Goal: Task Accomplishment & Management: Manage account settings

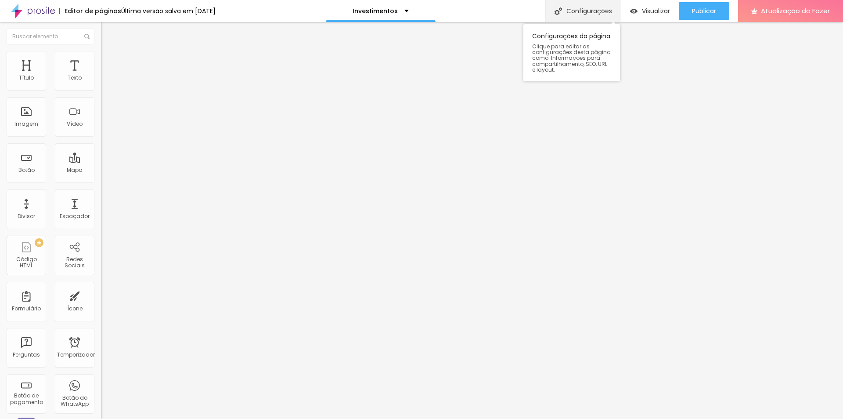
click at [572, 10] on font "Configurações" at bounding box center [590, 11] width 46 height 9
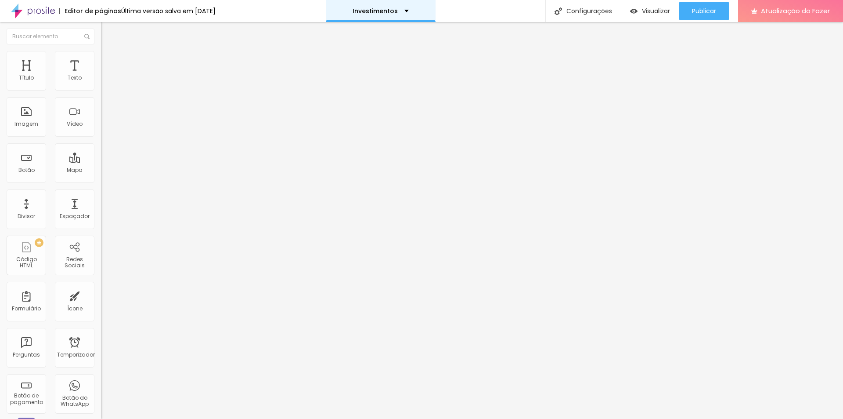
click at [423, 11] on div "Investimentos" at bounding box center [381, 11] width 110 height 22
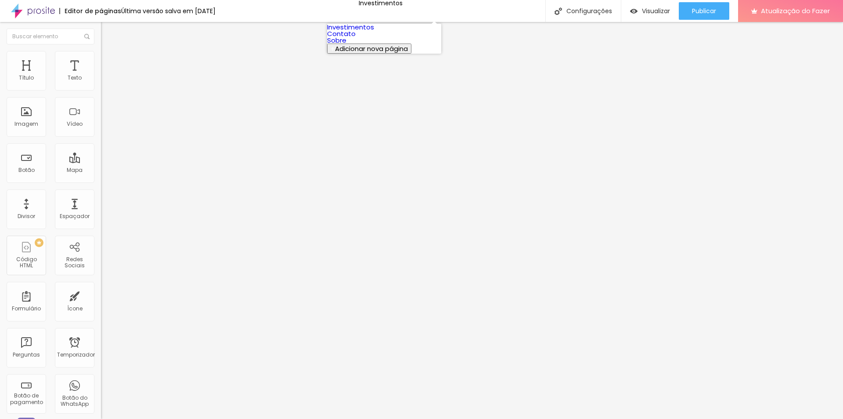
click at [372, 32] on font "Investimentos" at bounding box center [350, 26] width 47 height 9
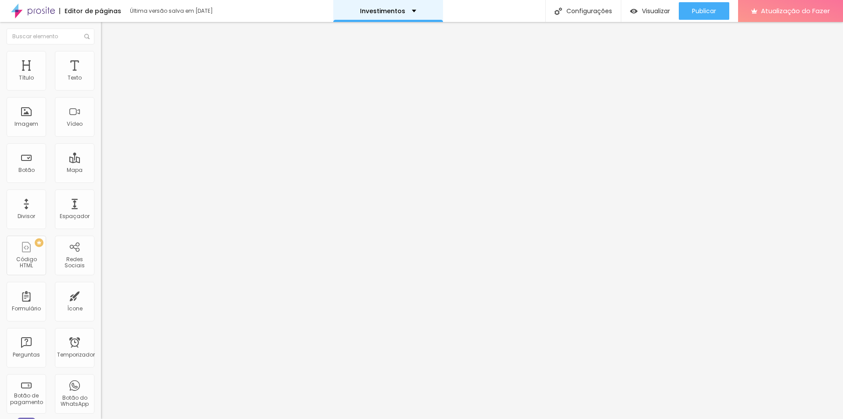
click at [407, 8] on div "Investimentos" at bounding box center [388, 11] width 56 height 6
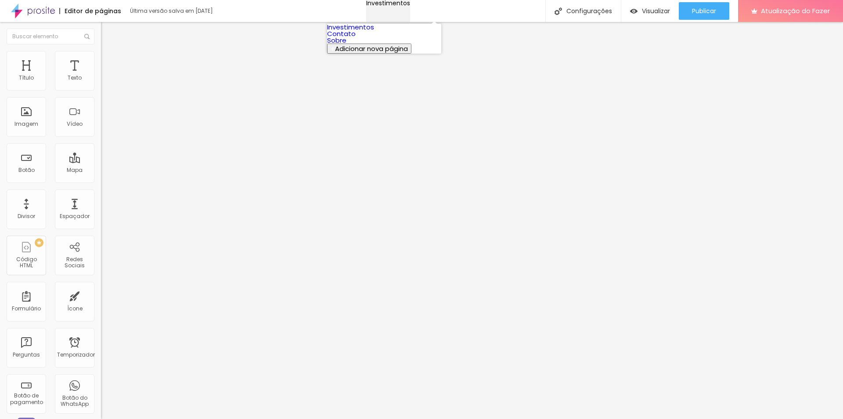
click at [407, 6] on div "Investimentos" at bounding box center [388, 3] width 44 height 6
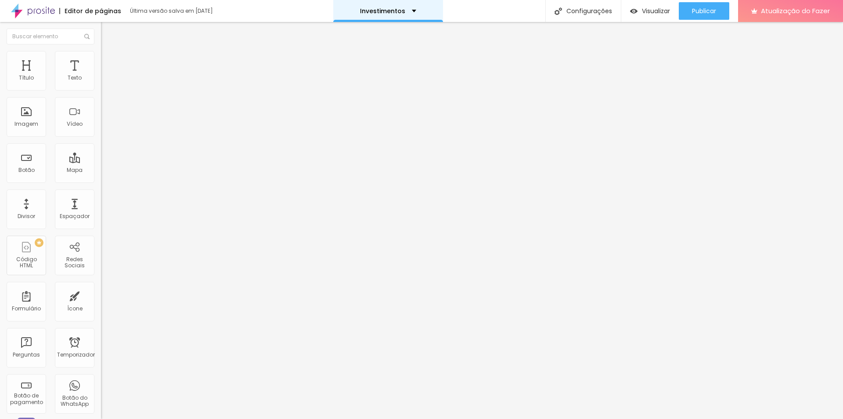
click at [402, 6] on div "Investimentos" at bounding box center [388, 11] width 110 height 22
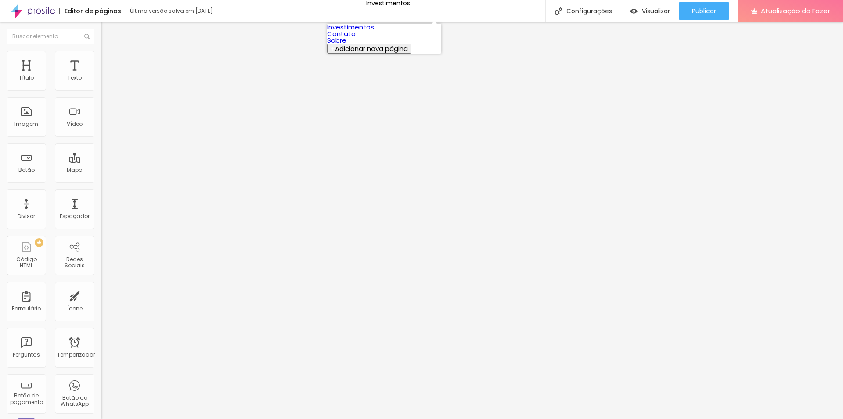
click at [384, 53] on font "Adicionar nova página" at bounding box center [371, 48] width 73 height 9
click at [32, 8] on img at bounding box center [33, 11] width 44 height 22
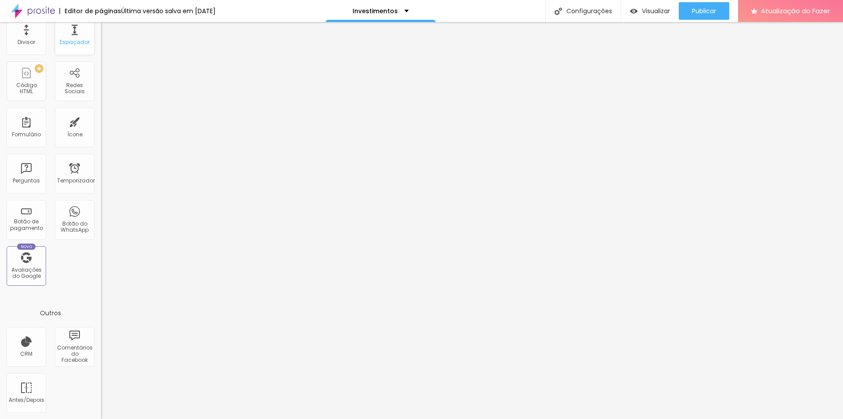
scroll to position [174, 0]
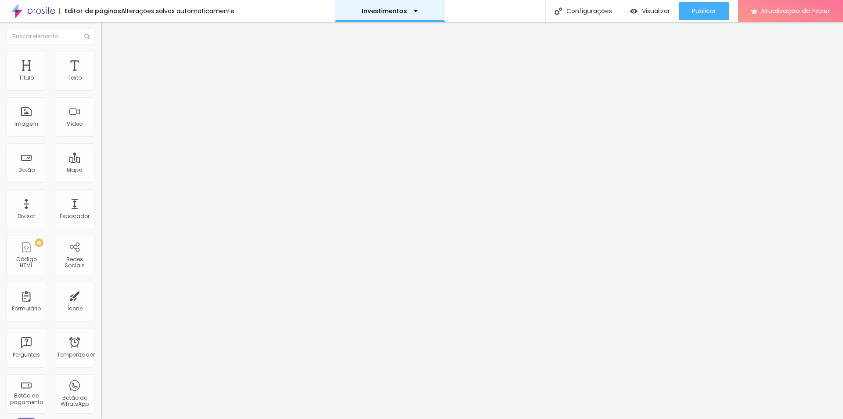
click at [404, 7] on div "Investimentos" at bounding box center [390, 11] width 110 height 22
click at [404, 12] on div "Investimentos" at bounding box center [388, 11] width 56 height 6
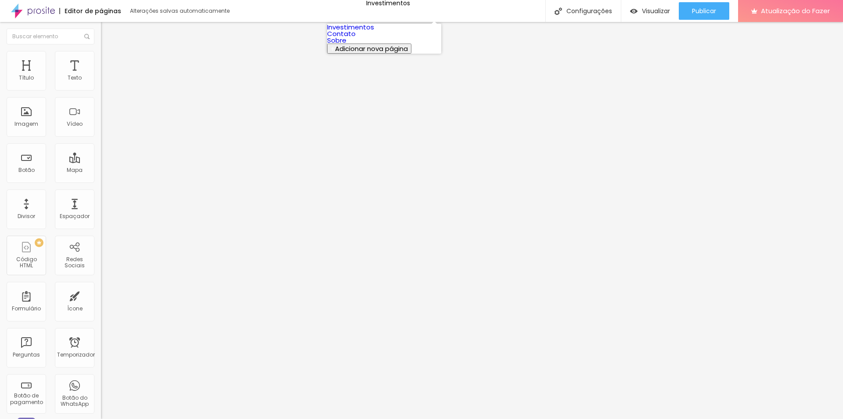
click at [374, 32] on link "Investimentos" at bounding box center [350, 26] width 47 height 9
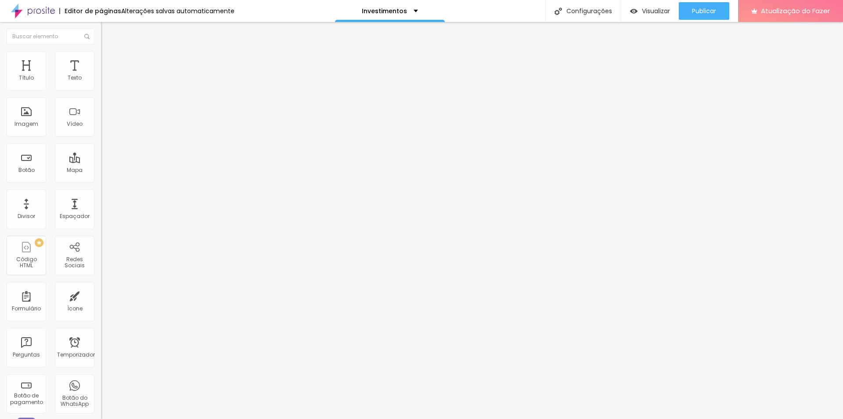
click at [101, 181] on input "https://web.whatsapp.com/" at bounding box center [153, 176] width 105 height 9
drag, startPoint x: 87, startPoint y: 182, endPoint x: 0, endPoint y: 180, distance: 86.5
click at [101, 180] on div "Texto EU QUERO Alinhamento Tamanho Normal Pequeno Normal Grande Link URL https:…" at bounding box center [151, 133] width 101 height 128
paste input "a.me"
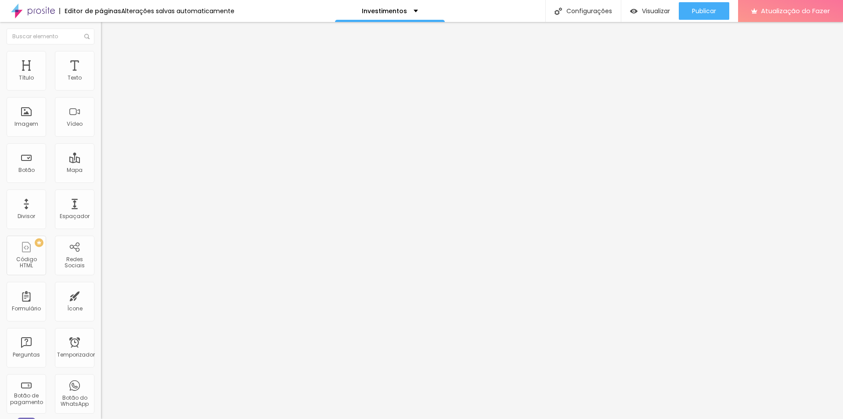
scroll to position [0, 4]
type input "https://wa.me/5543999044470"
click at [101, 246] on div "Editar nulo Conteúdo Estilo Avançado Texto EU QUERO Alinhamento Tamanho Normal …" at bounding box center [151, 220] width 101 height 397
click at [710, 10] on font "Publicar" at bounding box center [704, 11] width 24 height 9
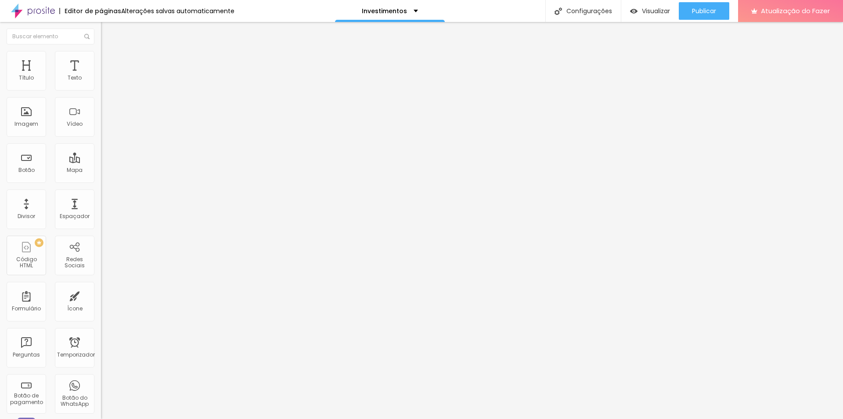
click at [101, 181] on input "https://wa.me/5543999044470" at bounding box center [153, 176] width 105 height 9
click at [101, 181] on input "https://web.whatsapp.com/" at bounding box center [153, 176] width 105 height 9
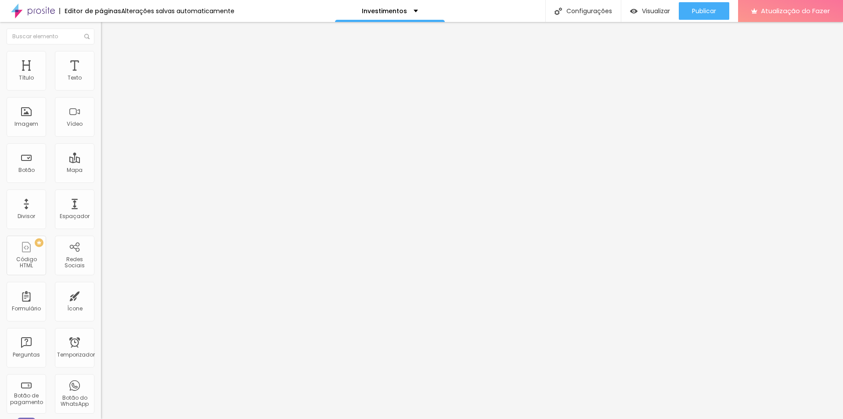
click at [101, 181] on input "https://web.whatsapp.com/" at bounding box center [153, 176] width 105 height 9
paste input "a.me/5543999044470"
type input "https://wa.me/5543999044470"
click at [101, 275] on div "Editar nulo Conteúdo Estilo Avançado Texto EU QUERO Alinhamento Tamanho Normal …" at bounding box center [151, 220] width 101 height 397
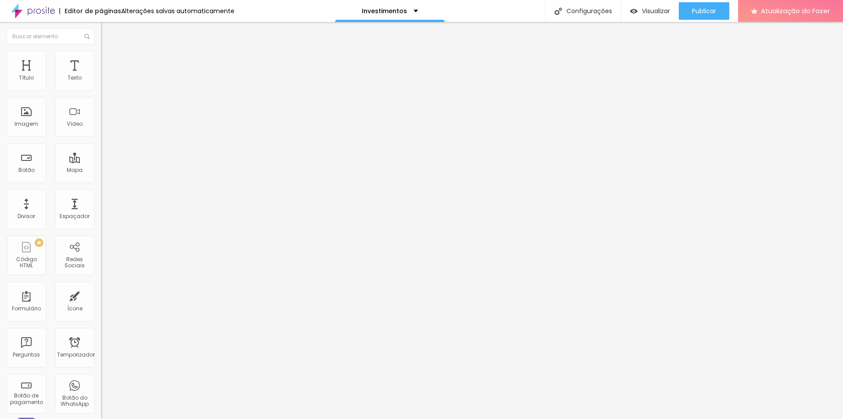
scroll to position [0, 0]
click at [101, 180] on input "https://wa.me/5543999044470" at bounding box center [153, 176] width 105 height 9
click at [101, 181] on input "https://web.whatsapp.com/" at bounding box center [153, 176] width 105 height 9
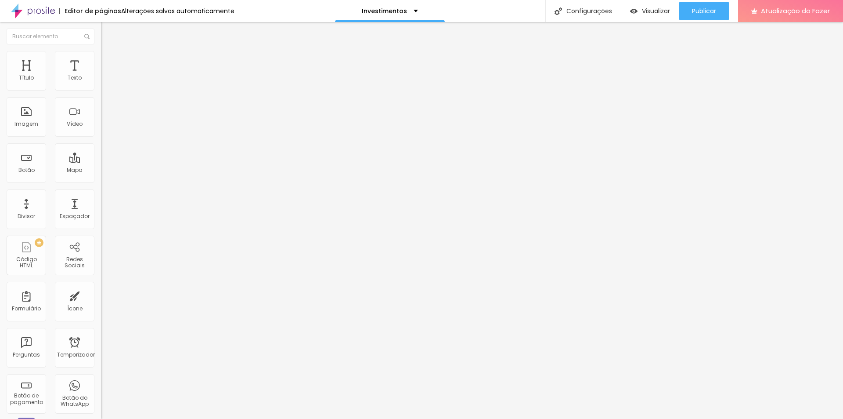
click at [101, 181] on input "https://web.whatsapp.com/" at bounding box center [153, 176] width 105 height 9
paste input "a.me/5543999044470"
type input "https://wa.me/5543999044470"
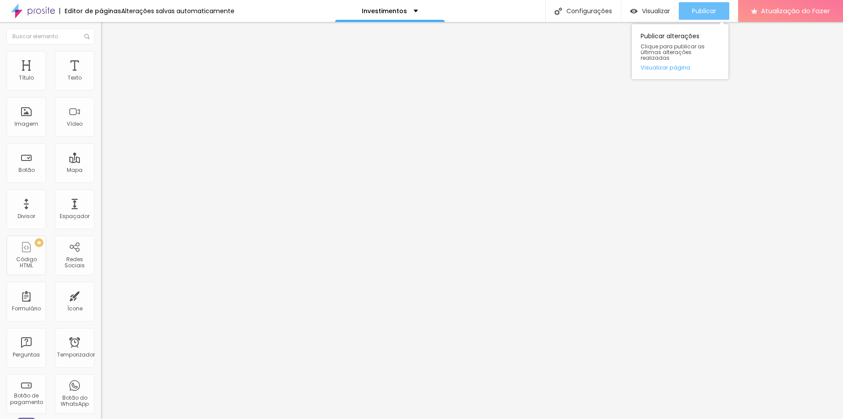
click at [715, 7] on font "Publicar" at bounding box center [704, 11] width 24 height 9
click at [101, 181] on input "https://web.whatsapp.com/" at bounding box center [153, 176] width 105 height 9
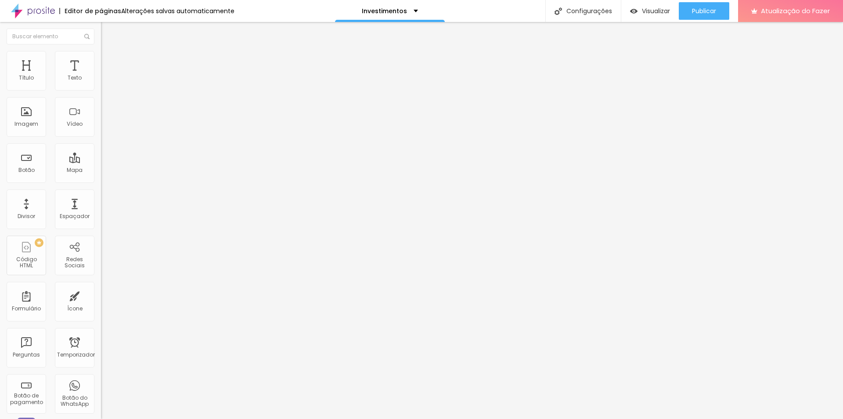
paste input "a.me/5543999044470"
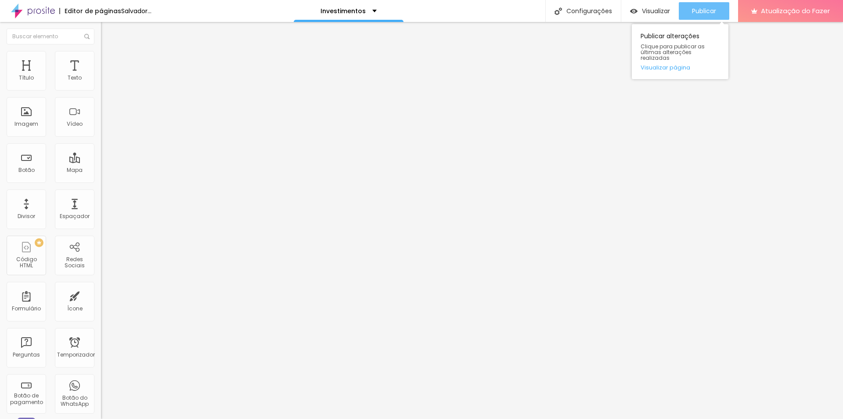
type input "https://wa.me/5543999044470"
click at [714, 7] on font "Publicar" at bounding box center [704, 11] width 24 height 9
click at [691, 9] on button "Publicar" at bounding box center [704, 11] width 51 height 18
click at [712, 7] on font "Publicar" at bounding box center [704, 11] width 24 height 9
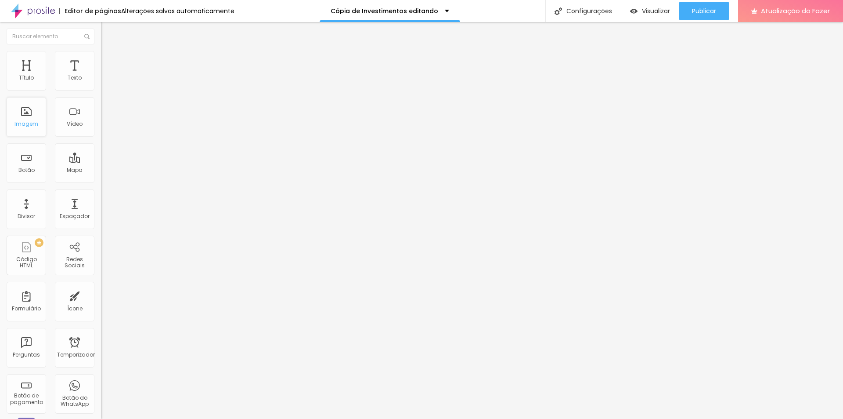
click at [32, 115] on div "Imagem" at bounding box center [27, 117] width 40 height 40
click at [23, 121] on font "Imagem" at bounding box center [26, 123] width 24 height 7
click at [109, 59] on font "Estilo" at bounding box center [116, 56] width 14 height 7
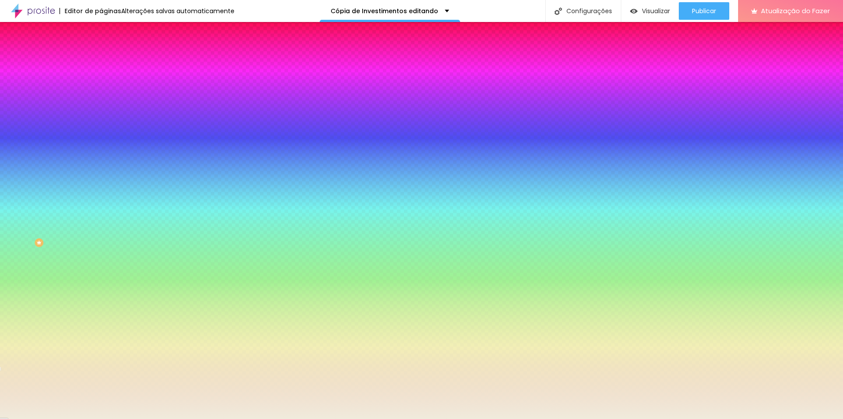
click at [101, 60] on img at bounding box center [105, 64] width 8 height 8
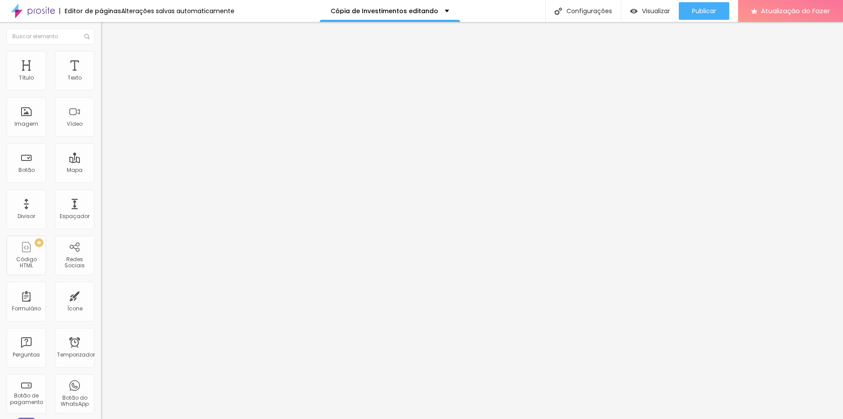
click at [101, 51] on li "Conteúdo" at bounding box center [151, 46] width 101 height 9
click at [108, 29] on img "button" at bounding box center [111, 32] width 7 height 7
click at [28, 115] on div "Imagem" at bounding box center [27, 117] width 40 height 40
click at [101, 75] on div "Adicionar imagem" at bounding box center [151, 72] width 101 height 6
click at [106, 76] on font "Adicionar imagem" at bounding box center [131, 71] width 51 height 7
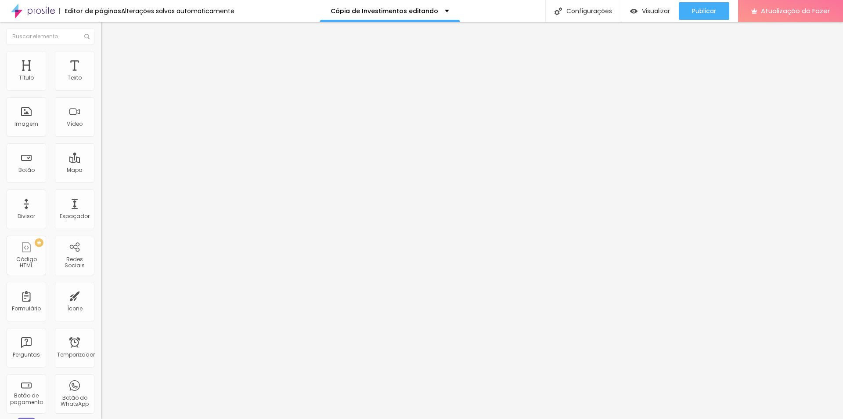
click at [106, 76] on font "Trocar imagem" at bounding box center [127, 71] width 43 height 7
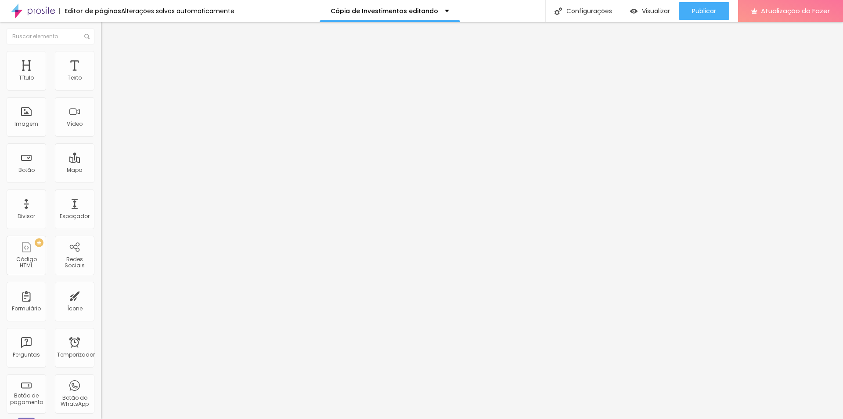
click at [106, 76] on font "Trocar imagem" at bounding box center [127, 71] width 43 height 7
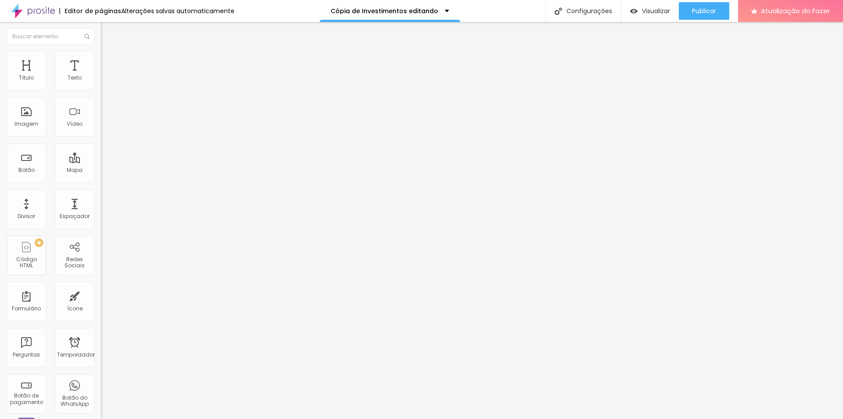
click at [106, 76] on font "Trocar imagem" at bounding box center [127, 71] width 43 height 7
click at [653, 11] on font "Visualizar" at bounding box center [656, 11] width 28 height 9
click at [373, 15] on div "Cópia de Investimentos editando" at bounding box center [390, 11] width 141 height 22
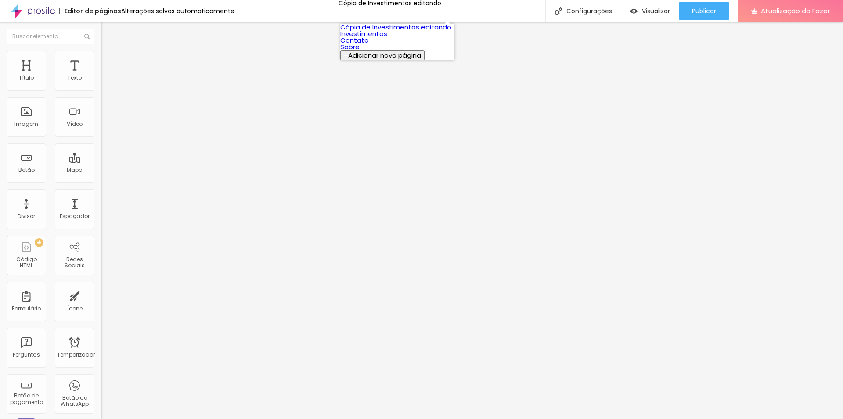
click at [411, 60] on font "Adicionar nova página" at bounding box center [384, 55] width 73 height 9
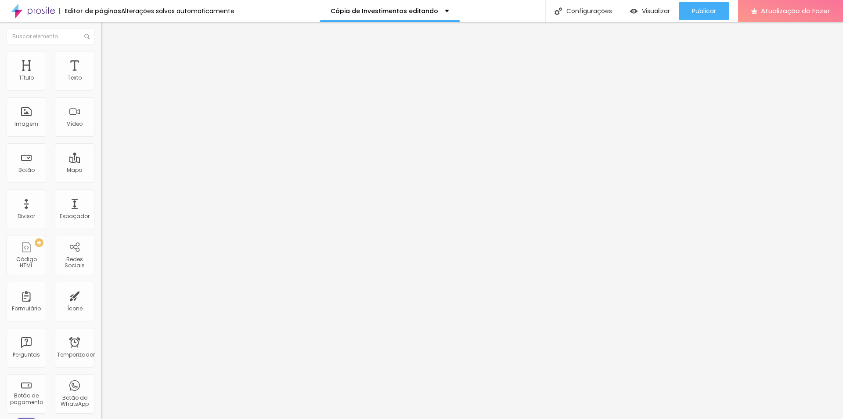
type input "Investimento Newborn"
click at [419, 12] on div "Investimento Newborn" at bounding box center [389, 11] width 83 height 6
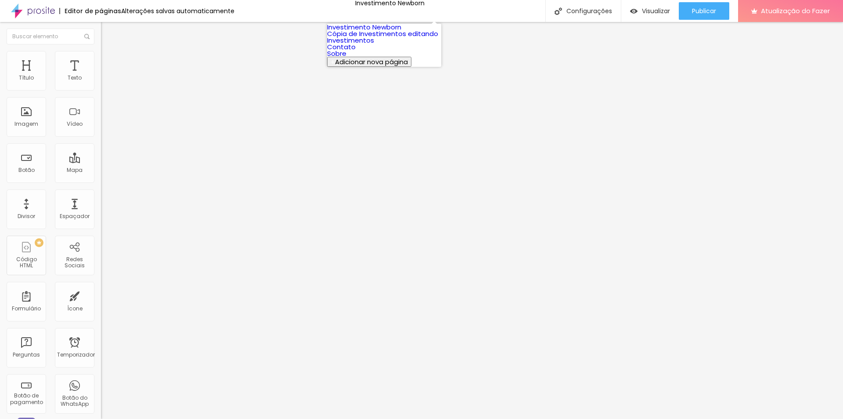
drag, startPoint x: 396, startPoint y: 37, endPoint x: 361, endPoint y: 58, distance: 41.0
click at [361, 38] on font "Cópia de Investimentos editando" at bounding box center [382, 33] width 111 height 9
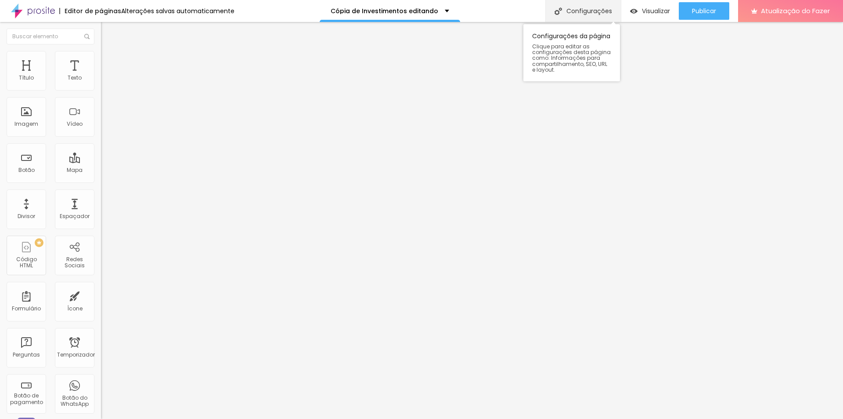
click at [602, 10] on font "Configurações" at bounding box center [590, 11] width 46 height 9
drag, startPoint x: 442, startPoint y: 111, endPoint x: 325, endPoint y: 111, distance: 117.7
type input "Investimento Gestante"
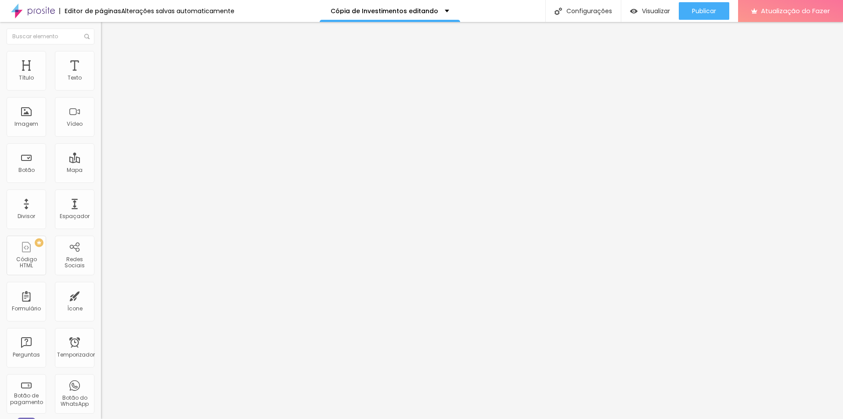
drag, startPoint x: 458, startPoint y: 153, endPoint x: 345, endPoint y: 159, distance: 113.0
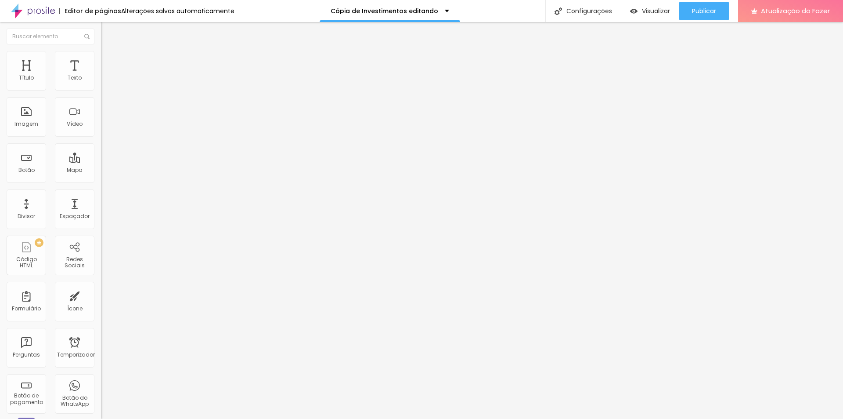
type input "/investimento-gestante"
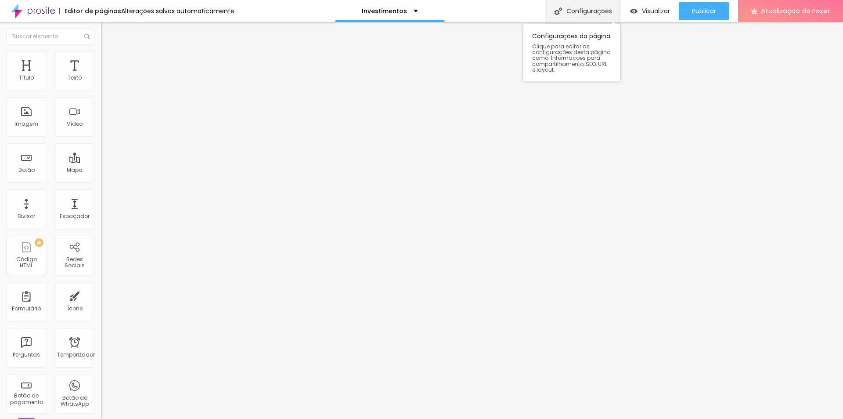
click at [602, 14] on font "Configurações" at bounding box center [590, 11] width 46 height 9
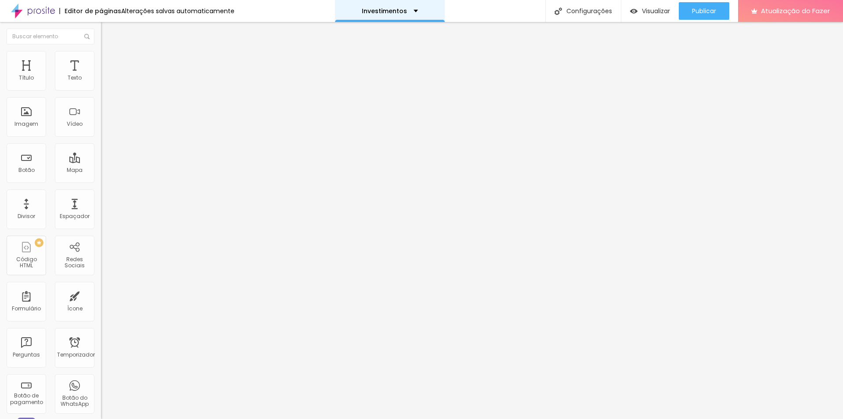
click at [423, 8] on div "Investimentos" at bounding box center [390, 11] width 110 height 22
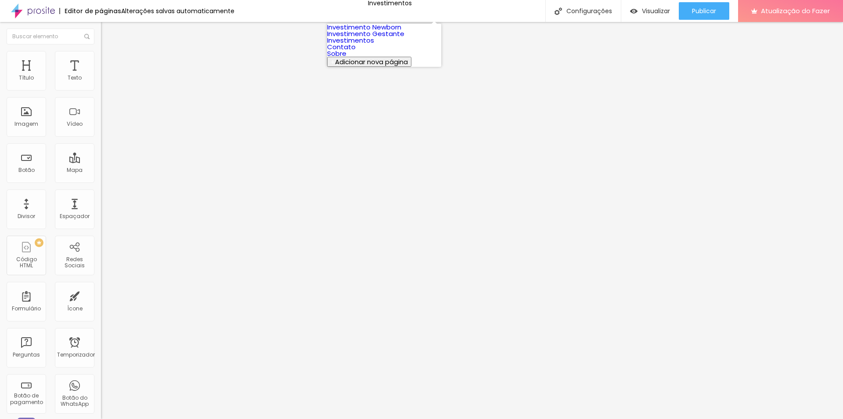
drag, startPoint x: 381, startPoint y: 68, endPoint x: 412, endPoint y: 48, distance: 36.9
click at [404, 38] on link "Investimento Gestante" at bounding box center [365, 33] width 77 height 9
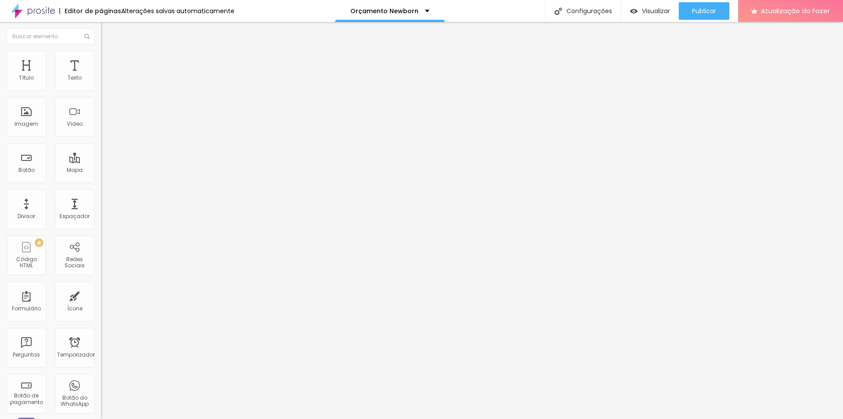
click at [101, 56] on img at bounding box center [105, 55] width 8 height 8
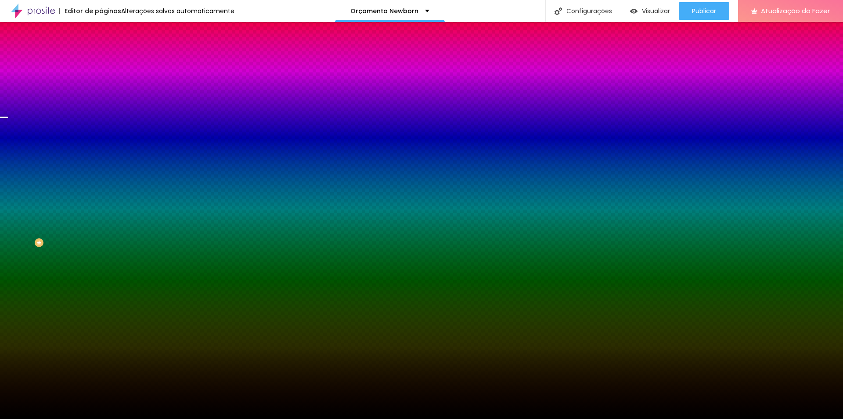
click at [106, 81] on font "Trocar imagem" at bounding box center [127, 76] width 43 height 7
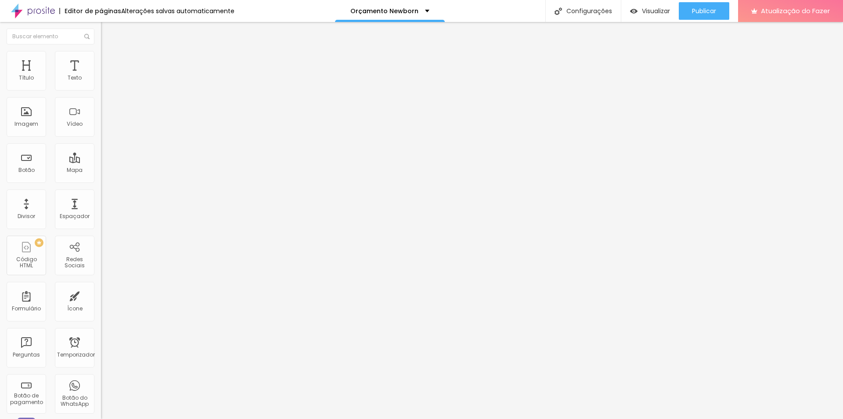
click at [106, 76] on font "Trocar imagem" at bounding box center [127, 71] width 43 height 7
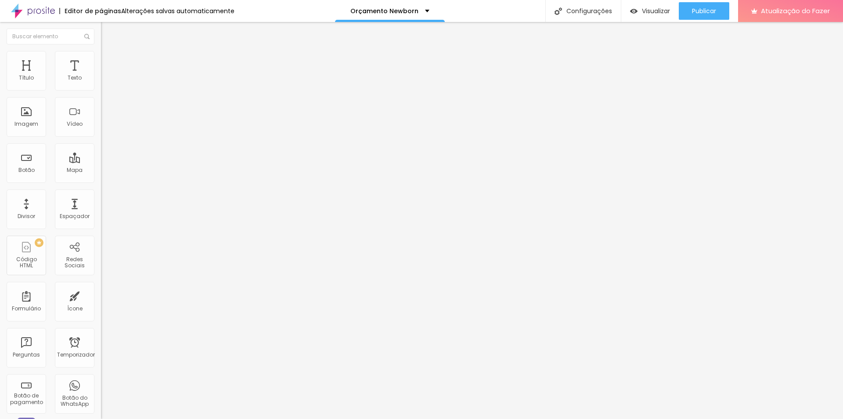
click at [101, 58] on li "Estilo" at bounding box center [151, 55] width 101 height 9
click at [101, 60] on li "Avançado" at bounding box center [151, 64] width 101 height 9
type input "4"
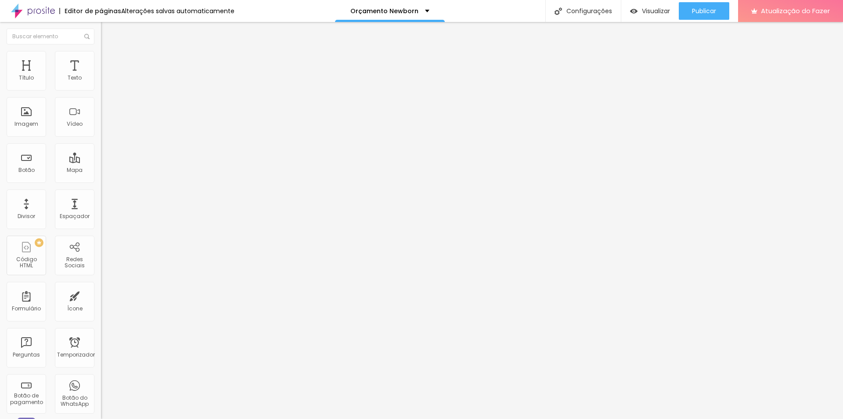
type input "4"
type input "0"
type input "18"
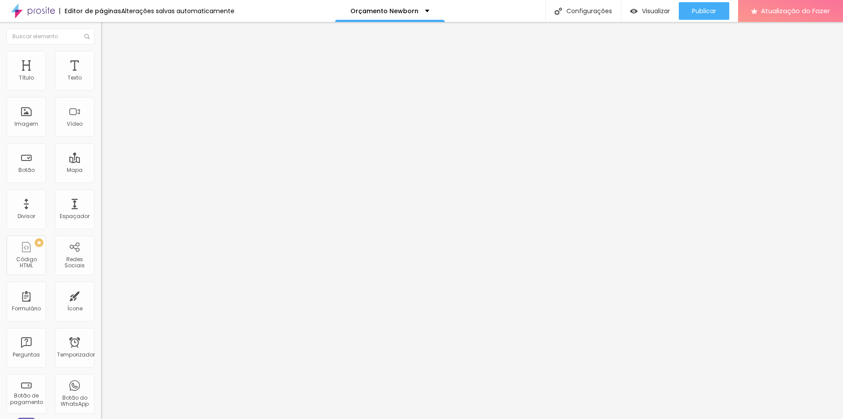
type input "28"
type input "29"
type input "30"
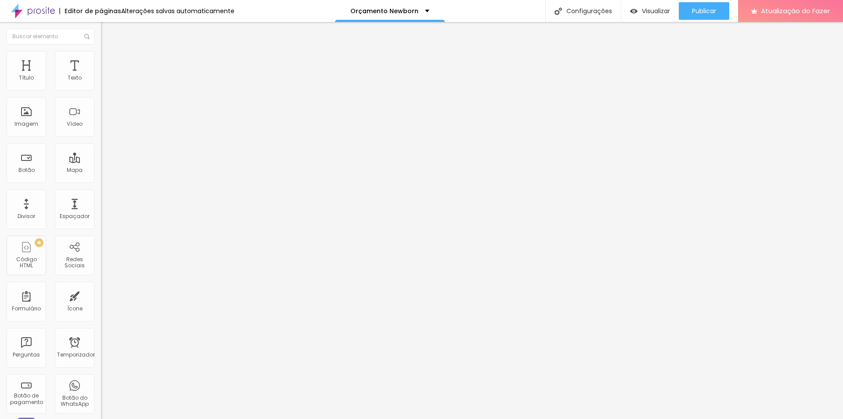
type input "30"
type input "37"
type input "38"
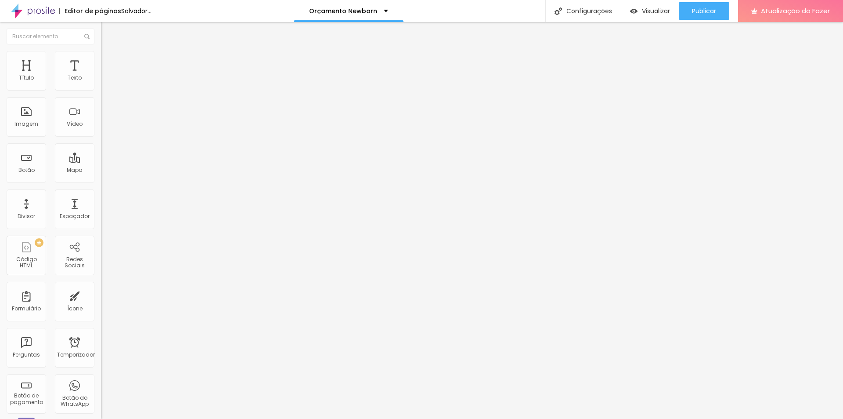
type input "37"
type input "36"
type input "35"
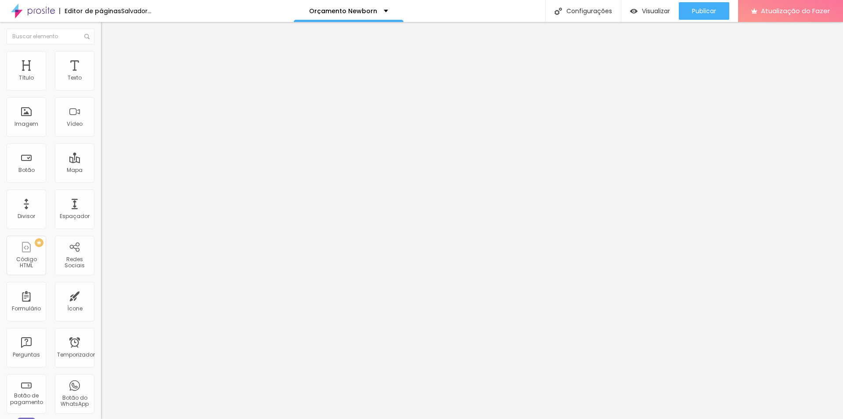
type input "35"
type input "34"
drag, startPoint x: 23, startPoint y: 86, endPoint x: 39, endPoint y: 86, distance: 15.4
type input "34"
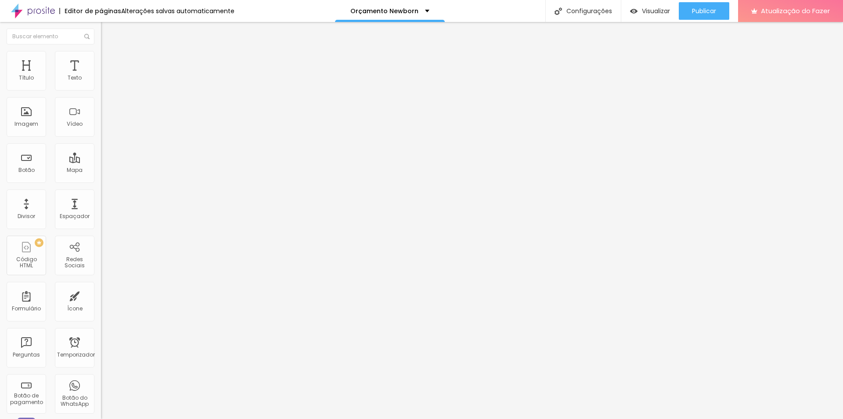
click at [101, 170] on input "range" at bounding box center [129, 173] width 57 height 7
click at [101, 76] on span "Trocar imagem" at bounding box center [125, 71] width 48 height 7
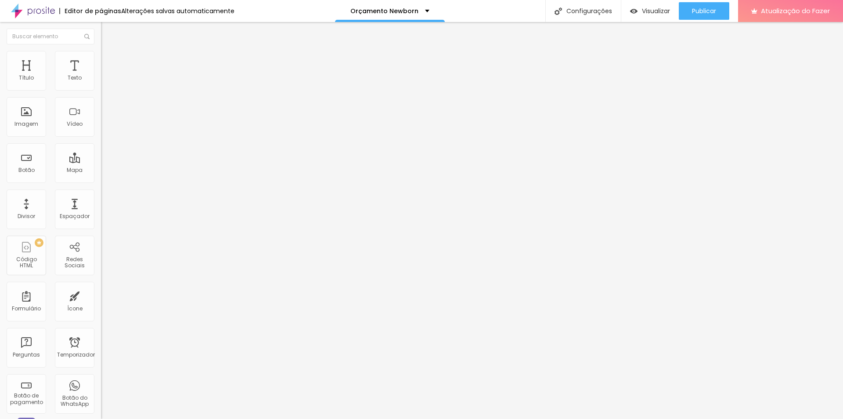
click at [106, 76] on font "Trocar imagem" at bounding box center [127, 71] width 43 height 7
click at [101, 60] on li "Avançado" at bounding box center [151, 64] width 101 height 9
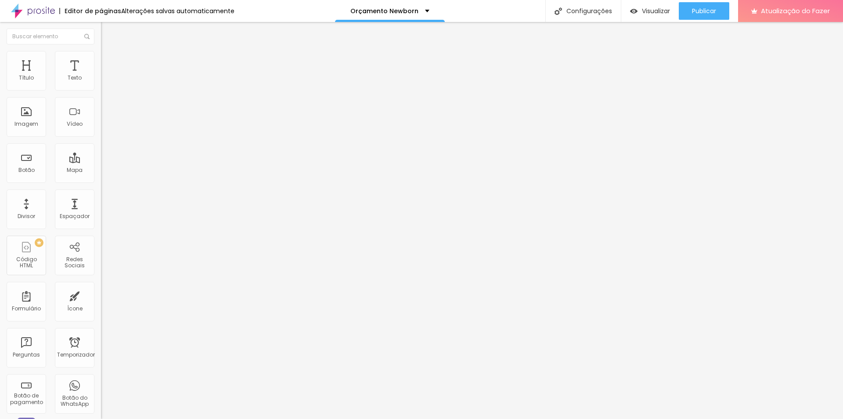
type input "3"
type input "2"
type input "3"
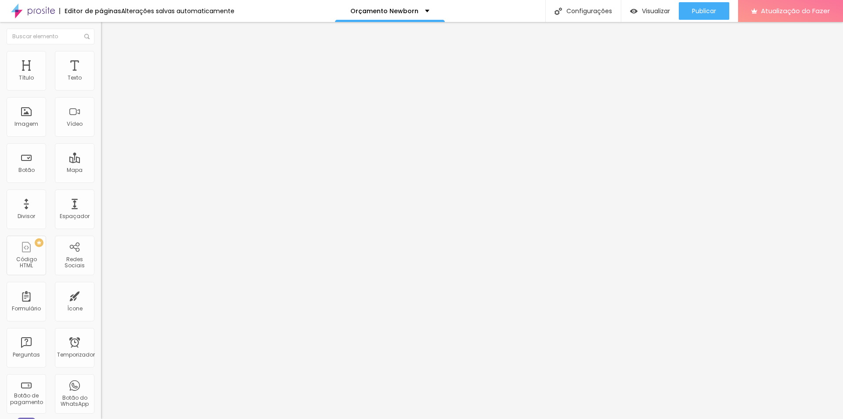
type input "3"
type input "4"
click at [101, 295] on input "range" at bounding box center [129, 298] width 57 height 7
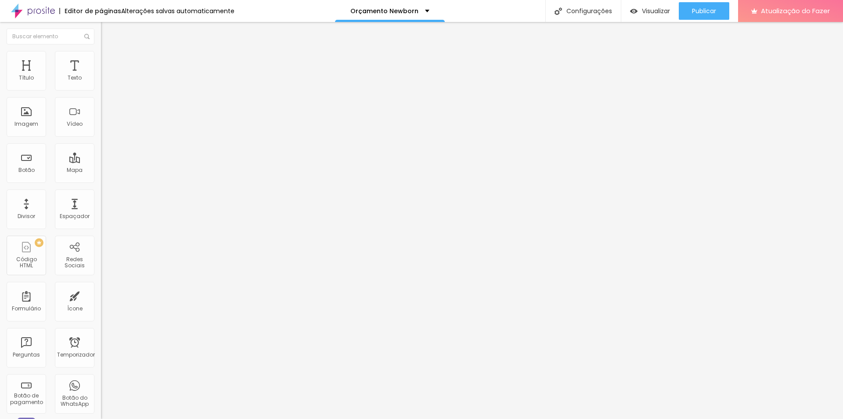
click at [109, 61] on font "Estilo" at bounding box center [116, 56] width 14 height 7
type input "95"
type input "90"
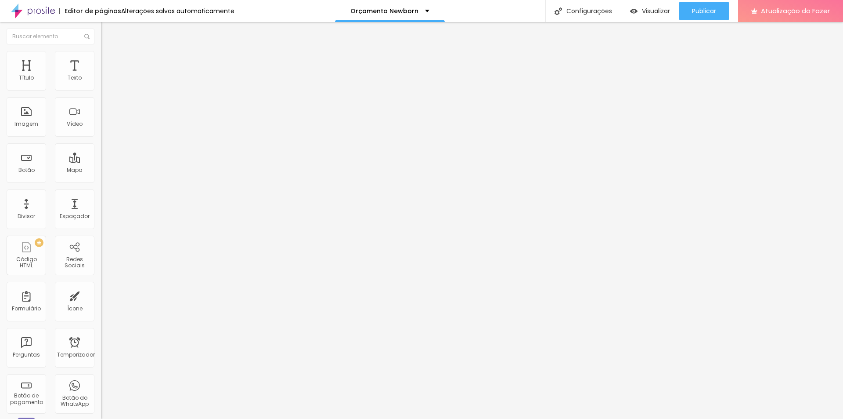
type input "95"
drag, startPoint x: 90, startPoint y: 94, endPoint x: 85, endPoint y: 94, distance: 4.9
type input "95"
click at [101, 90] on input "range" at bounding box center [129, 86] width 57 height 7
click at [101, 57] on ul "Conteúdo Estilo Avançado" at bounding box center [151, 55] width 101 height 26
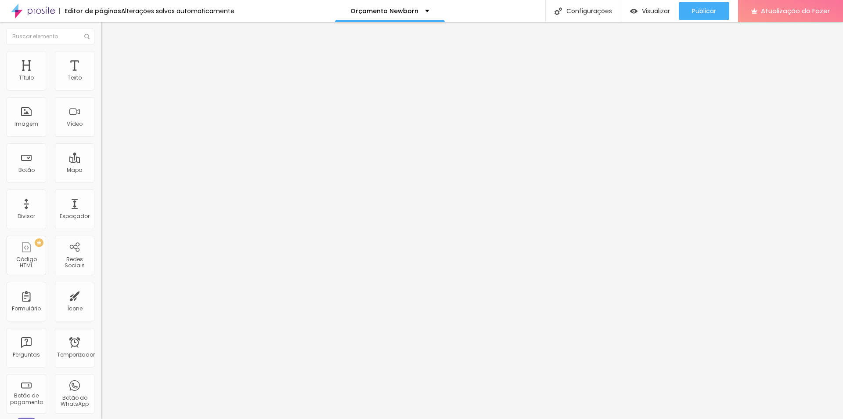
click at [101, 58] on li "Estilo" at bounding box center [151, 55] width 101 height 9
type input "95"
click at [101, 90] on input "range" at bounding box center [129, 86] width 57 height 7
click at [29, 124] on font "Imagem" at bounding box center [26, 123] width 24 height 7
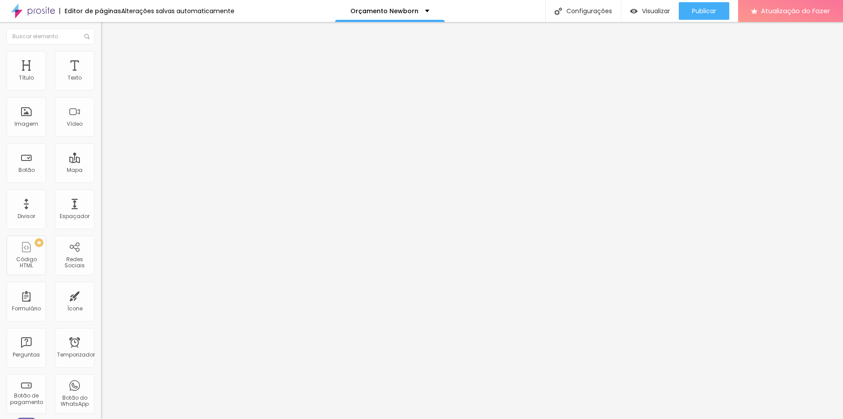
click at [106, 76] on font "Adicionar imagem" at bounding box center [131, 71] width 51 height 7
click at [28, 125] on font "Imagem" at bounding box center [26, 123] width 24 height 7
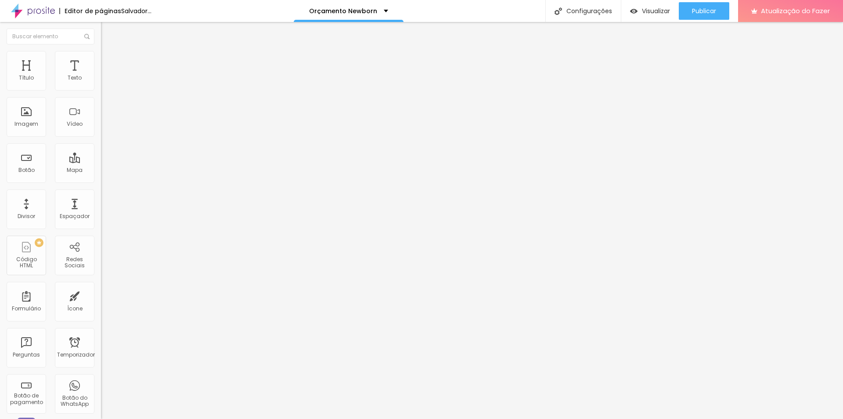
click at [106, 76] on font "Adicionar imagem" at bounding box center [131, 71] width 51 height 7
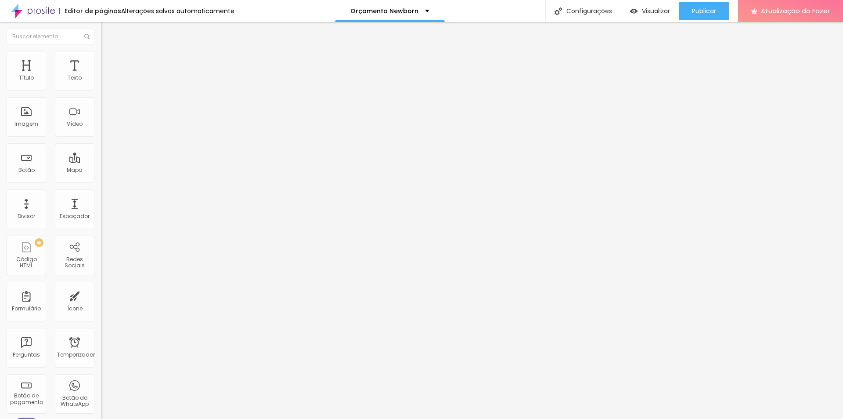
click at [106, 76] on font "Adicionar imagem" at bounding box center [131, 71] width 51 height 7
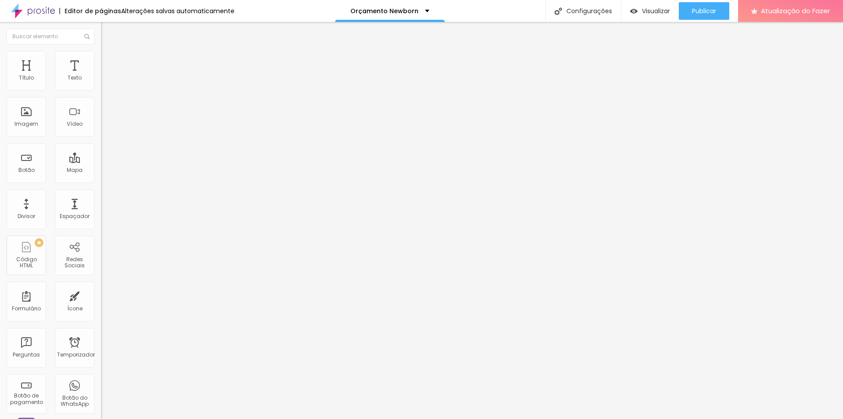
click at [109, 60] on font "Avançado" at bounding box center [123, 56] width 29 height 7
drag, startPoint x: 34, startPoint y: 48, endPoint x: 22, endPoint y: 53, distance: 12.2
click at [101, 48] on ul "Estilo Avançado" at bounding box center [151, 51] width 101 height 18
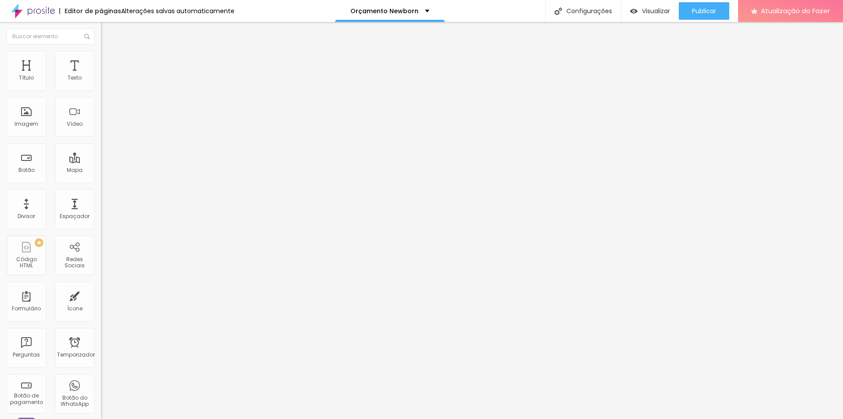
click at [101, 50] on img at bounding box center [105, 46] width 8 height 8
type input "1.2"
type input "1.1"
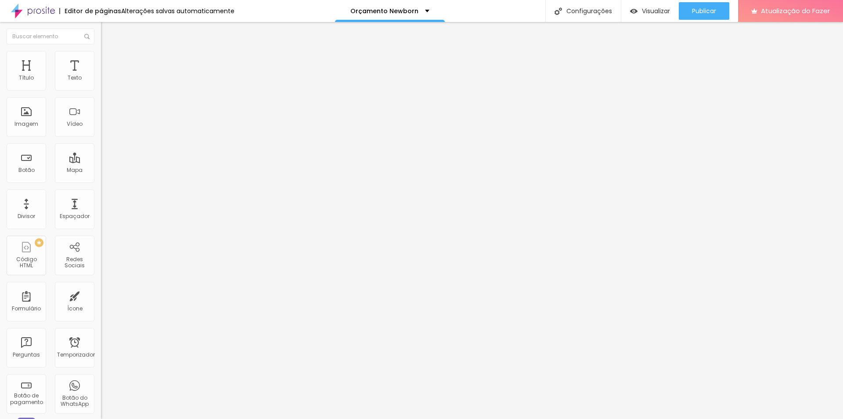
type input "1"
type input "1.1"
type input "1.4"
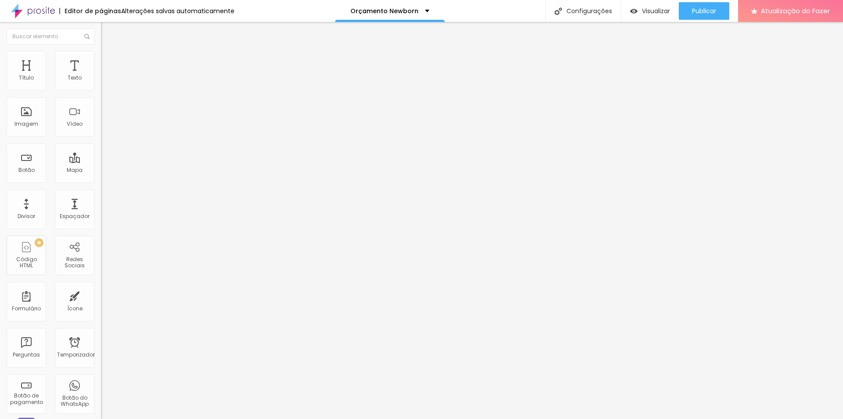
type input "1.4"
type input "1.5"
type input "1.4"
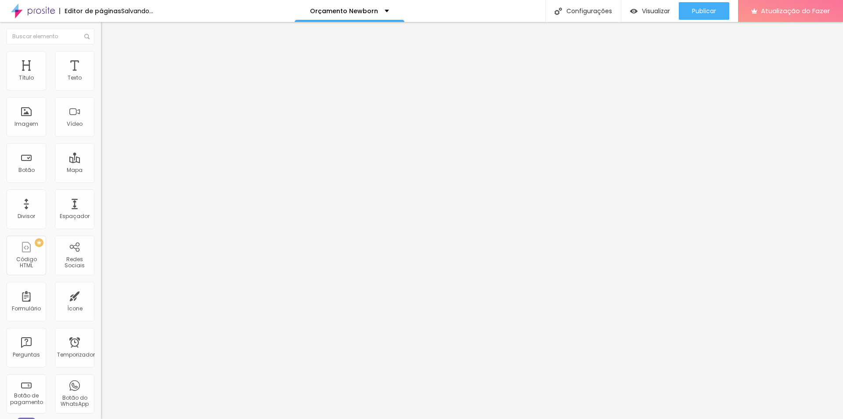
drag, startPoint x: 47, startPoint y: 119, endPoint x: 52, endPoint y: 118, distance: 5.3
type input "1.4"
click at [101, 410] on input "range" at bounding box center [129, 413] width 57 height 7
type input "1"
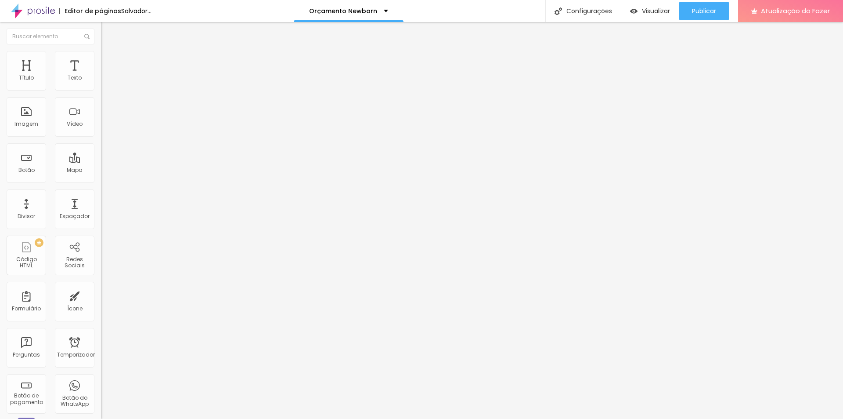
type input "5"
type input "6"
type input "5"
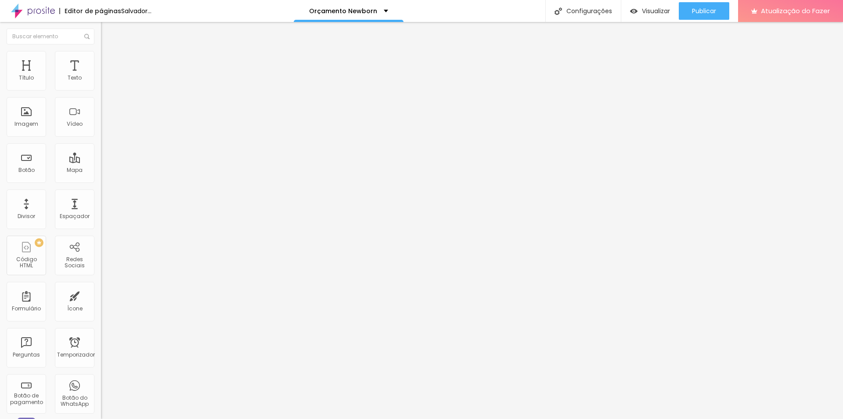
type input "5"
type input "4"
type input "3"
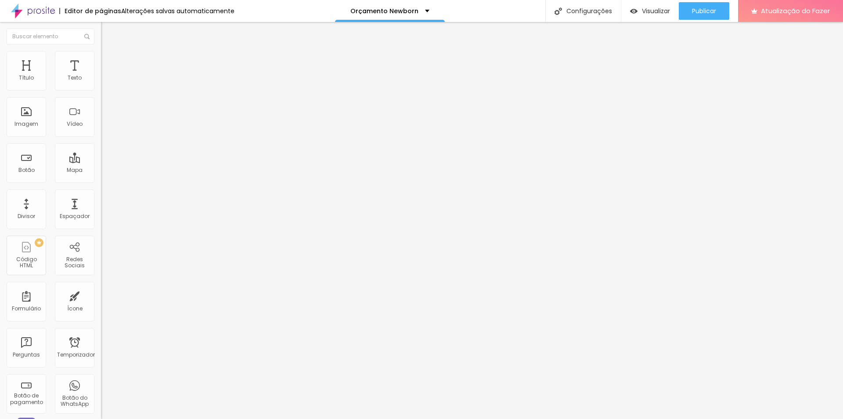
type input "2"
type input "1"
type input "0"
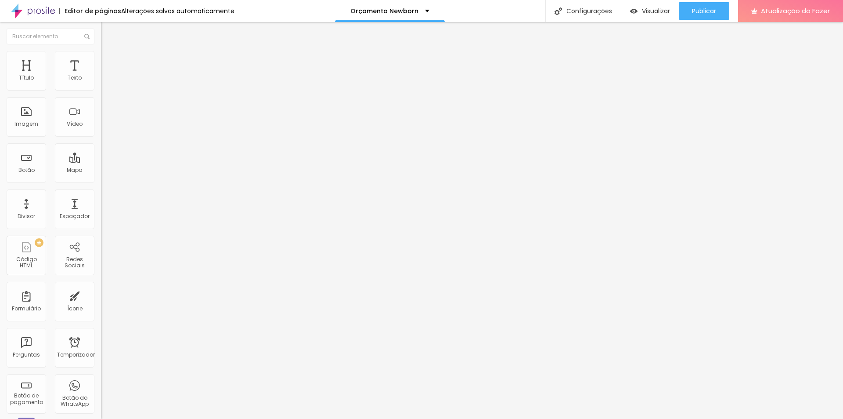
type input "0"
click at [101, 55] on img at bounding box center [105, 55] width 8 height 8
click at [101, 50] on img at bounding box center [105, 46] width 8 height 8
click at [106, 76] on font "Trocar imagem" at bounding box center [127, 71] width 43 height 7
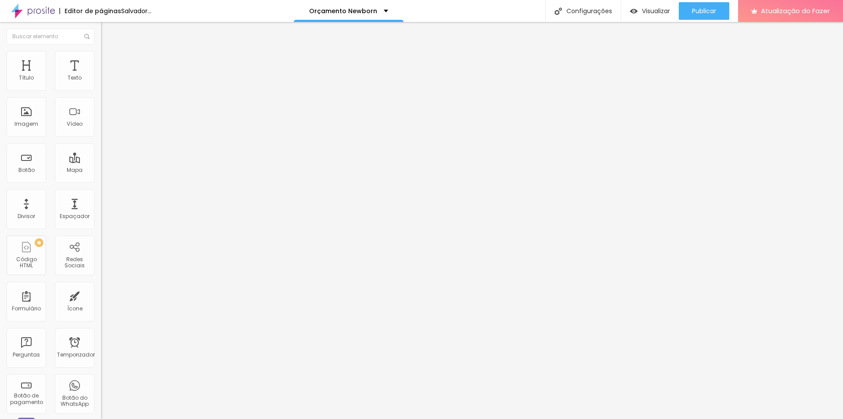
click at [101, 106] on font "Título 6" at bounding box center [109, 103] width 17 height 7
click at [101, 96] on font "Título 4" at bounding box center [113, 91] width 24 height 9
click at [101, 90] on font "Título 3" at bounding box center [113, 85] width 25 height 10
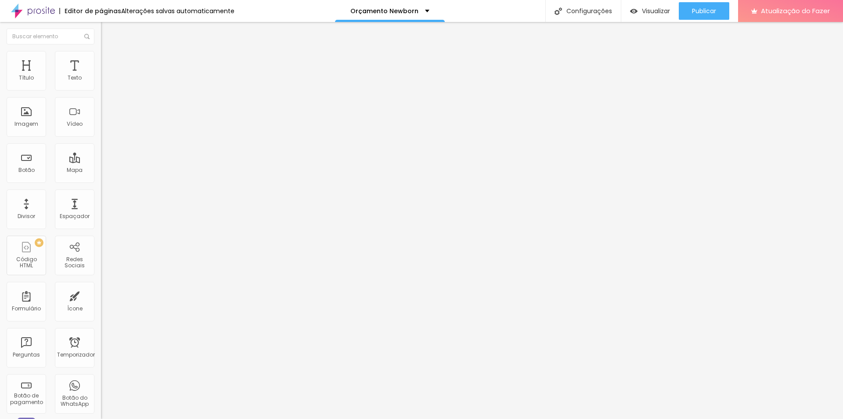
click at [101, 76] on font "Título 1" at bounding box center [115, 69] width 29 height 12
click at [101, 83] on font "Título 2" at bounding box center [115, 77] width 29 height 11
click at [101, 91] on font "Título 3" at bounding box center [113, 86] width 25 height 10
click at [101, 98] on font "Título 4" at bounding box center [113, 93] width 24 height 9
click at [101, 108] on span "Título 6" at bounding box center [109, 104] width 17 height 7
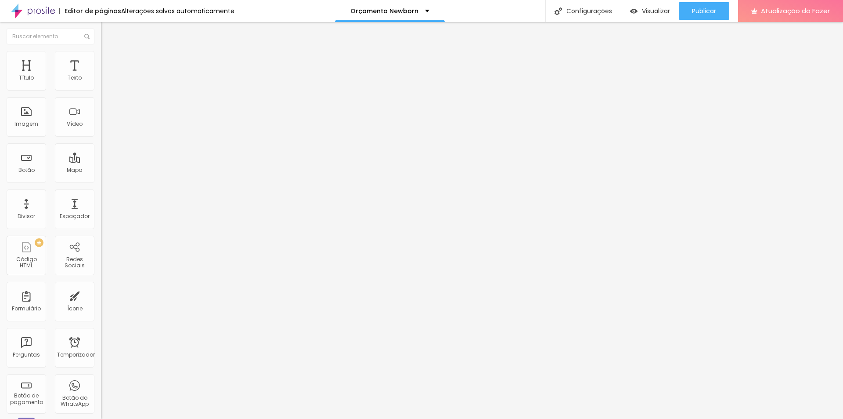
type input "70"
type input "27"
type input "30"
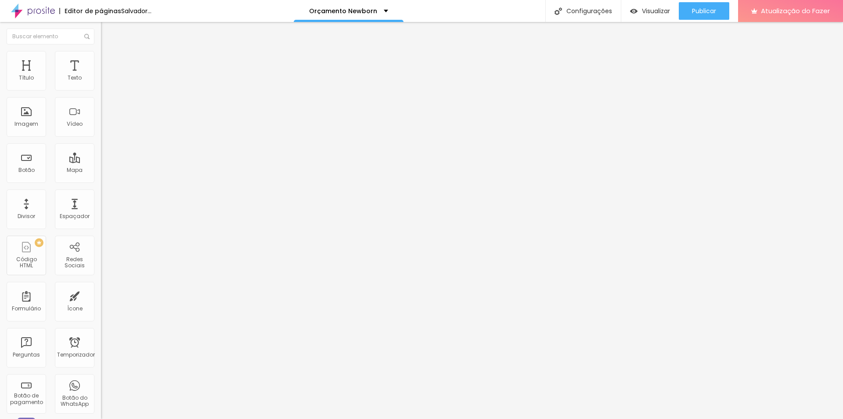
type input "30"
type input "39"
type input "38"
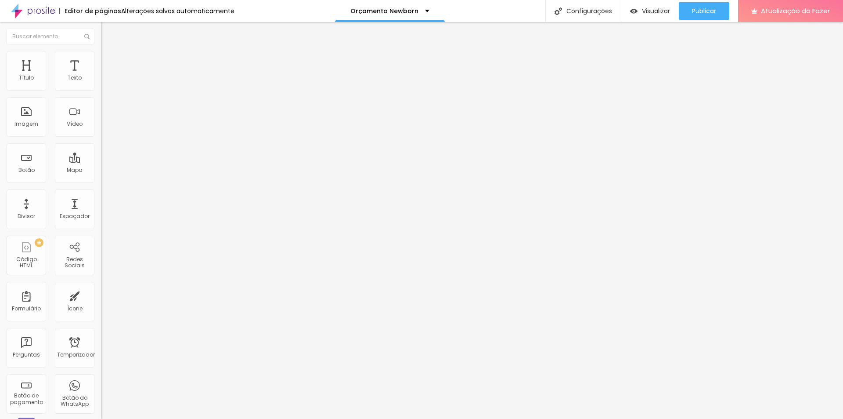
type input "37"
type input "36"
type input "35"
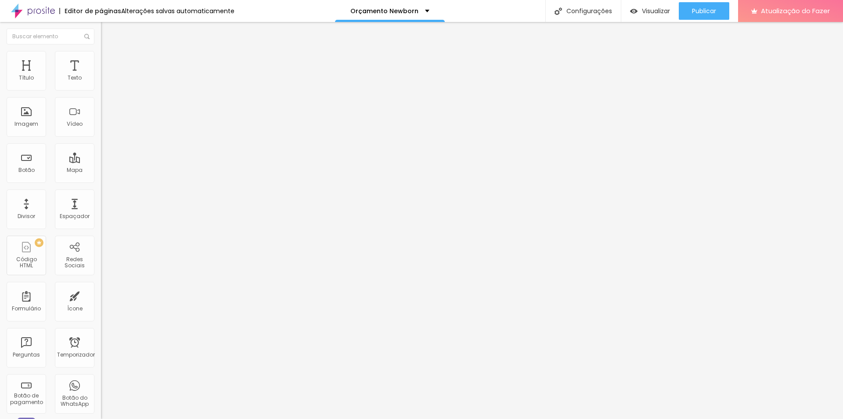
type input "35"
type input "33"
type input "32"
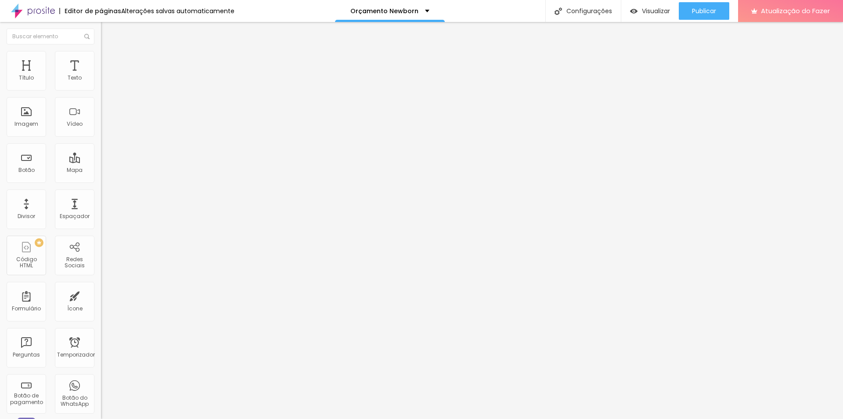
drag, startPoint x: 58, startPoint y: 183, endPoint x: 32, endPoint y: 183, distance: 26.8
type input "32"
click at [101, 210] on input "range" at bounding box center [129, 213] width 57 height 7
click at [106, 76] on font "Trocar imagem" at bounding box center [127, 71] width 43 height 7
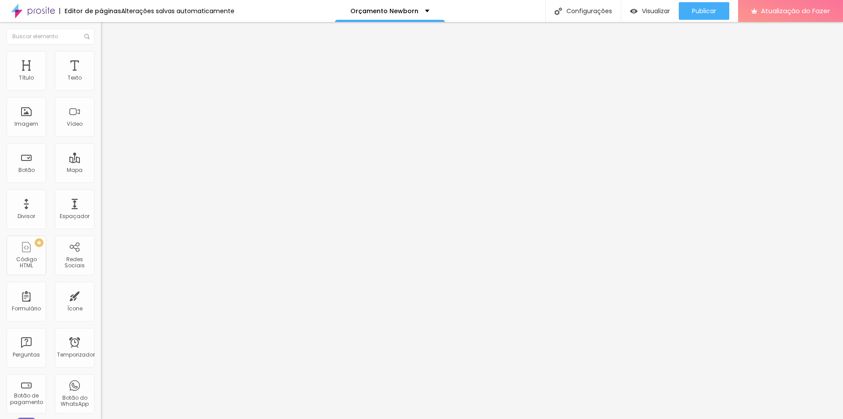
click at [101, 76] on span "Adicionar imagem" at bounding box center [129, 71] width 57 height 7
click at [101, 111] on img at bounding box center [104, 108] width 6 height 6
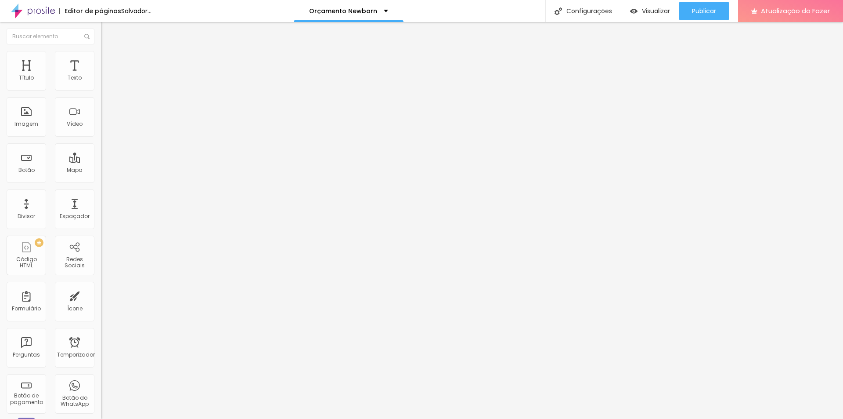
click at [101, 137] on font "Original" at bounding box center [111, 133] width 21 height 7
click at [101, 153] on font "Quadrado" at bounding box center [115, 149] width 29 height 7
click at [101, 148] on font "Padrão" at bounding box center [111, 144] width 20 height 7
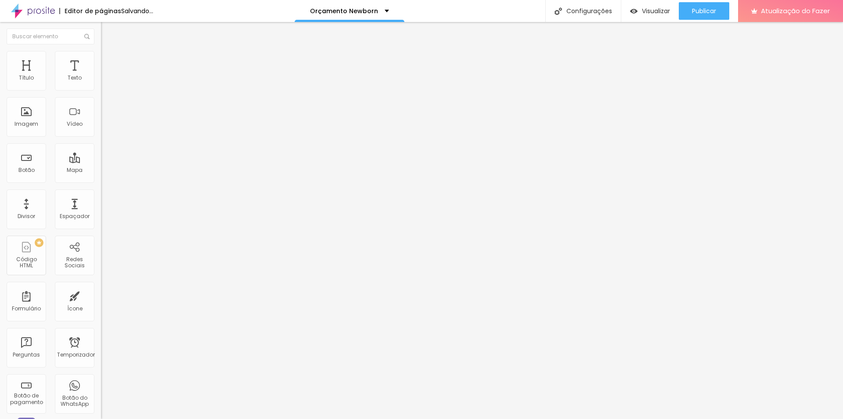
click at [101, 155] on div "Quadrado 1:1" at bounding box center [151, 152] width 101 height 5
click at [109, 59] on font "Avançado" at bounding box center [123, 56] width 29 height 7
drag, startPoint x: 80, startPoint y: 117, endPoint x: 12, endPoint y: 119, distance: 68.6
click at [101, 271] on input "Conversar no WhatsApp" at bounding box center [153, 275] width 105 height 9
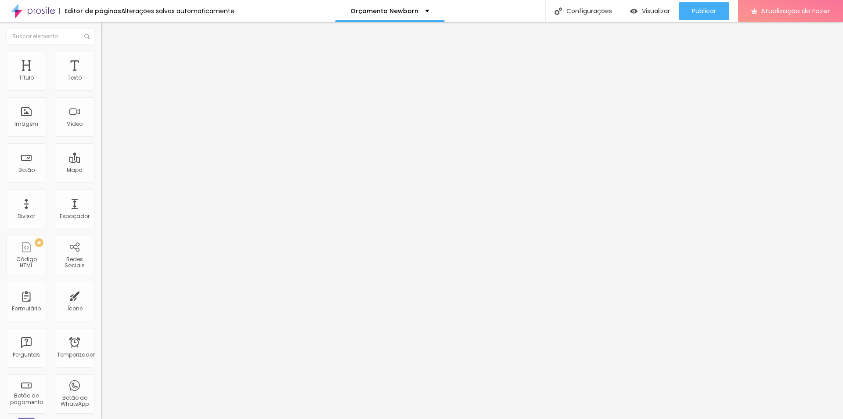
type input "Agende seu ensaio newborn aqui"
click at [101, 83] on input "text" at bounding box center [153, 78] width 105 height 9
type input "(43)99904-4470"
type input "43999044470"
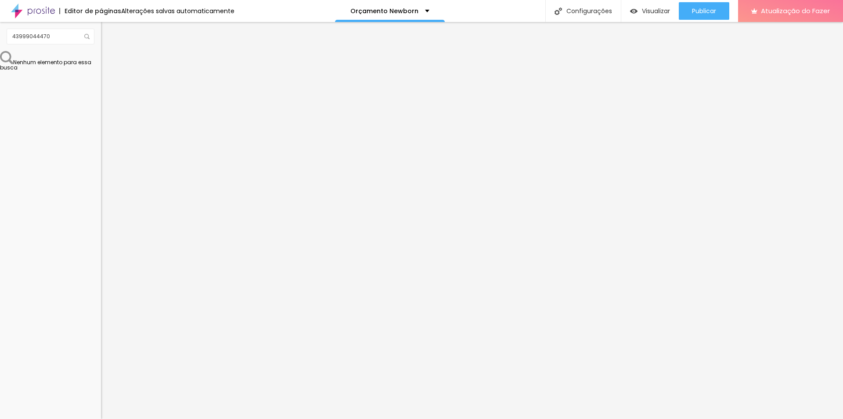
click at [101, 271] on input "Agende seu ensaio newborn aqui" at bounding box center [153, 275] width 105 height 9
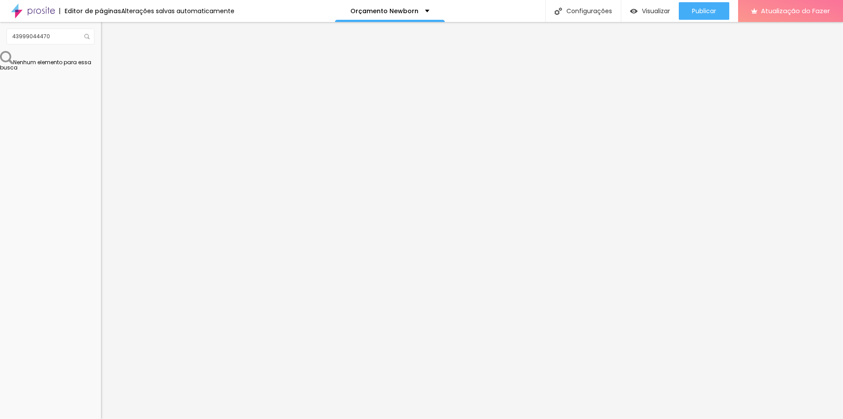
drag, startPoint x: 65, startPoint y: 120, endPoint x: 95, endPoint y: 119, distance: 29.9
click at [101, 119] on div "Número do WhatsApp * (43)99904-4470 + 55 Texto do botão AGENDE SEU ENSAIO PELO …" at bounding box center [151, 215] width 101 height 293
type input "AGENDE SEU ENSAIO NEWBORN AQUI"
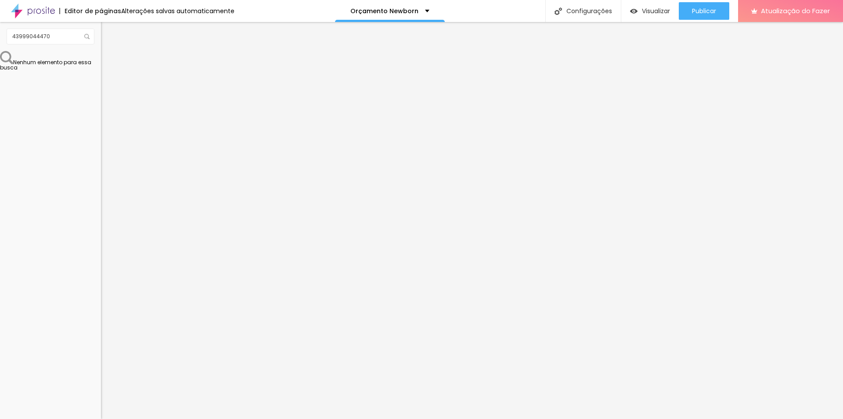
click at [101, 296] on textarea "Olá, cheguei até você pela página {page_title} e gostaria de mais informações" at bounding box center [150, 303] width 99 height 15
drag, startPoint x: 73, startPoint y: 147, endPoint x: 67, endPoint y: 153, distance: 8.7
click at [101, 296] on textarea "Olá, cheguei até você pela página {page_title} e gostaria de mais informações" at bounding box center [150, 303] width 99 height 15
click at [101, 296] on textarea "Olá, cheguei até você através do site e gostaria de mais informações" at bounding box center [150, 303] width 99 height 15
type textarea "Olá, cheguei até você através do site e gostaria de mais informações."
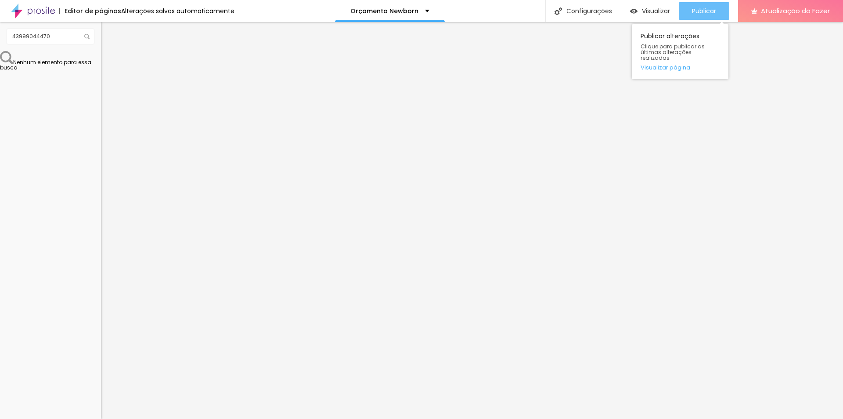
click at [722, 13] on button "Publicar" at bounding box center [704, 11] width 51 height 18
click at [101, 55] on img at bounding box center [105, 55] width 8 height 8
click at [101, 60] on img at bounding box center [105, 64] width 8 height 8
click at [101, 340] on img at bounding box center [104, 343] width 6 height 6
click at [721, 9] on button "Publicar" at bounding box center [704, 11] width 51 height 18
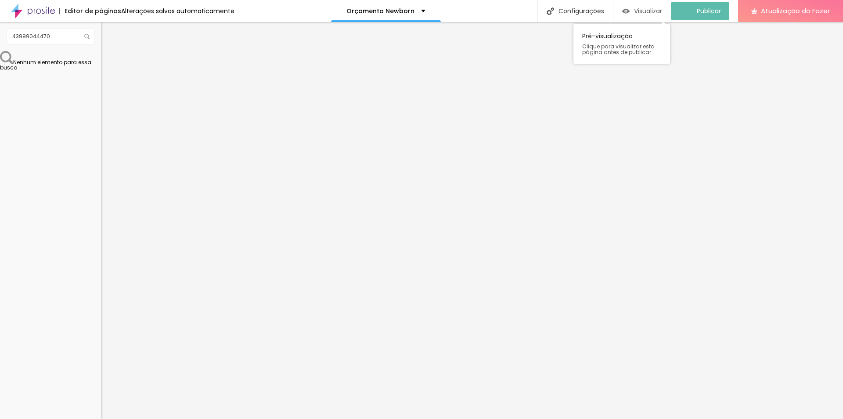
click at [651, 8] on font "Visualizar" at bounding box center [648, 11] width 28 height 9
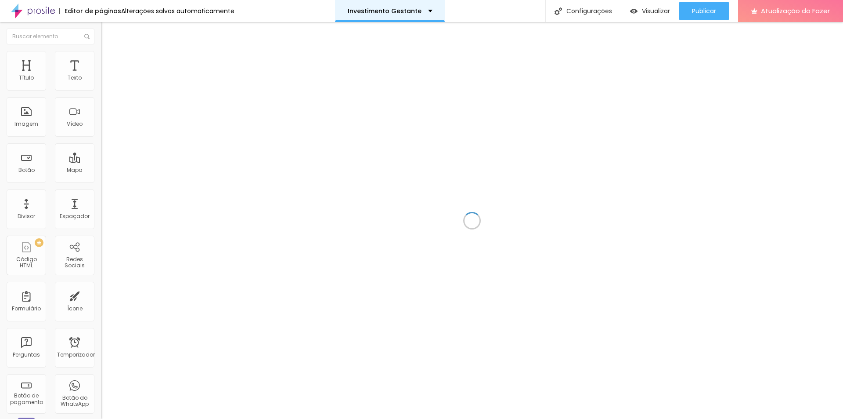
click at [370, 10] on font "Investimento Gestante" at bounding box center [385, 11] width 74 height 9
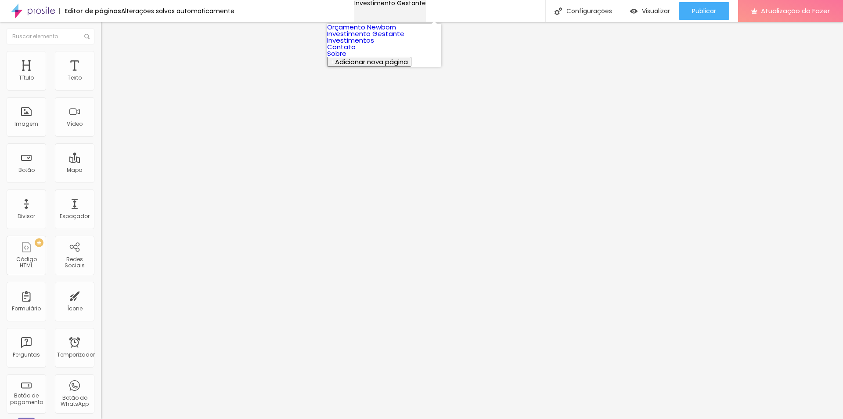
click at [370, 7] on font "Investimento Gestante" at bounding box center [390, 3] width 72 height 9
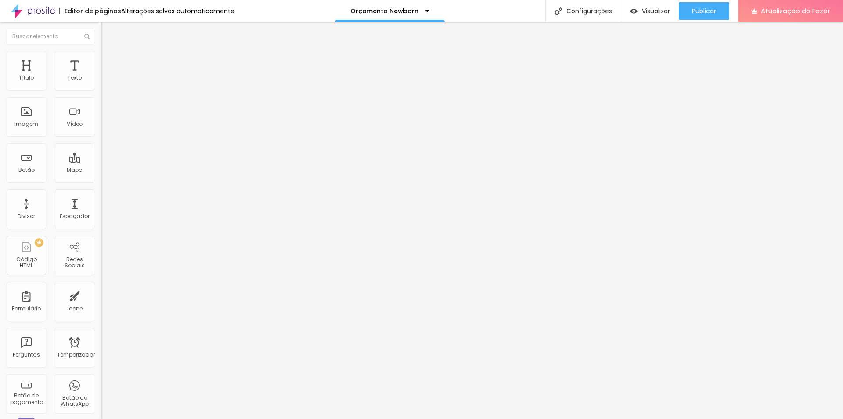
click at [109, 60] on font "Estilo" at bounding box center [116, 56] width 14 height 7
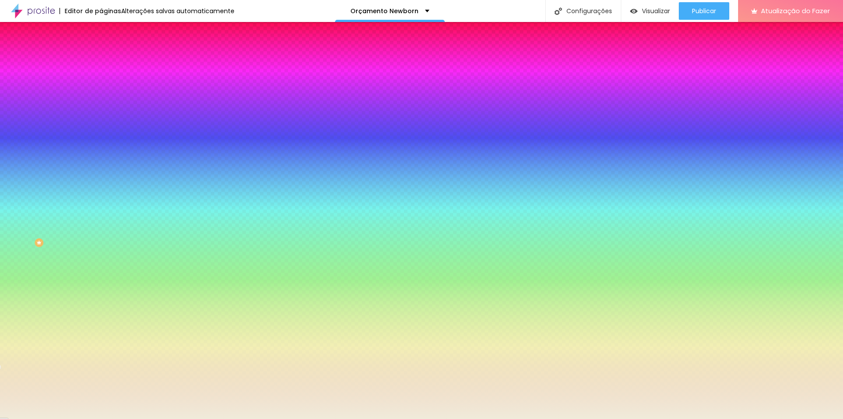
click at [101, 60] on img at bounding box center [105, 64] width 8 height 8
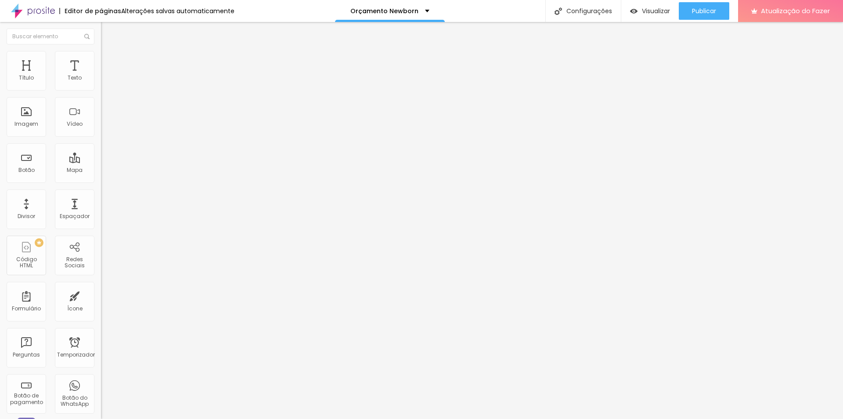
type input "15"
type input "10"
type input "15"
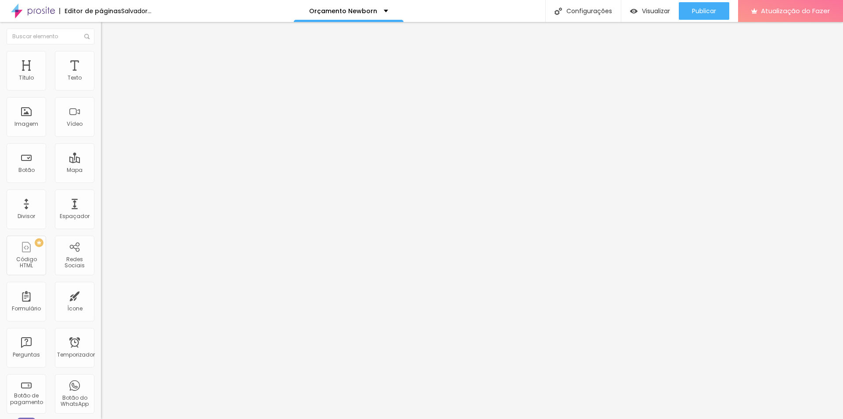
type input "15"
type input "20"
type input "45"
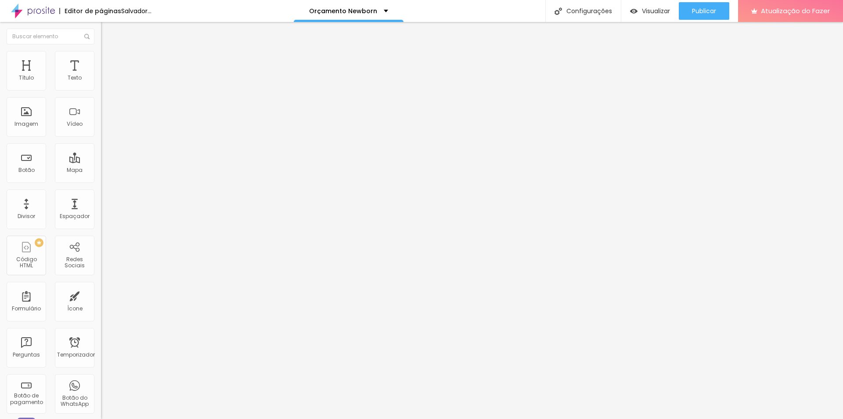
type input "50"
type input "45"
type input "35"
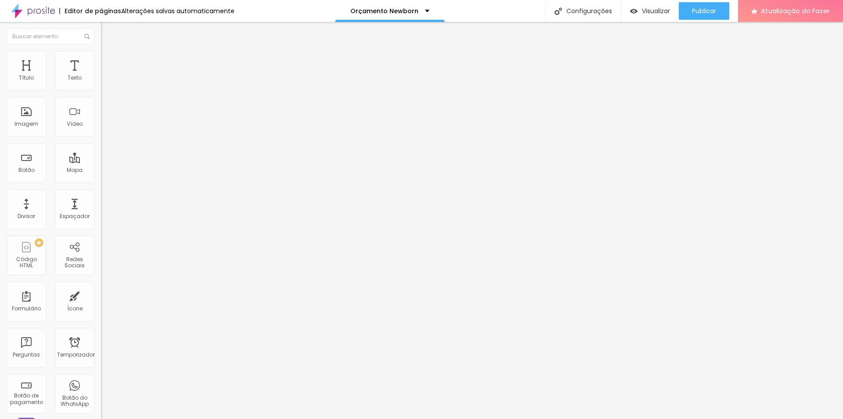
type input "35"
type input "15"
type input "10"
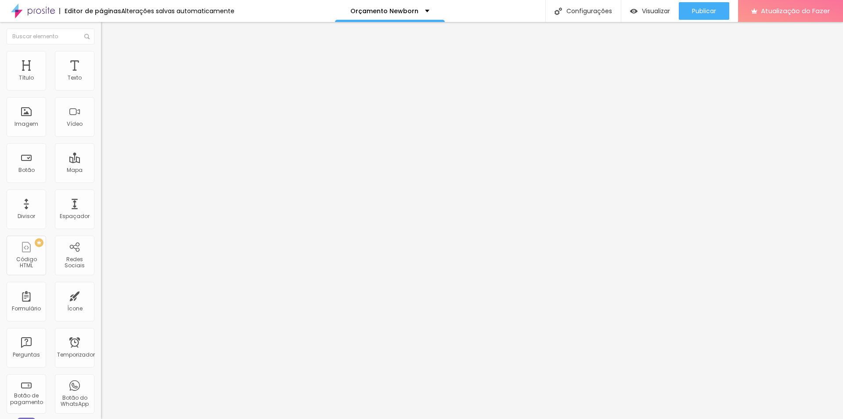
type input "5"
type input "10"
type input "15"
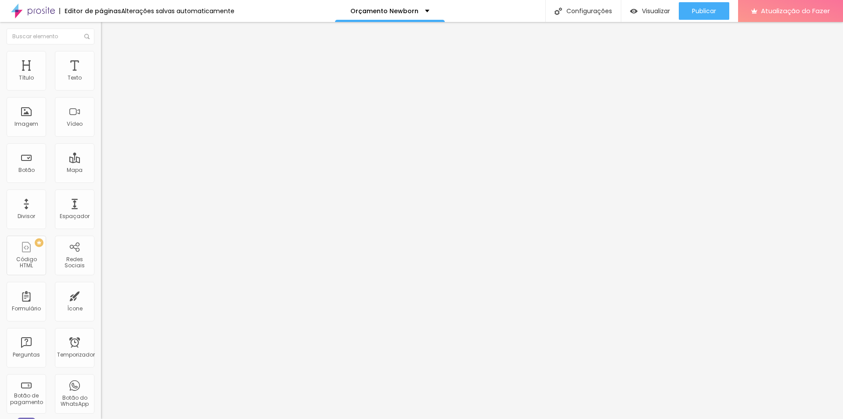
type input "15"
type input "10"
type input "5"
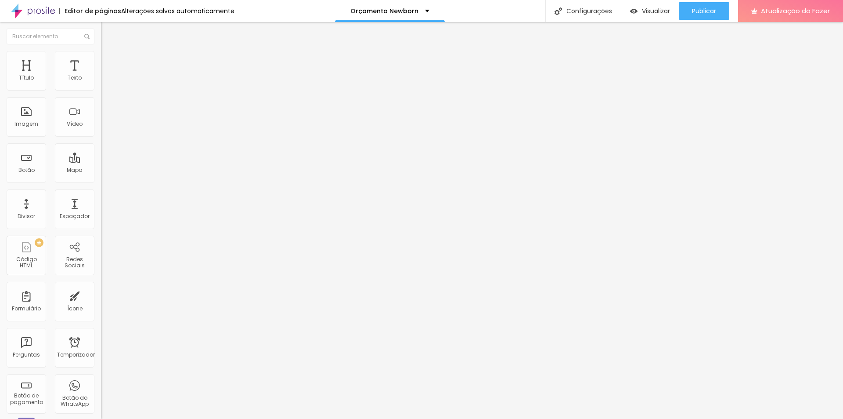
type input "0"
type input "10"
type input "20"
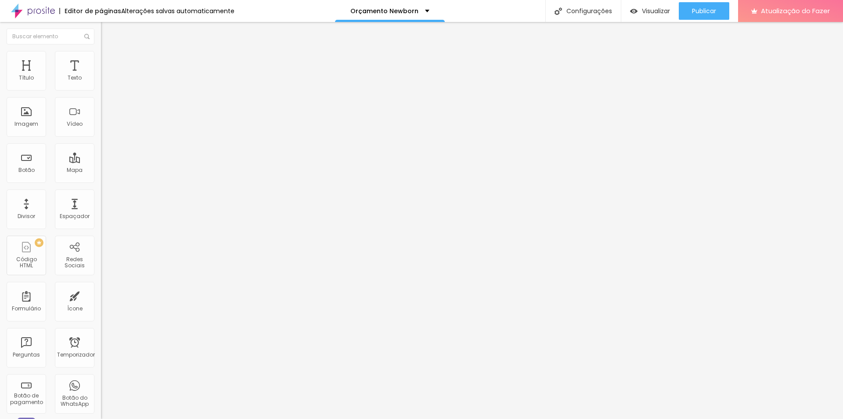
type input "20"
type input "25"
type input "30"
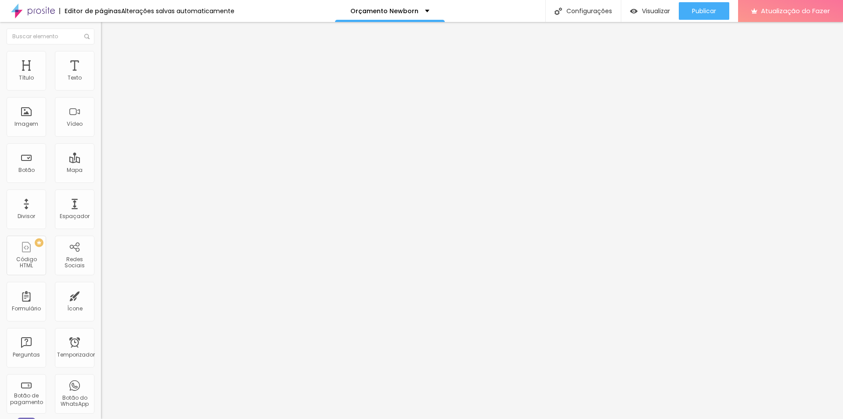
type input "35"
type input "40"
type input "45"
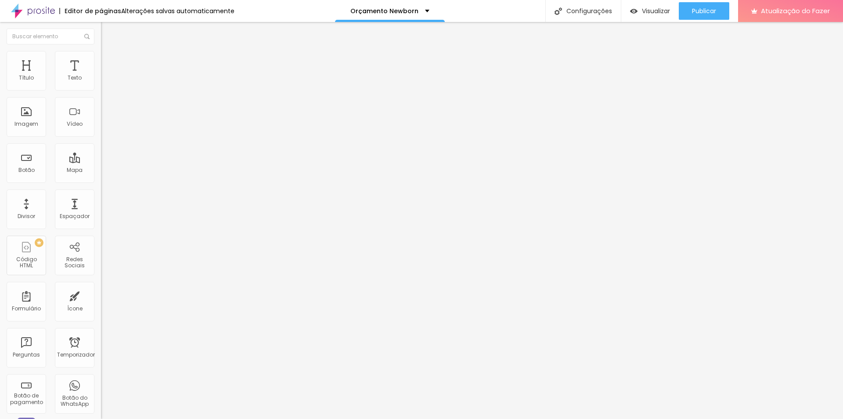
type input "45"
type input "50"
drag, startPoint x: 37, startPoint y: 86, endPoint x: 105, endPoint y: 87, distance: 68.1
type input "50"
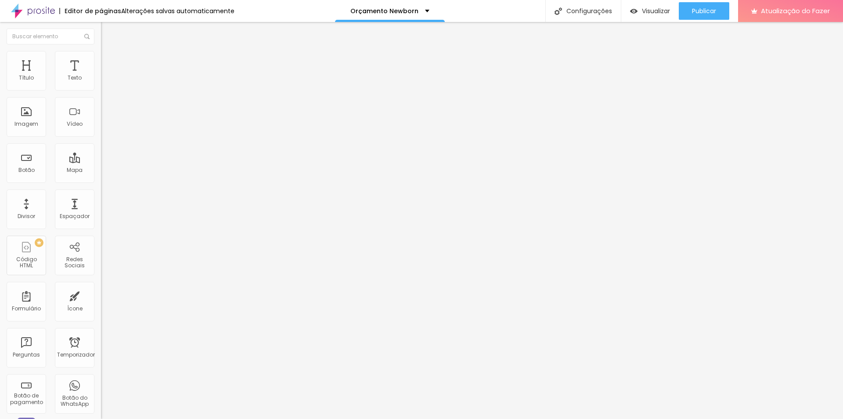
click at [105, 170] on input "range" at bounding box center [129, 173] width 57 height 7
click at [101, 54] on img at bounding box center [105, 55] width 8 height 8
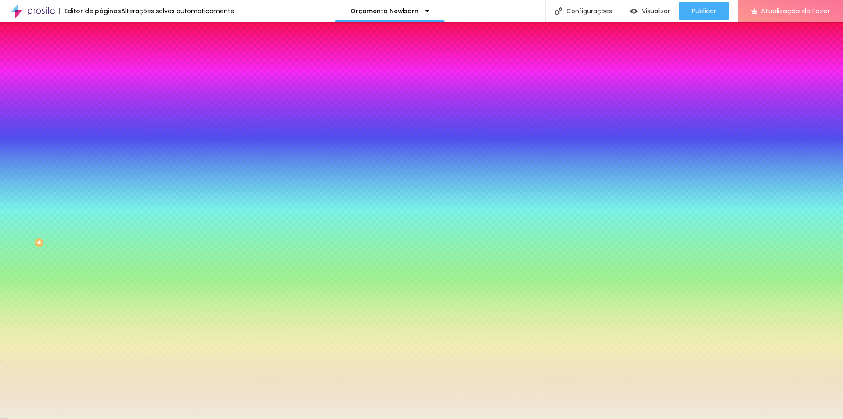
click at [101, 51] on li "Conteúdo" at bounding box center [151, 46] width 101 height 9
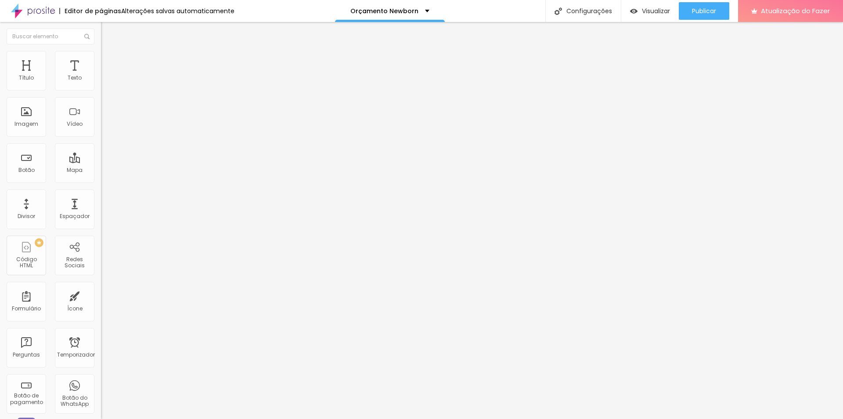
click at [109, 61] on font "Estilo" at bounding box center [116, 56] width 14 height 7
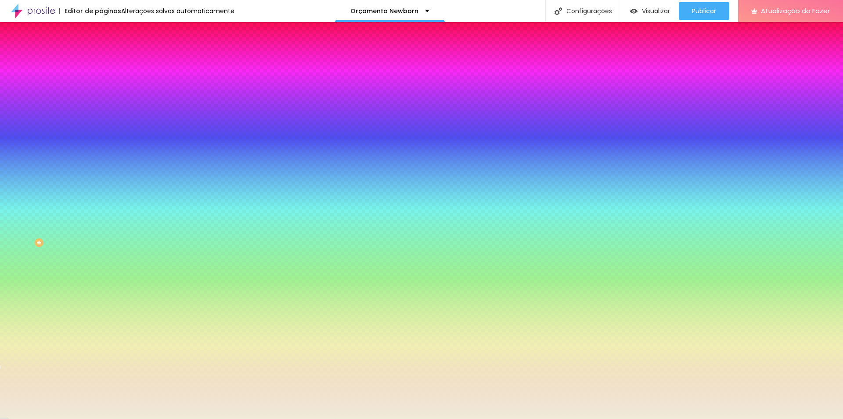
type input "26"
type input "38"
type input "39"
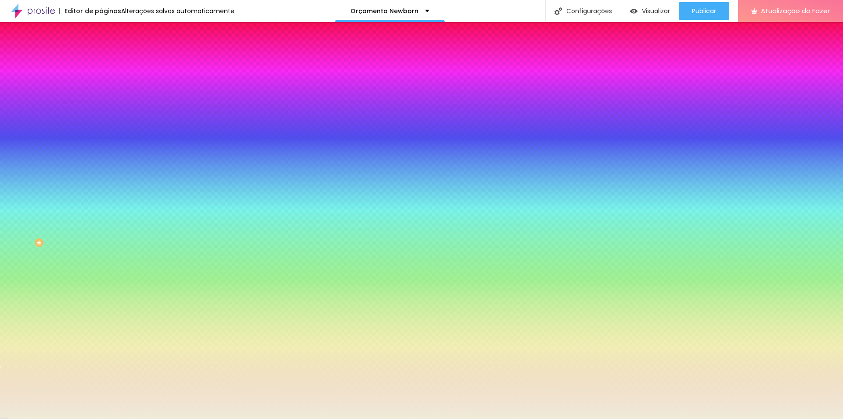
type input "39"
type input "49"
type input "54"
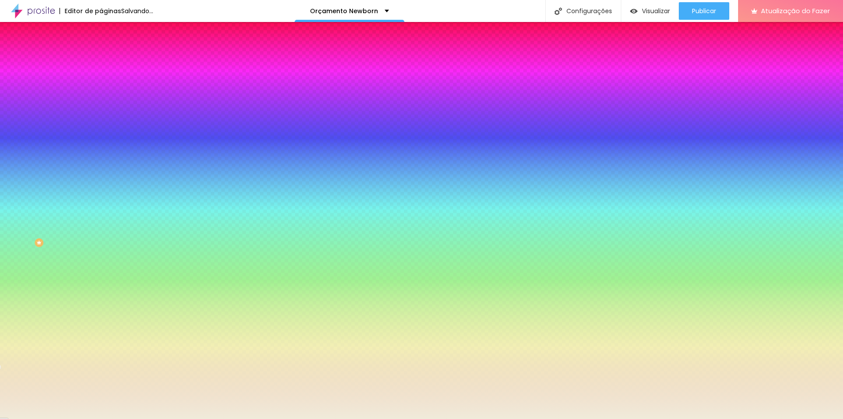
type input "58"
type input "64"
type input "67"
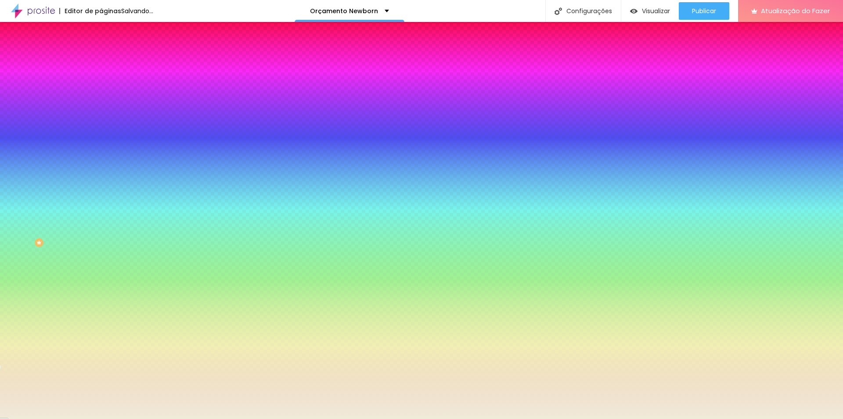
type input "67"
type input "72"
type input "76"
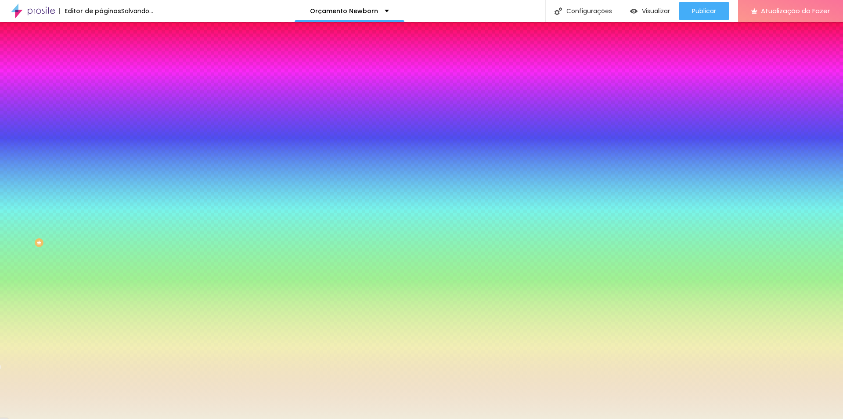
type input "82"
type input "92"
type input "102"
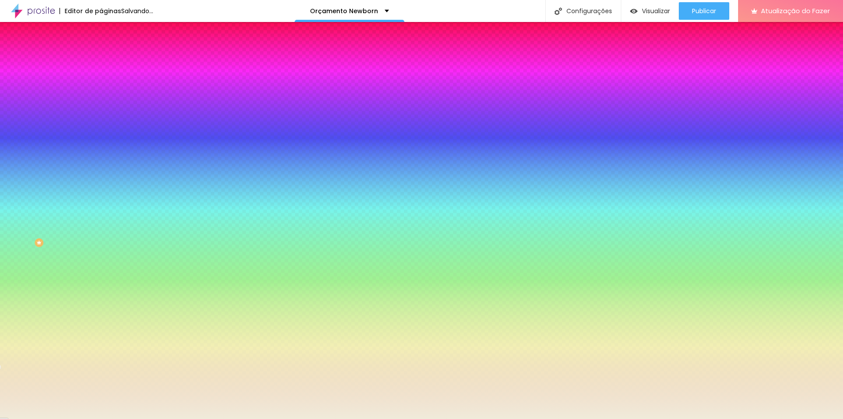
type input "102"
type input "114"
type input "120"
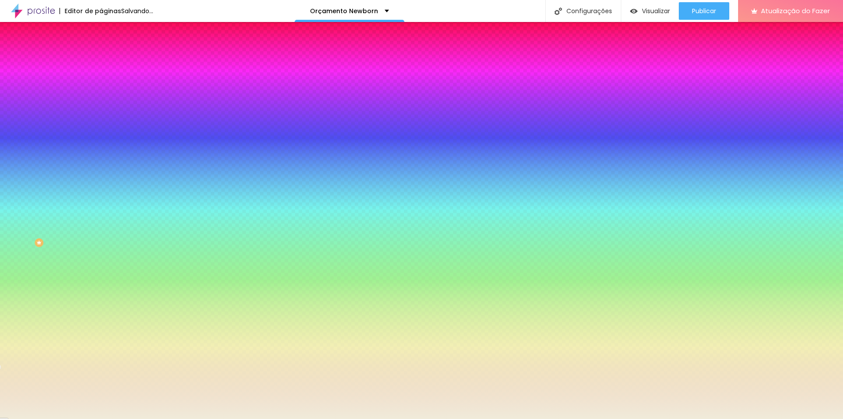
type input "127"
type input "138"
type input "145"
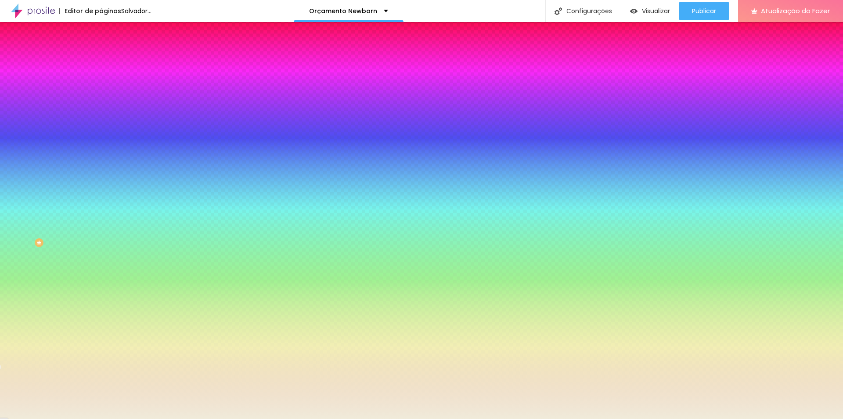
type input "145"
type input "155"
type input "163"
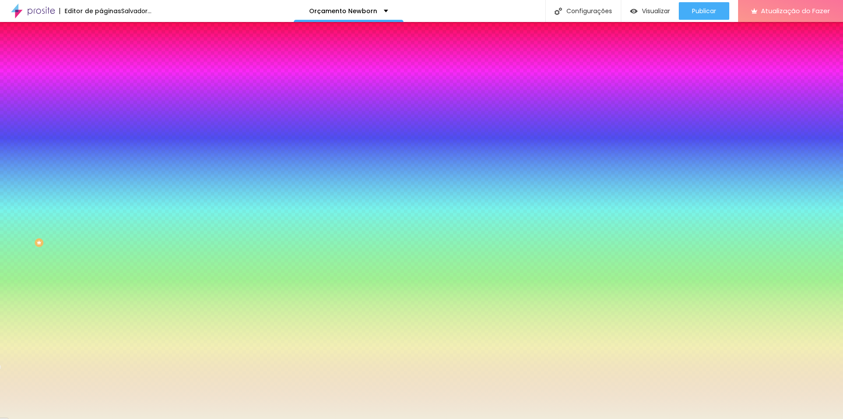
type input "171"
type input "178"
type input "186"
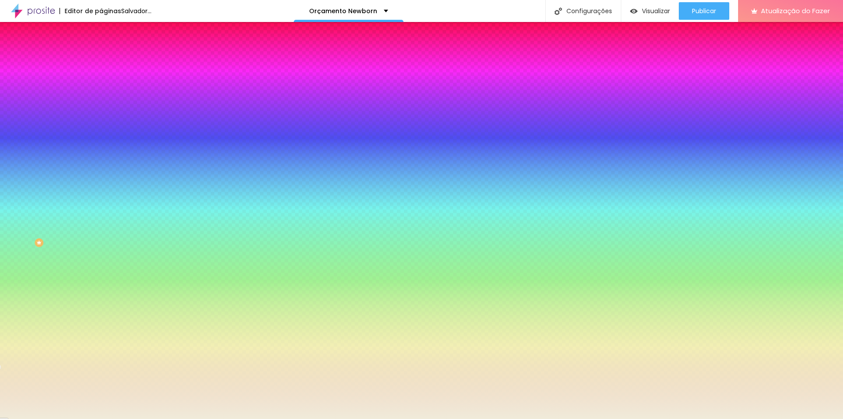
type input "186"
type input "193"
type input "200"
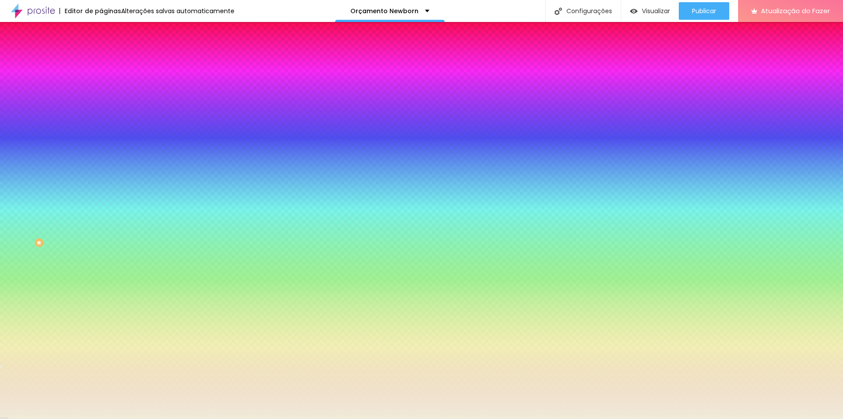
type input "181"
type input "158"
type input "133"
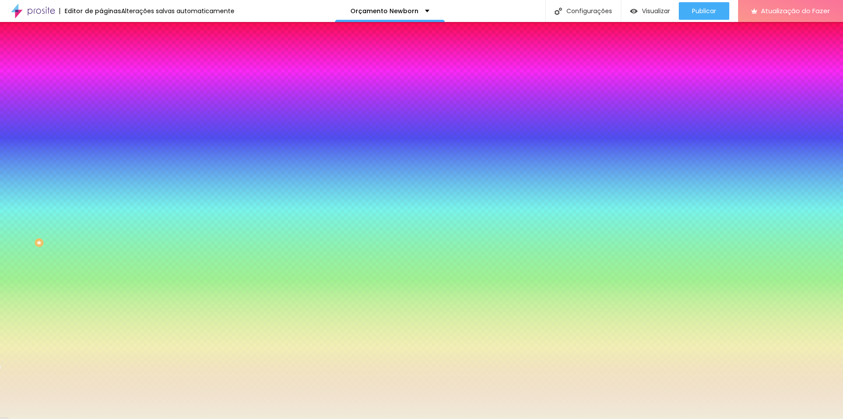
type input "133"
type input "112"
type input "87"
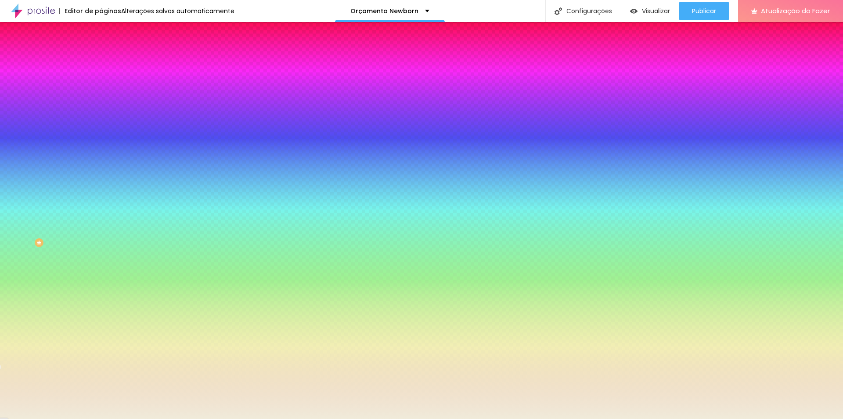
type input "49"
type input "28"
type input "8"
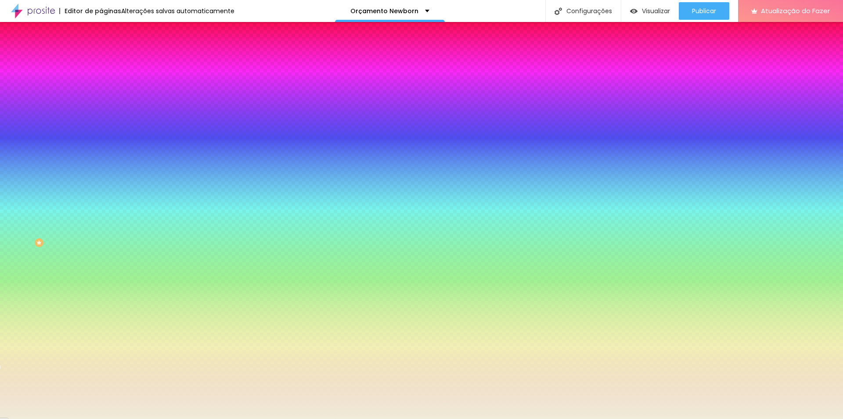
type input "8"
type input "0"
drag, startPoint x: 21, startPoint y: 107, endPoint x: 0, endPoint y: 108, distance: 21.1
click at [101, 195] on input "range" at bounding box center [129, 198] width 57 height 7
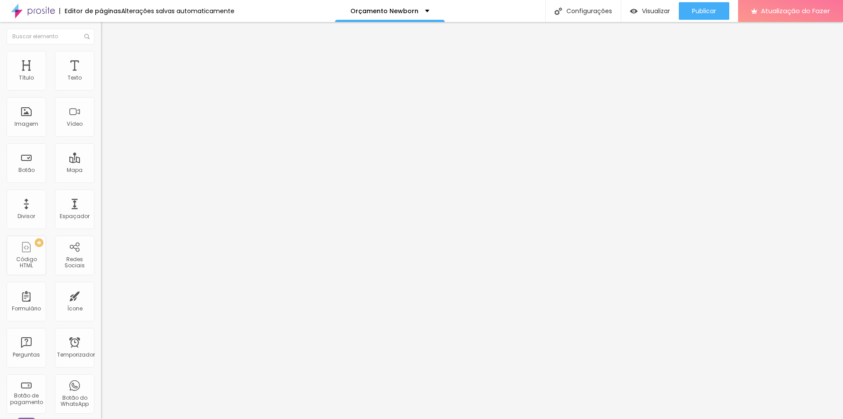
click at [101, 57] on li "Estilo" at bounding box center [151, 55] width 101 height 9
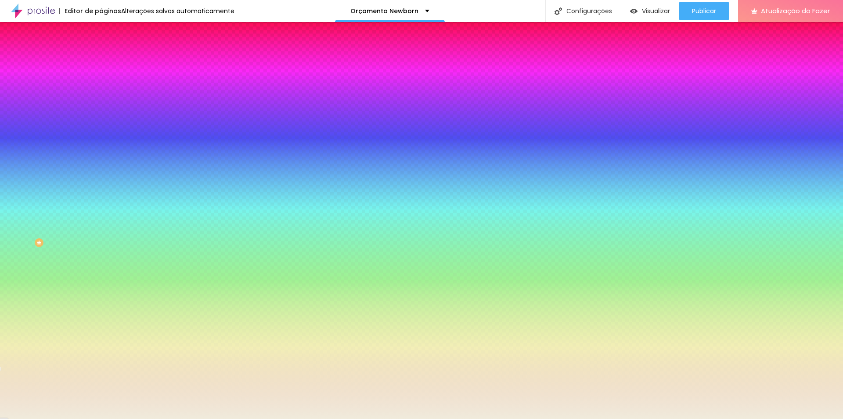
click at [101, 60] on img at bounding box center [105, 64] width 8 height 8
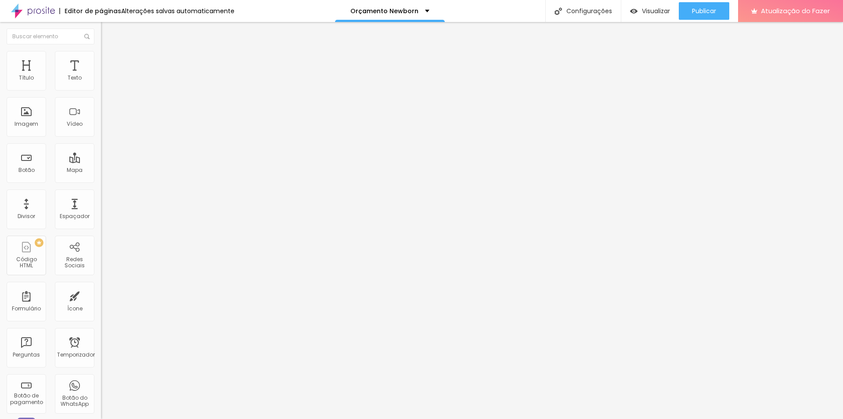
click at [101, 51] on li "Conteúdo" at bounding box center [151, 46] width 101 height 9
click at [109, 61] on font "Estilo" at bounding box center [116, 56] width 14 height 7
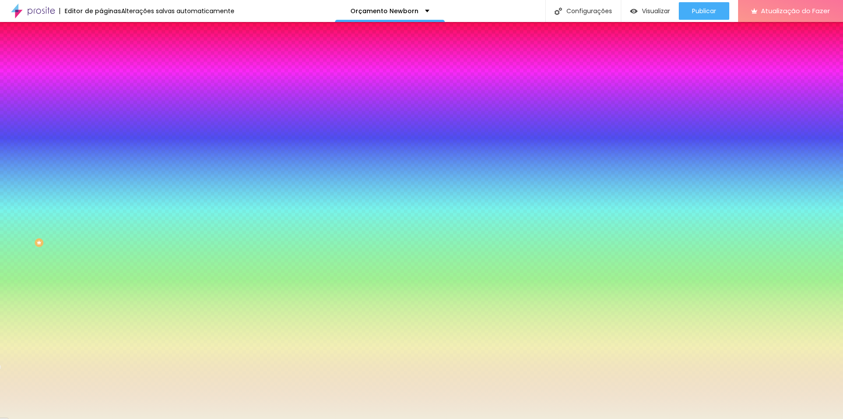
type input "2"
type input "8"
type input "127"
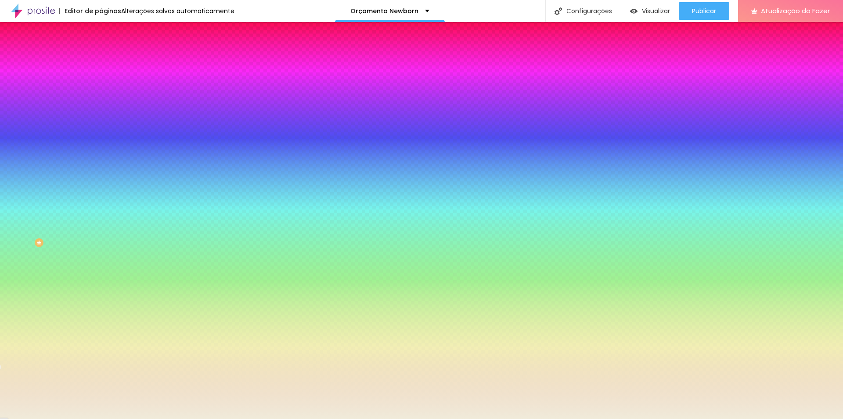
type input "127"
type input "156"
type input "179"
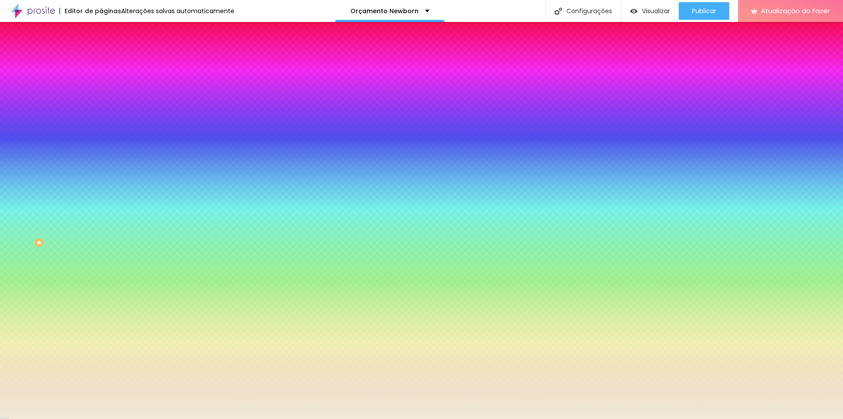
type input "196"
type input "200"
drag, startPoint x: 20, startPoint y: 108, endPoint x: 100, endPoint y: 108, distance: 79.5
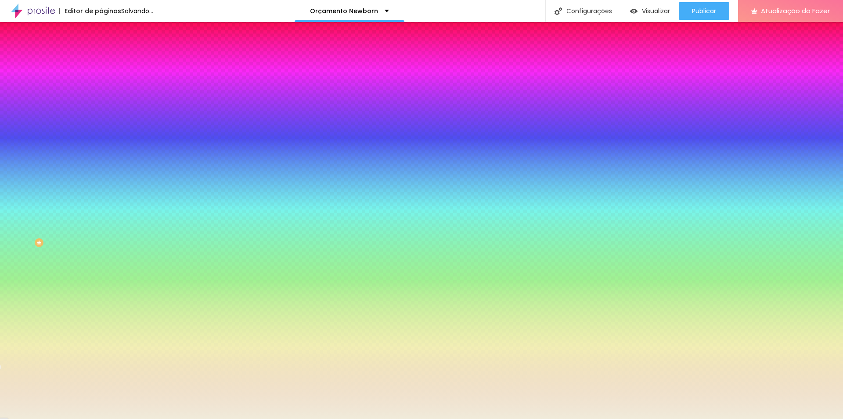
type input "200"
click at [101, 195] on input "range" at bounding box center [129, 198] width 57 height 7
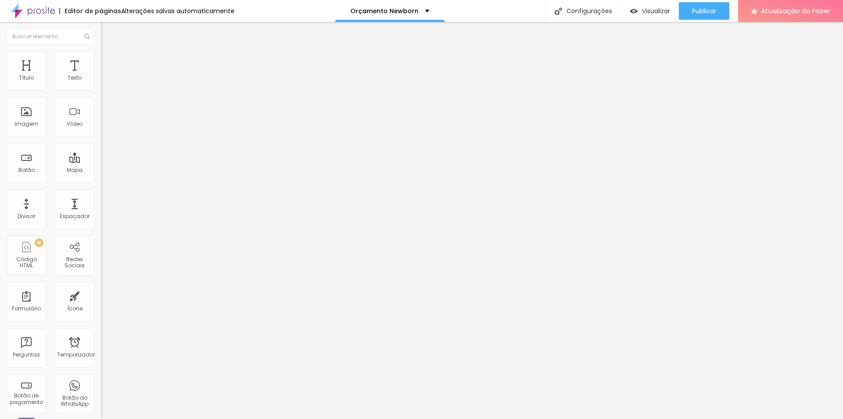
click at [101, 58] on li "Estilo" at bounding box center [151, 55] width 101 height 9
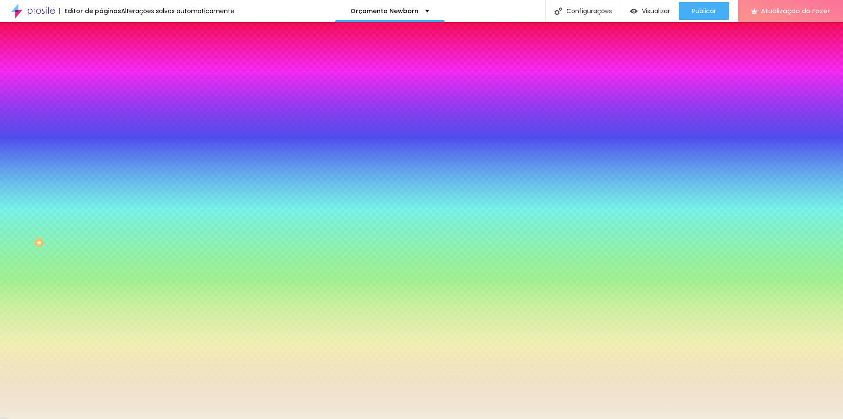
type input "196"
type input "189"
type input "179"
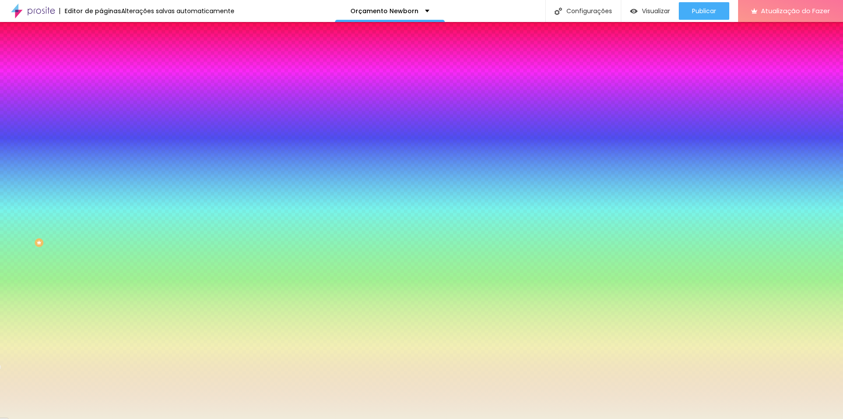
type input "179"
type input "166"
type input "151"
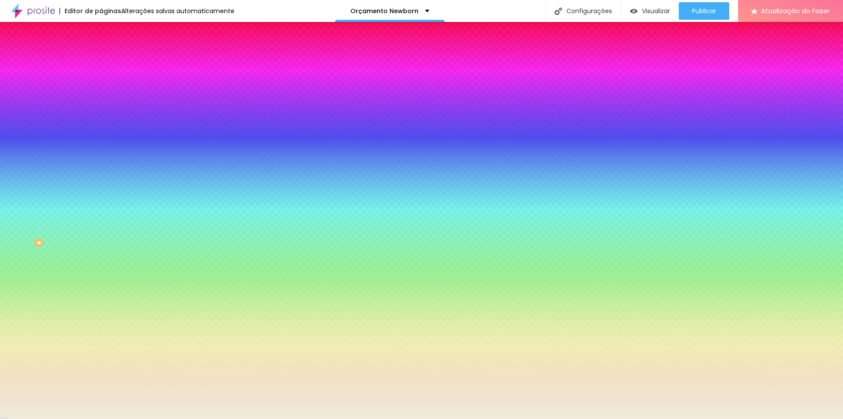
type input "137"
type input "120"
type input "48"
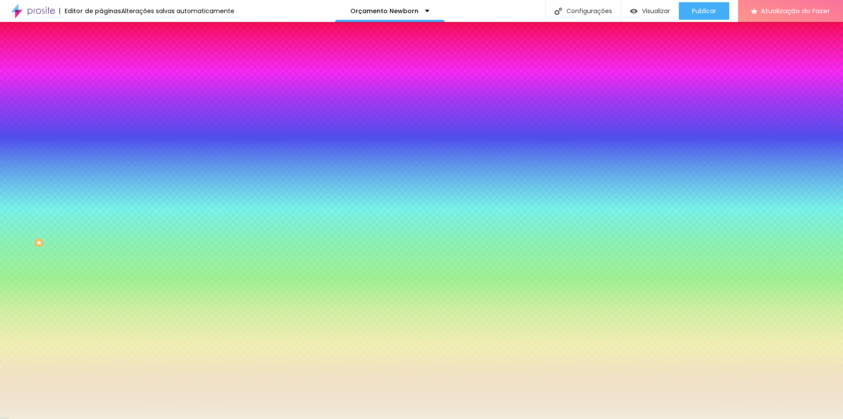
type input "48"
type input "0"
drag, startPoint x: 74, startPoint y: 107, endPoint x: 4, endPoint y: 128, distance: 73.7
type input "0"
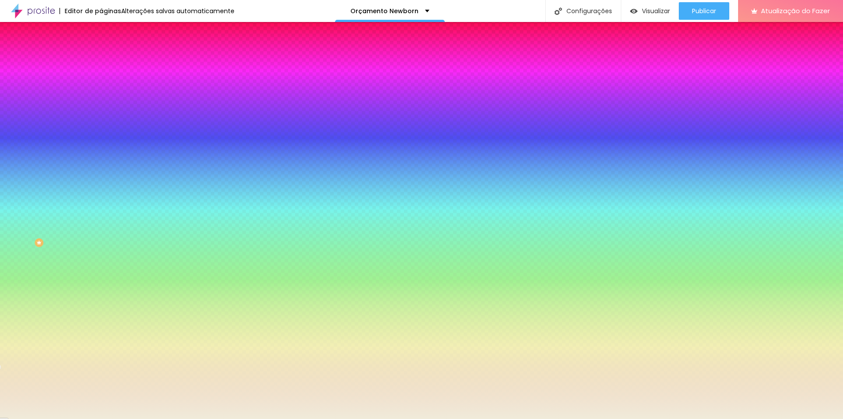
click at [101, 195] on input "range" at bounding box center [129, 198] width 57 height 7
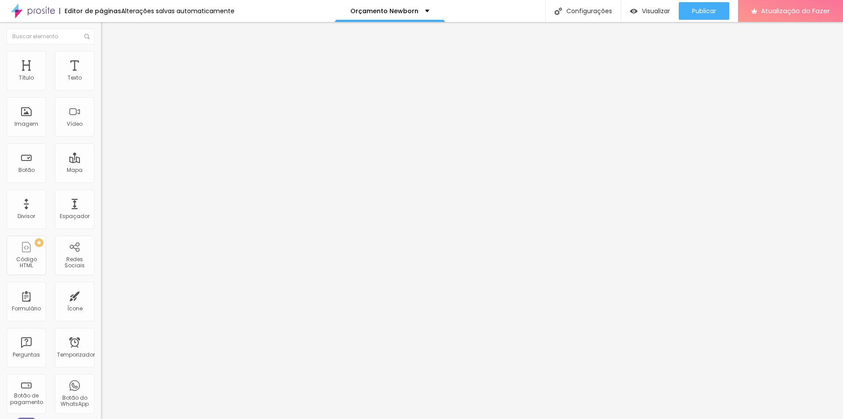
click at [109, 59] on font "Estilo" at bounding box center [116, 56] width 14 height 7
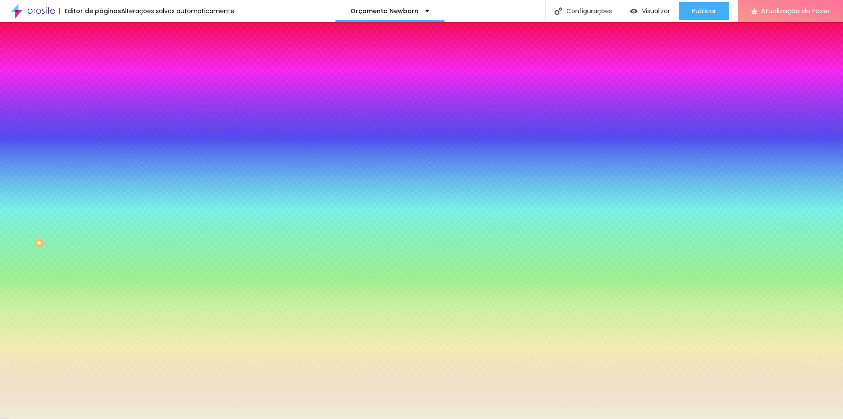
click at [101, 60] on img at bounding box center [105, 64] width 8 height 8
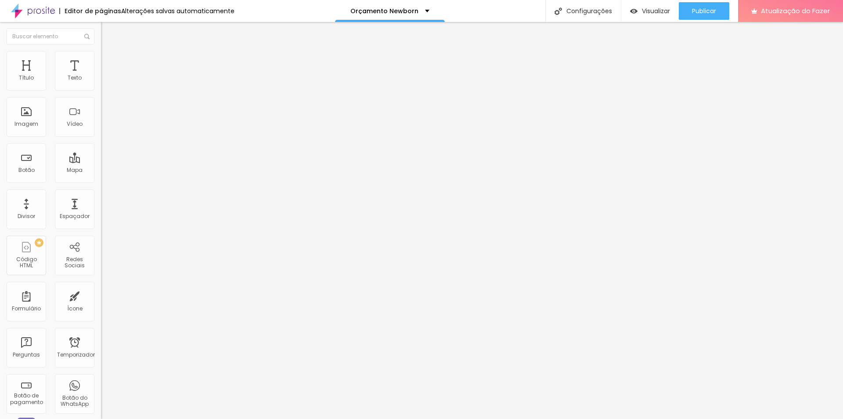
click at [101, 58] on ul "Conteúdo Estilo Avançado" at bounding box center [151, 55] width 101 height 26
click at [101, 51] on li "Conteúdo" at bounding box center [151, 46] width 101 height 9
click at [101, 87] on img at bounding box center [104, 84] width 6 height 6
click at [101, 80] on img at bounding box center [104, 77] width 6 height 6
click at [657, 13] on font "Visualizar" at bounding box center [656, 11] width 28 height 9
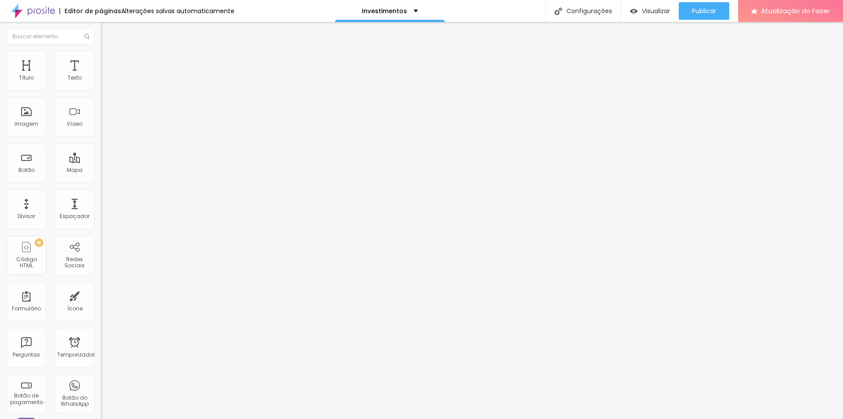
click at [106, 76] on font "Adicionar imagem" at bounding box center [131, 71] width 51 height 7
click at [106, 76] on font "Trocar imagem" at bounding box center [127, 71] width 43 height 7
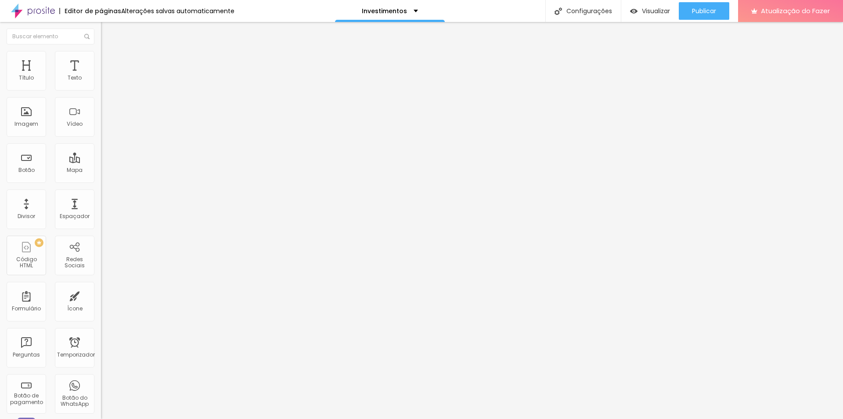
click at [101, 75] on div "Trocar imagem" at bounding box center [151, 72] width 101 height 6
click at [106, 76] on font "Trocar imagem" at bounding box center [127, 71] width 43 height 7
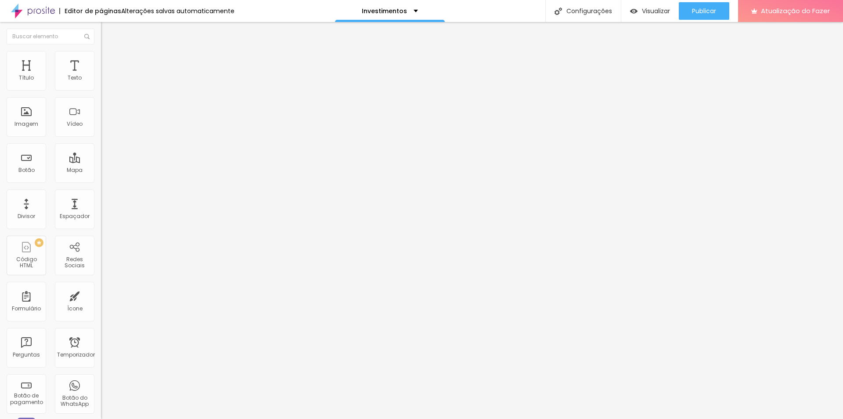
click at [106, 76] on font "Trocar imagem" at bounding box center [127, 71] width 43 height 7
click at [352, 14] on div "Investimentos" at bounding box center [390, 11] width 110 height 22
click at [364, 38] on font "Investimentos" at bounding box center [350, 33] width 47 height 9
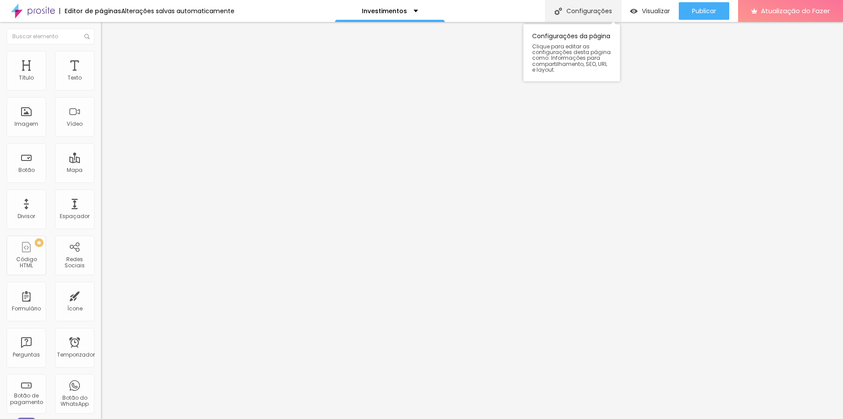
click at [596, 8] on font "Configurações" at bounding box center [590, 11] width 46 height 9
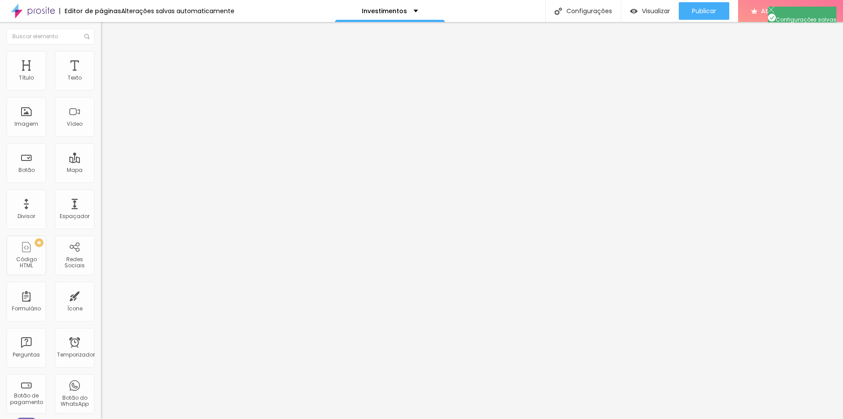
click at [663, 15] on div "Visualizar" at bounding box center [650, 11] width 40 height 18
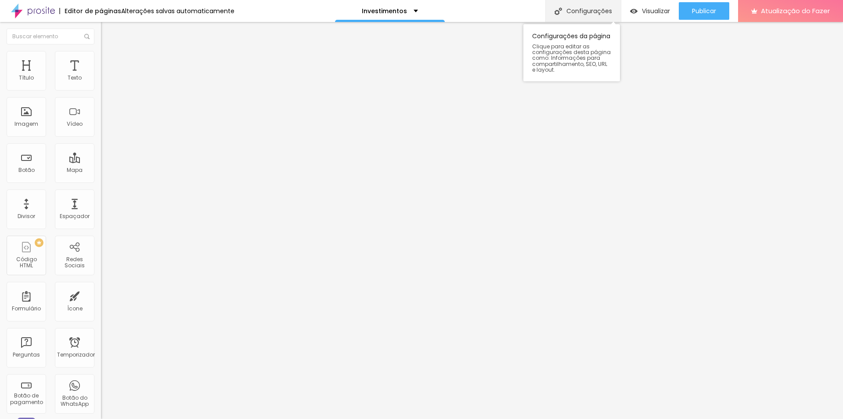
click at [603, 8] on font "Configurações" at bounding box center [590, 11] width 46 height 9
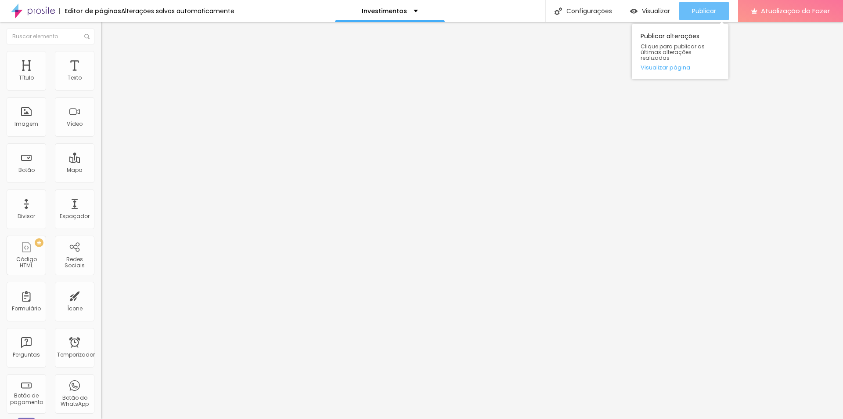
click at [699, 9] on font "Publicar" at bounding box center [704, 11] width 24 height 9
click at [661, 13] on font "Visualizar" at bounding box center [656, 11] width 28 height 9
click at [644, 18] on div "Visualizar" at bounding box center [650, 11] width 40 height 18
click at [109, 61] on font "Estilo" at bounding box center [116, 56] width 14 height 7
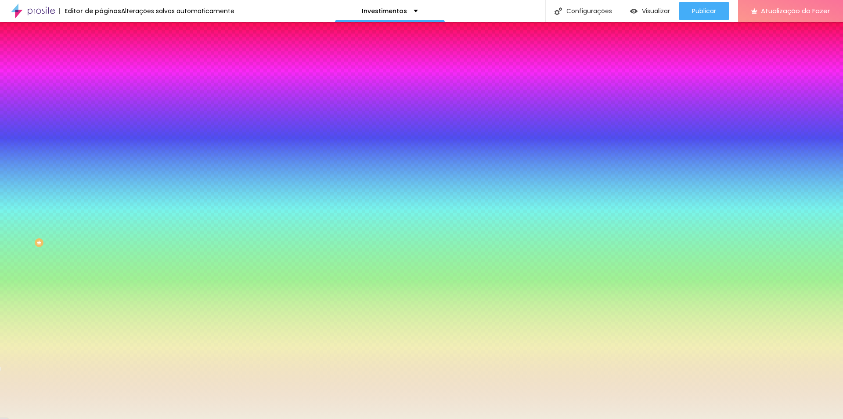
click at [101, 60] on li "Avançado" at bounding box center [151, 64] width 101 height 9
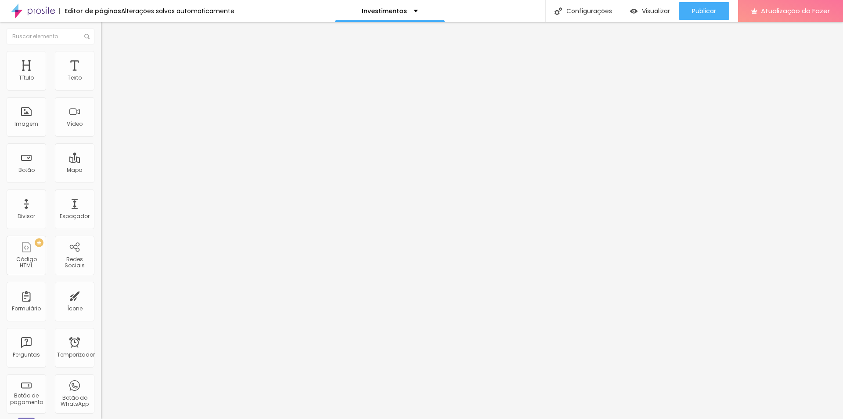
click at [101, 50] on img at bounding box center [105, 46] width 8 height 8
click at [581, 11] on font "Configurações" at bounding box center [590, 11] width 46 height 9
click at [716, 15] on font "Publicar" at bounding box center [704, 11] width 24 height 9
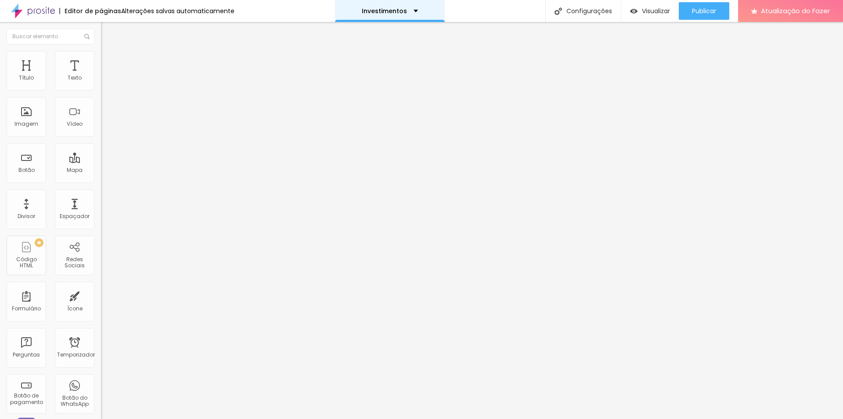
click at [401, 11] on font "Investimentos" at bounding box center [384, 11] width 45 height 9
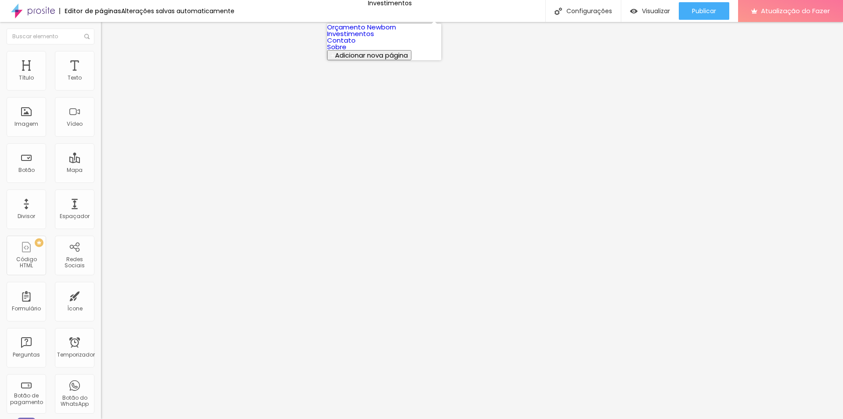
click at [374, 38] on font "Investimentos" at bounding box center [350, 33] width 47 height 9
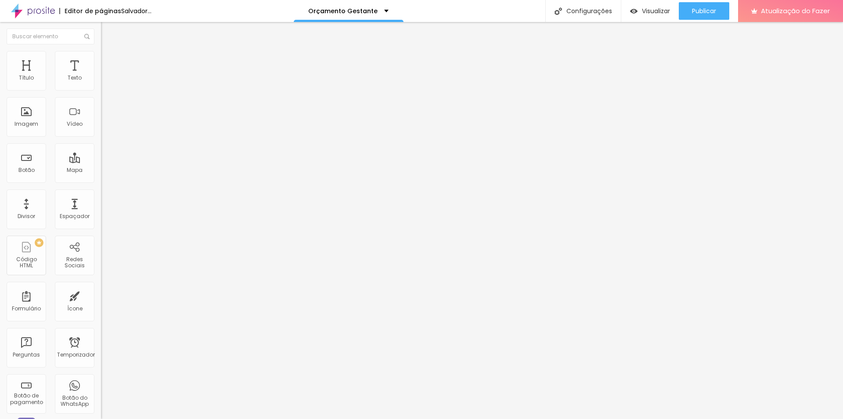
click at [106, 76] on font "Trocar imagem" at bounding box center [127, 71] width 43 height 7
click at [101, 58] on ul "Conteúdo Estilo Avançado" at bounding box center [151, 55] width 101 height 26
click at [101, 56] on img at bounding box center [105, 55] width 8 height 8
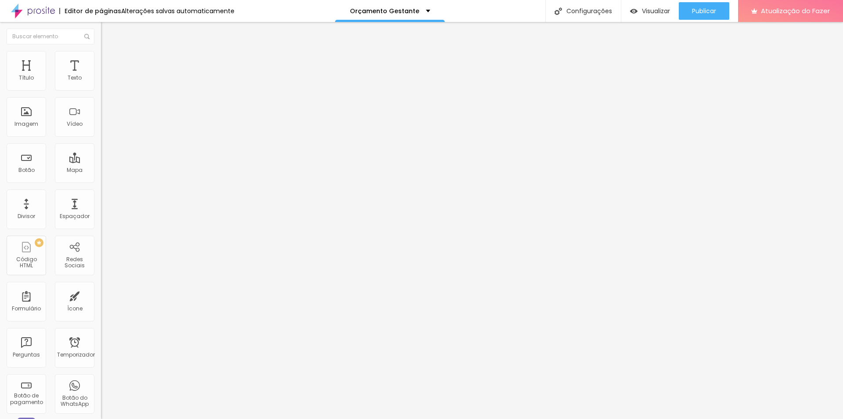
click at [101, 50] on img at bounding box center [105, 46] width 8 height 8
click at [101, 60] on li "Avançado" at bounding box center [151, 64] width 101 height 9
click at [101, 51] on li "Conteúdo" at bounding box center [151, 46] width 101 height 9
click at [101, 58] on li "Estilo" at bounding box center [151, 55] width 101 height 9
click at [101, 60] on li "Avançado" at bounding box center [151, 64] width 101 height 9
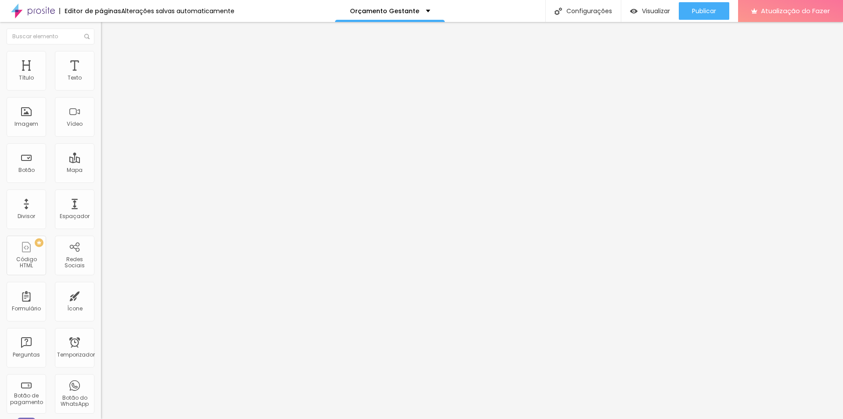
click at [101, 51] on li "Conteúdo" at bounding box center [151, 46] width 101 height 9
click at [101, 137] on font "Original" at bounding box center [111, 133] width 21 height 7
click at [101, 75] on div "Trocar imagem" at bounding box center [151, 72] width 101 height 6
click at [106, 76] on font "Trocar imagem" at bounding box center [127, 71] width 43 height 7
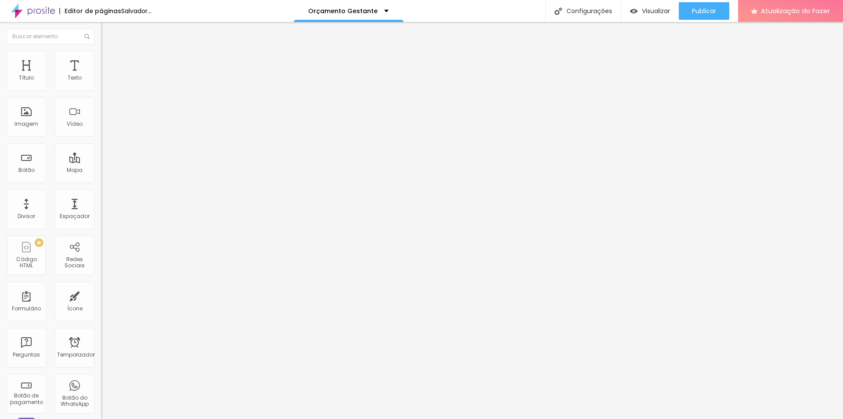
click at [106, 76] on font "Trocar imagem" at bounding box center [127, 71] width 43 height 7
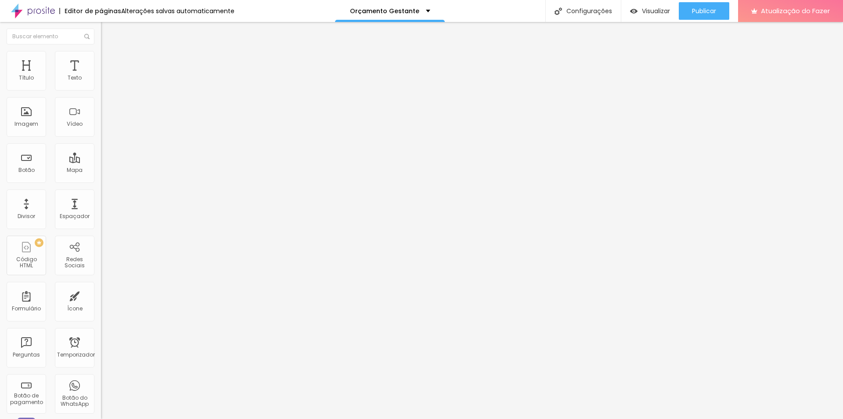
click at [31, 123] on font "Imagem" at bounding box center [26, 123] width 24 height 7
click at [101, 75] on div "Trocar imagem" at bounding box center [151, 72] width 101 height 6
click at [106, 76] on font "Trocar imagem" at bounding box center [127, 71] width 43 height 7
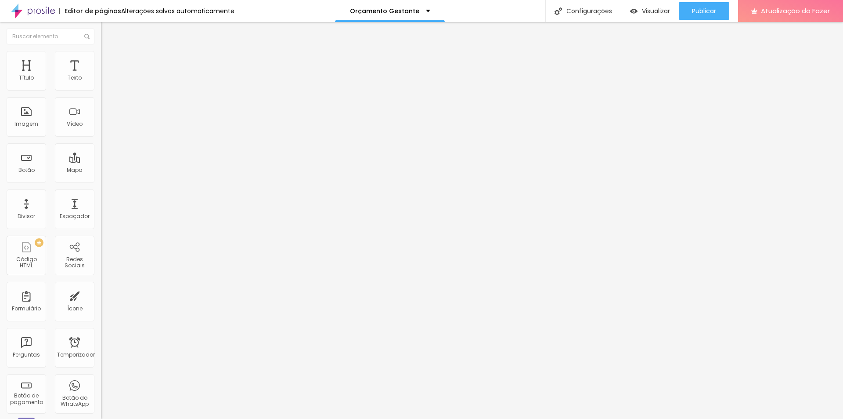
click at [106, 76] on font "Trocar imagem" at bounding box center [127, 71] width 43 height 7
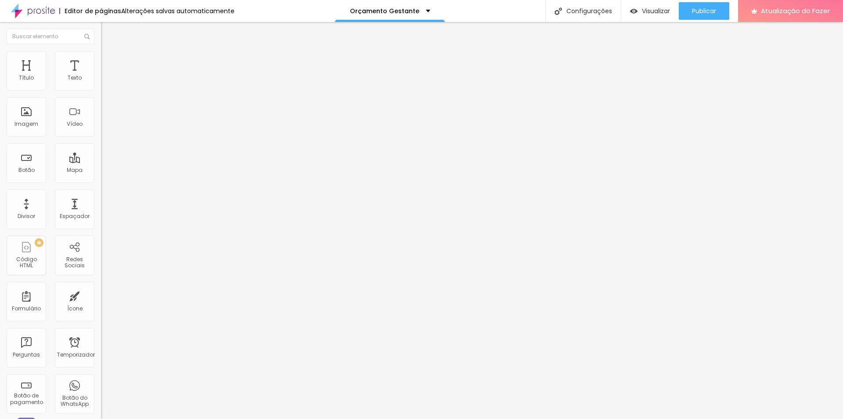
click at [101, 55] on img at bounding box center [105, 55] width 8 height 8
click at [101, 60] on img at bounding box center [105, 64] width 8 height 8
type input "7"
type input "2"
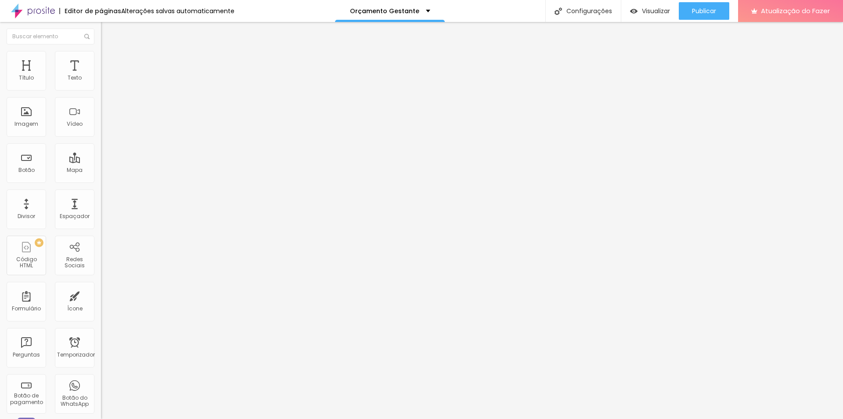
type input "2"
type input "0"
type input "10"
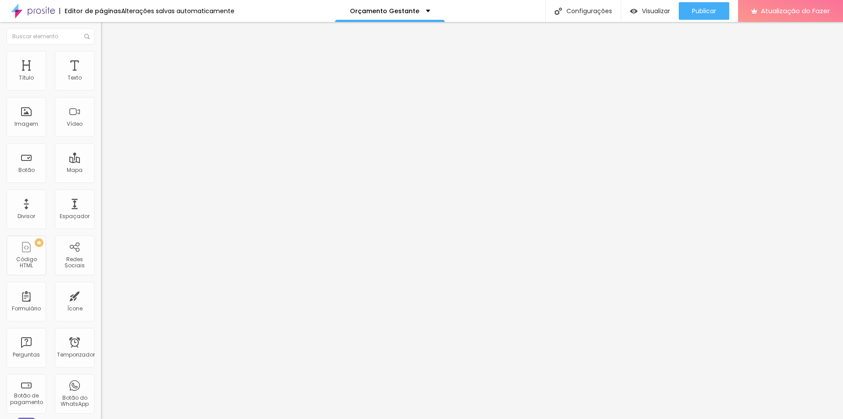
type input "23"
type input "26"
type input "27"
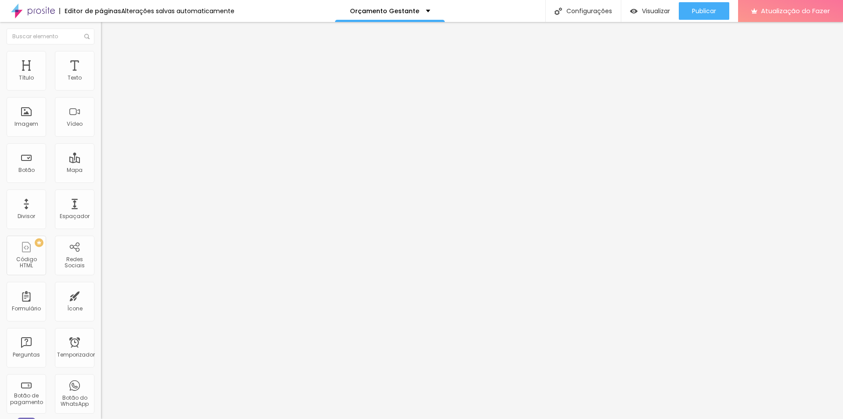
type input "27"
drag, startPoint x: 25, startPoint y: 104, endPoint x: 35, endPoint y: 102, distance: 10.3
type input "27"
click at [101, 295] on input "range" at bounding box center [129, 298] width 57 height 7
type input "3"
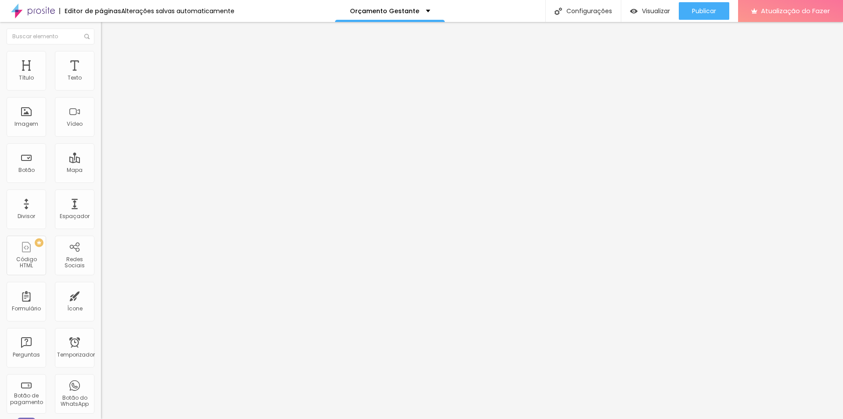
type input "3"
type input "1"
type input "0"
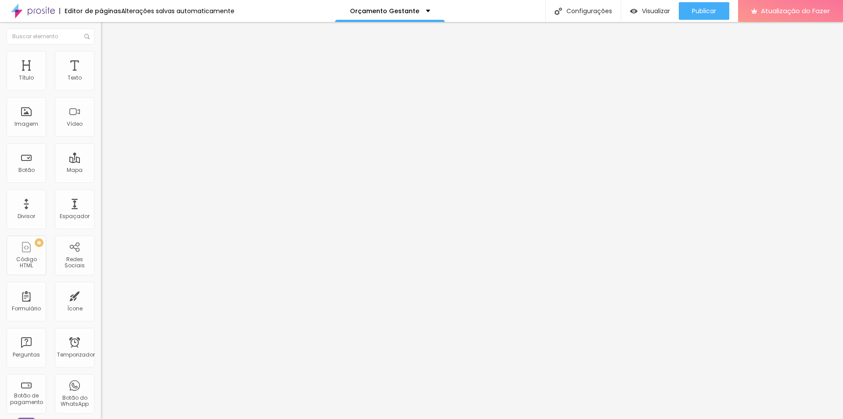
type input "2"
type input "8"
type input "19"
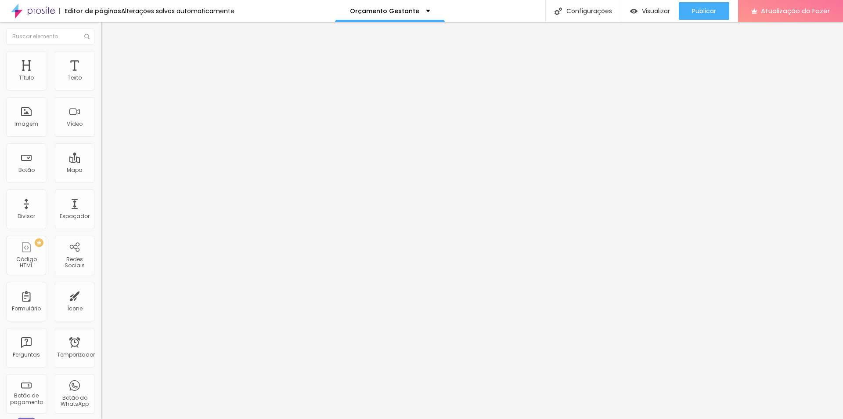
type input "19"
type input "27"
type input "35"
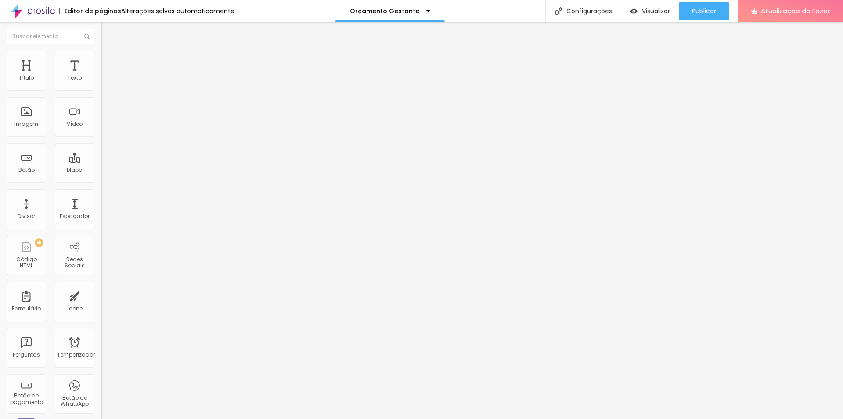
drag, startPoint x: 22, startPoint y: 87, endPoint x: 40, endPoint y: 87, distance: 17.1
click at [101, 170] on input "range" at bounding box center [129, 173] width 57 height 7
type input "36"
type input "39"
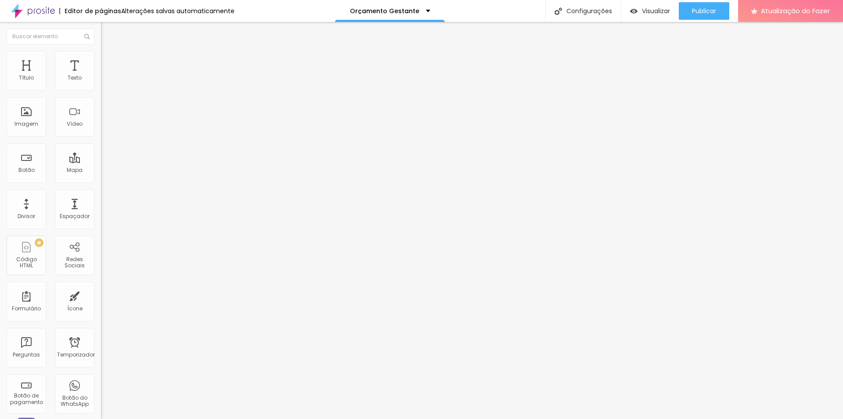
type input "39"
type input "40"
type input "43"
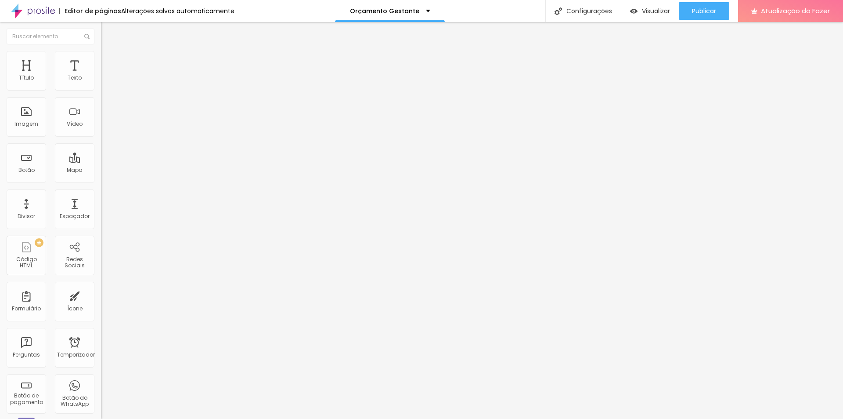
type input "44"
type input "45"
type input "46"
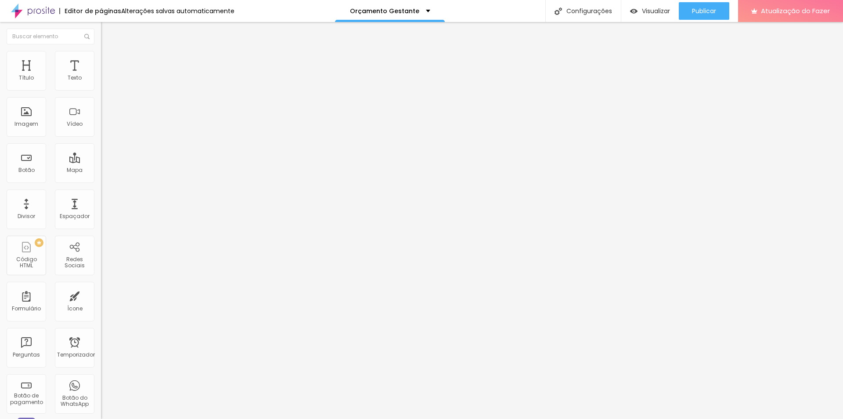
type input "46"
click at [101, 170] on input "range" at bounding box center [129, 173] width 57 height 7
click at [106, 76] on font "Trocar imagem" at bounding box center [127, 71] width 43 height 7
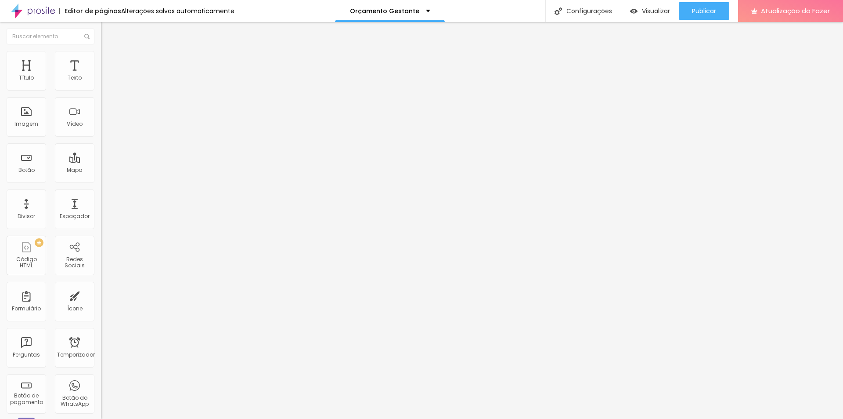
click at [106, 76] on font "Trocar imagem" at bounding box center [127, 71] width 43 height 7
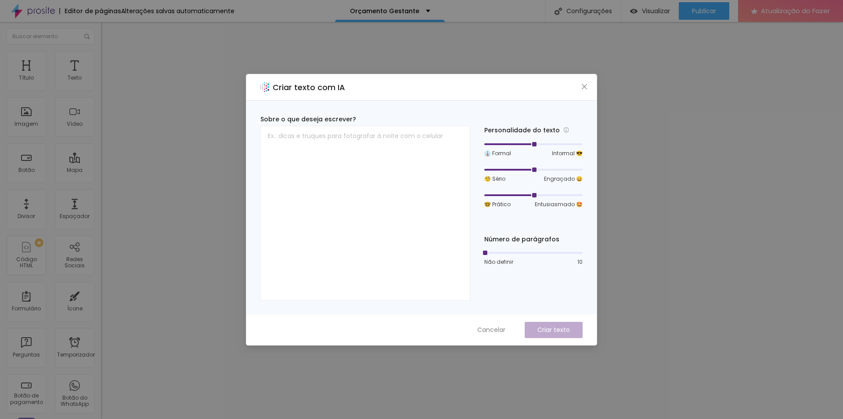
click at [614, 141] on div "Criar texto com IA Sobre o que deseja escrever? Personalidade do texto 👔 Formal…" at bounding box center [421, 209] width 843 height 419
click at [784, 193] on div "Criar texto com IA Sobre o que deseja escrever? Personalidade do texto 👔 Formal…" at bounding box center [421, 209] width 843 height 419
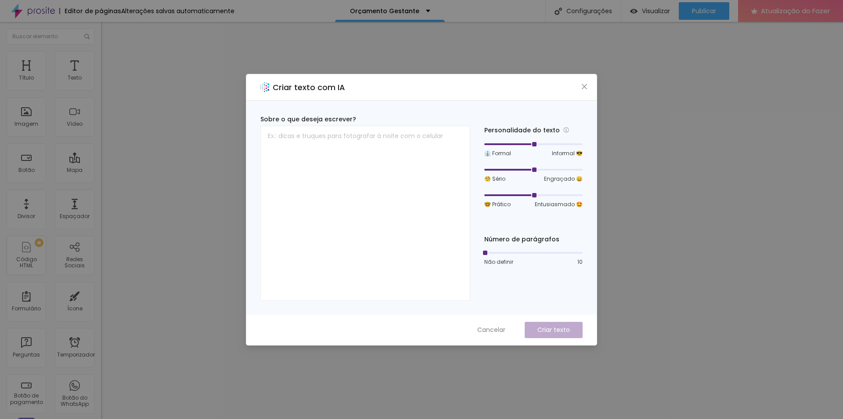
click at [630, 213] on div "Criar texto com IA Sobre o que deseja escrever? Personalidade do texto 👔 Formal…" at bounding box center [421, 209] width 843 height 419
click at [484, 327] on font "Cancelar" at bounding box center [491, 329] width 28 height 9
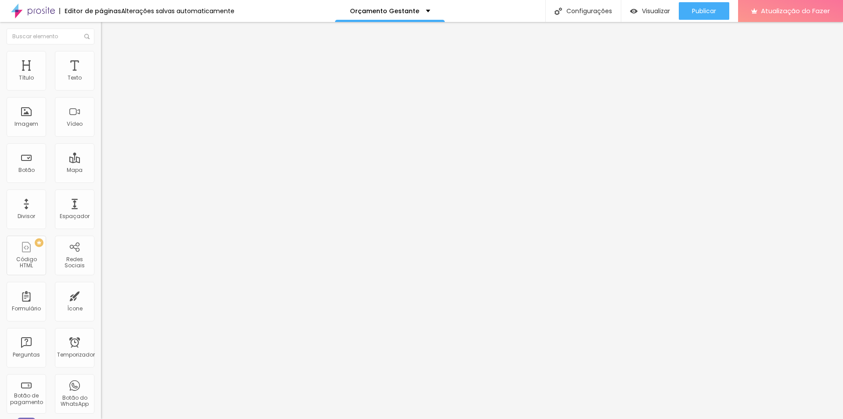
click at [106, 76] on font "Trocar imagem" at bounding box center [127, 71] width 43 height 7
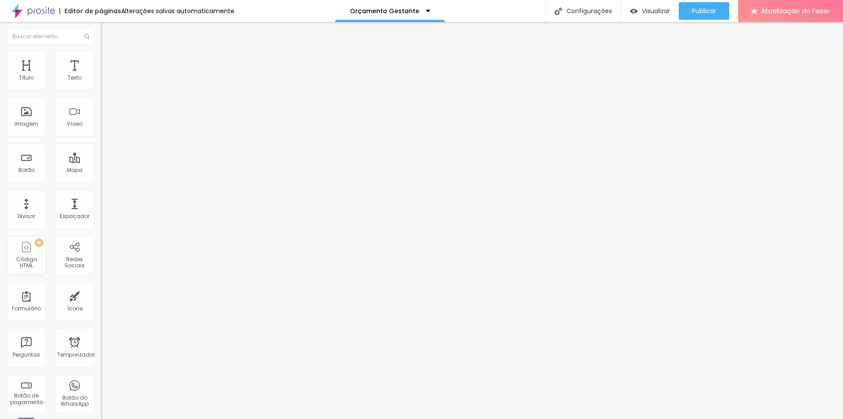
drag, startPoint x: 65, startPoint y: 120, endPoint x: 76, endPoint y: 119, distance: 11.4
click at [101, 271] on input "AGENDE SEU ENSAIO NEWBORN AQUI" at bounding box center [153, 275] width 105 height 9
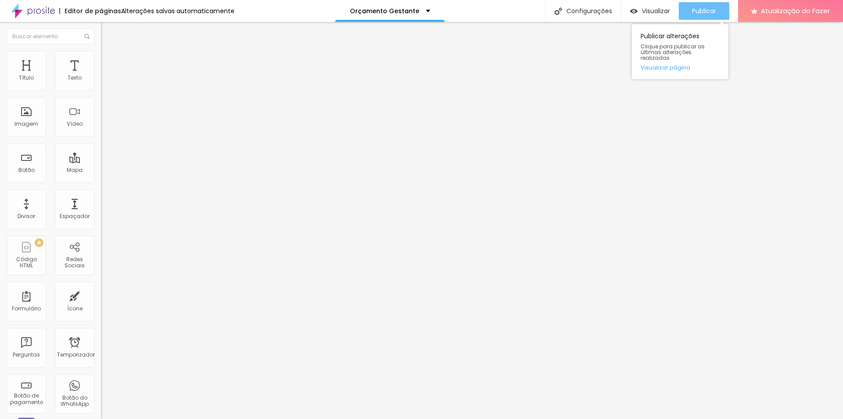
type input "AGENDE SEU ENSAIO GESTANTE AQUI"
click at [722, 3] on button "Publicar" at bounding box center [704, 11] width 51 height 18
click at [101, 53] on li "Estilo" at bounding box center [151, 55] width 101 height 9
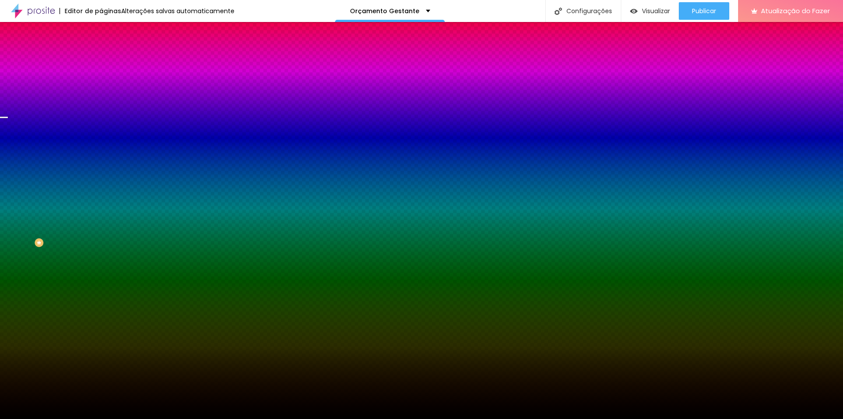
click at [106, 81] on font "Trocar imagem" at bounding box center [127, 76] width 43 height 7
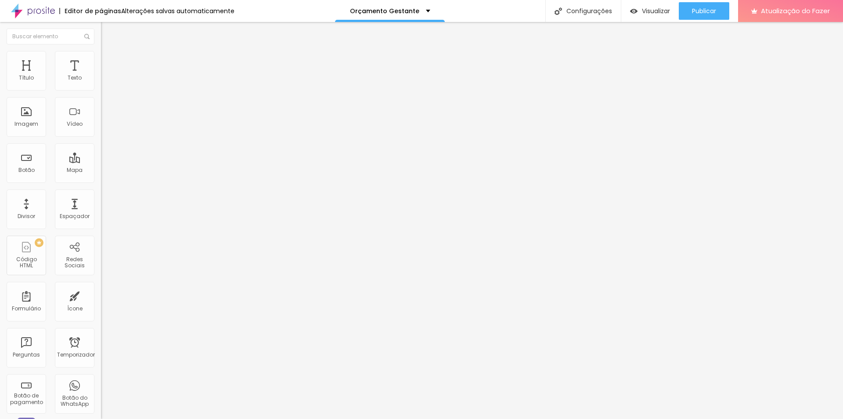
click at [106, 76] on font "Trocar imagem" at bounding box center [127, 71] width 43 height 7
click at [106, 76] on font "Adicionar imagem" at bounding box center [131, 71] width 51 height 7
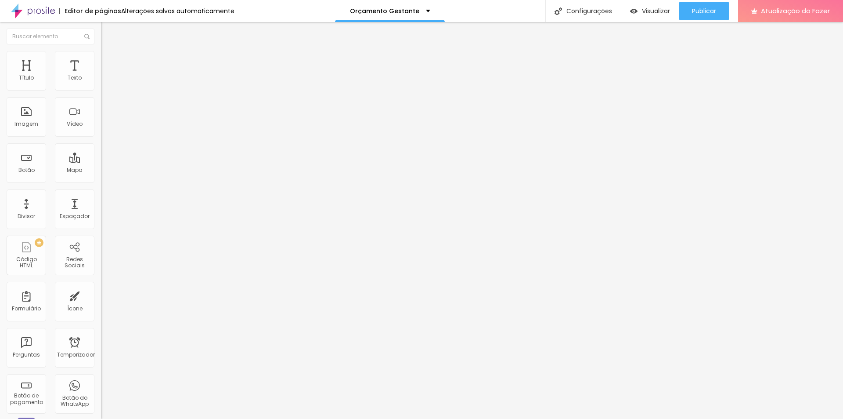
click at [109, 61] on font "Estilo" at bounding box center [116, 56] width 14 height 7
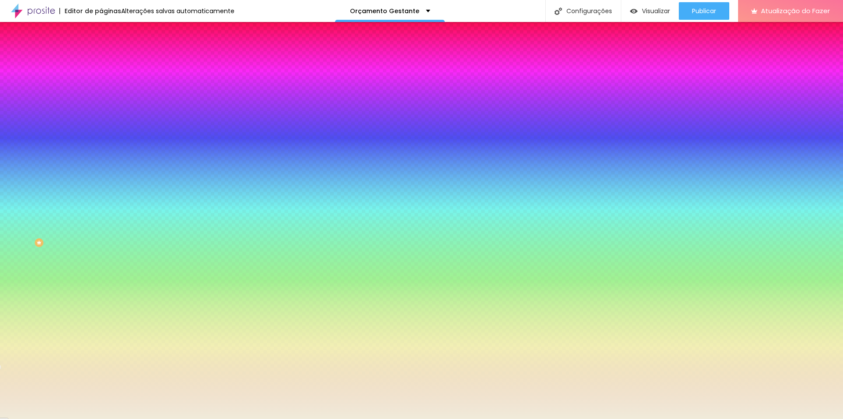
type input "12"
type input "161"
type input "191"
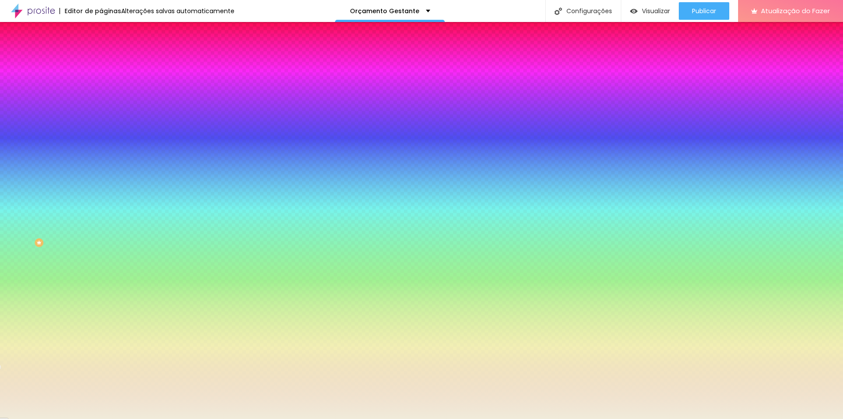
type input "191"
type input "200"
type input "191"
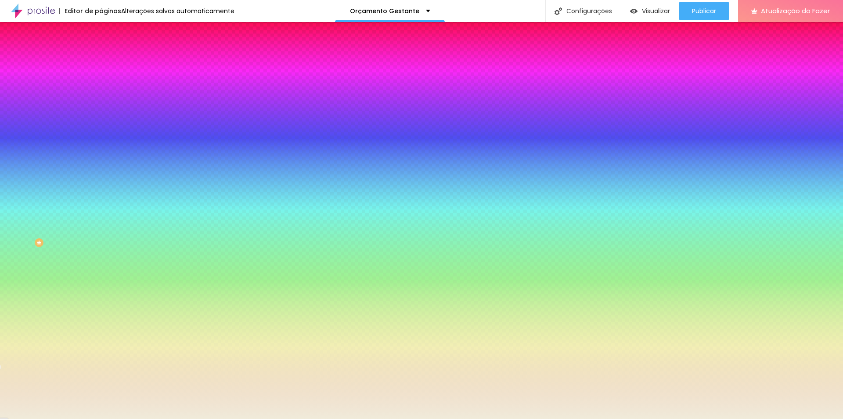
type input "145"
type input "97"
type input "0"
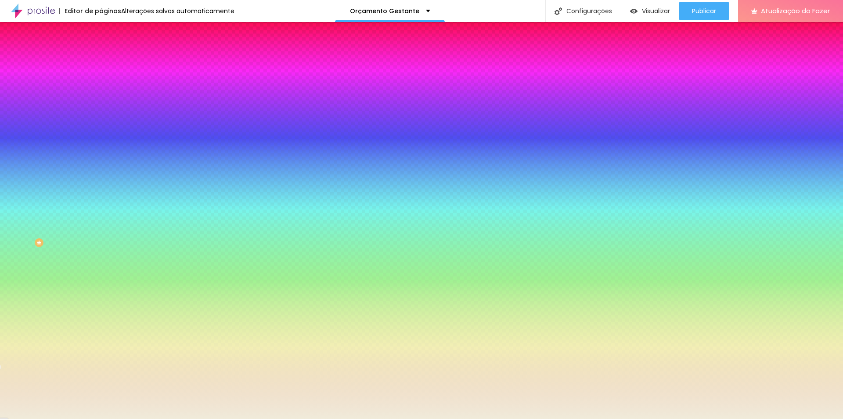
type input "0"
drag, startPoint x: 23, startPoint y: 105, endPoint x: 0, endPoint y: 107, distance: 23.3
click at [101, 195] on input "range" at bounding box center [129, 198] width 57 height 7
click at [101, 60] on img at bounding box center [105, 64] width 8 height 8
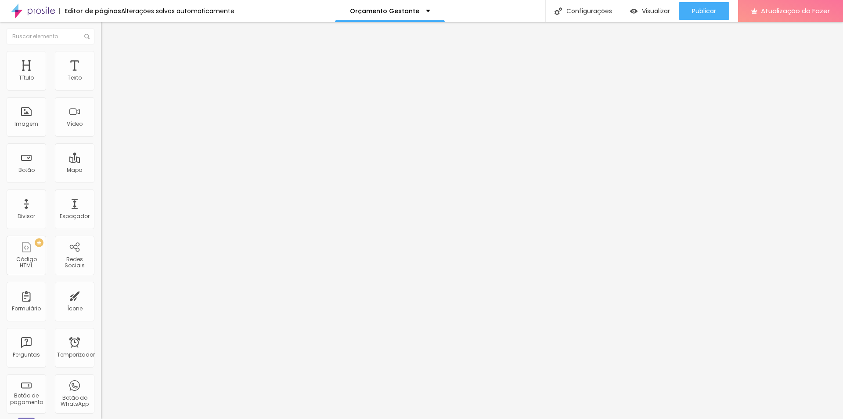
type input "15"
type input "0"
type input "45"
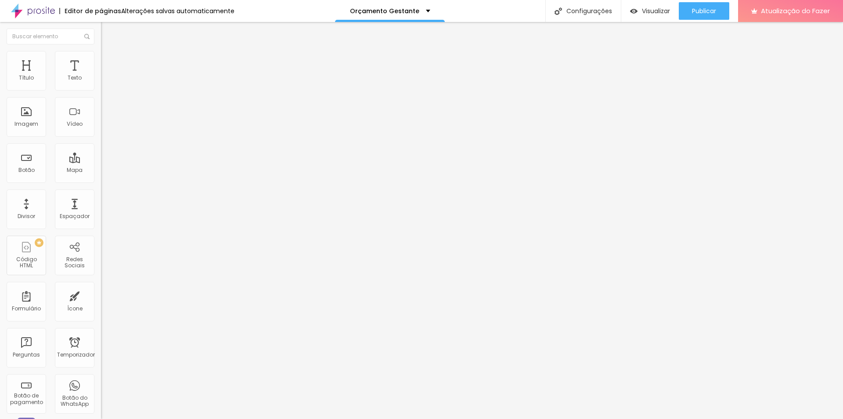
type input "45"
type input "50"
type input "0"
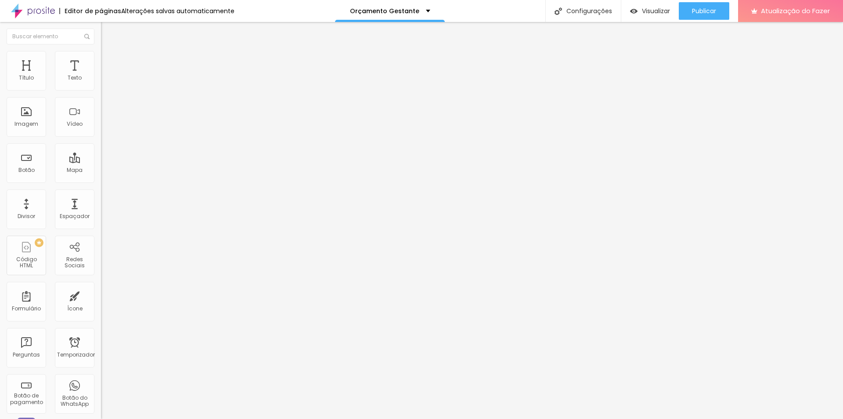
type input "25"
type input "50"
drag, startPoint x: 35, startPoint y: 89, endPoint x: 72, endPoint y: 88, distance: 37.8
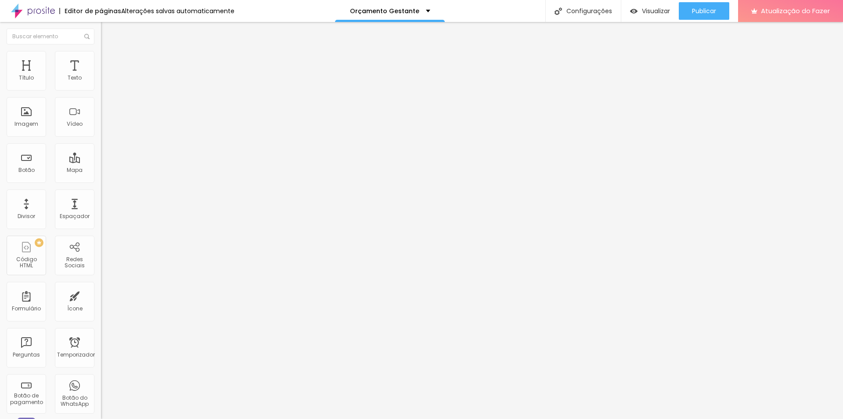
type input "50"
click at [101, 170] on input "range" at bounding box center [129, 173] width 57 height 7
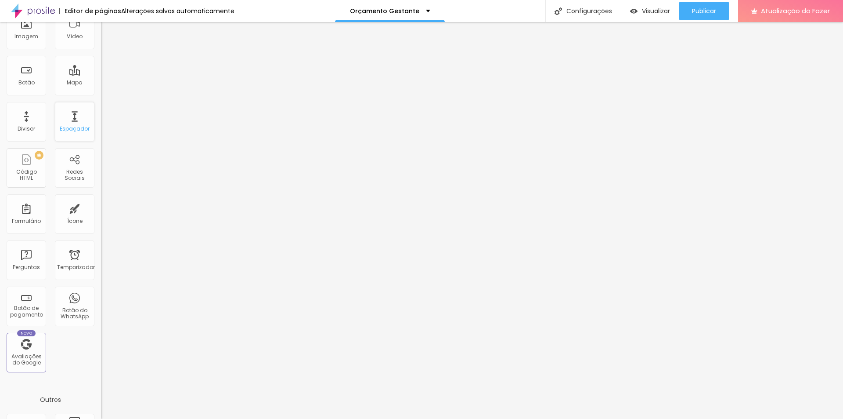
scroll to position [88, 0]
click at [30, 217] on font "Formulário" at bounding box center [26, 220] width 29 height 7
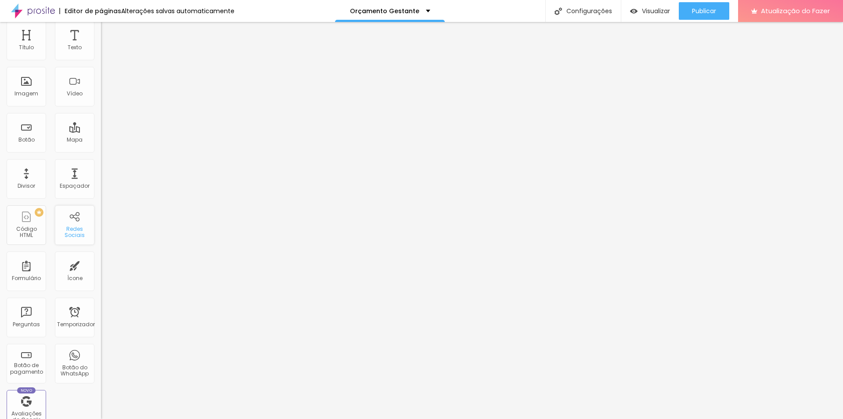
scroll to position [0, 0]
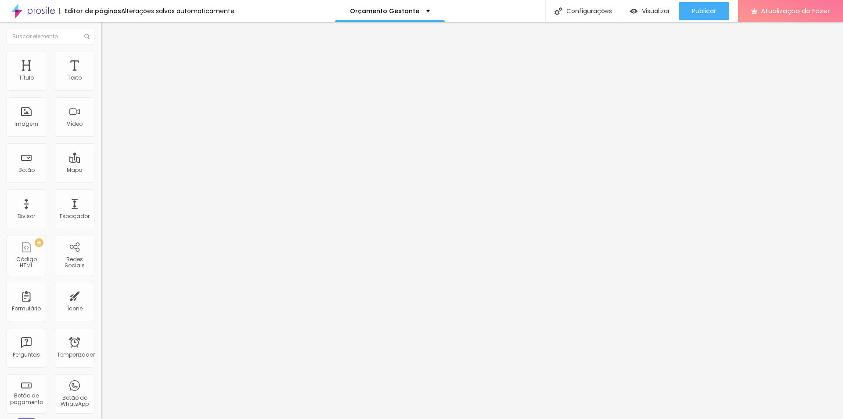
click at [101, 131] on div "Editar nulo Conteúdo Estilo Avançado Alinhamento" at bounding box center [151, 220] width 101 height 397
click at [106, 76] on font "Adicionar imagem" at bounding box center [131, 71] width 51 height 7
click at [101, 58] on li "Estilo" at bounding box center [151, 55] width 101 height 9
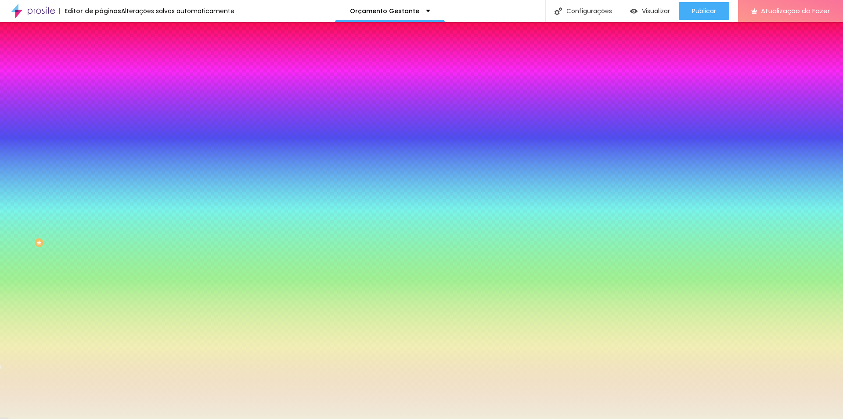
click at [109, 62] on font "Avançado" at bounding box center [123, 65] width 29 height 7
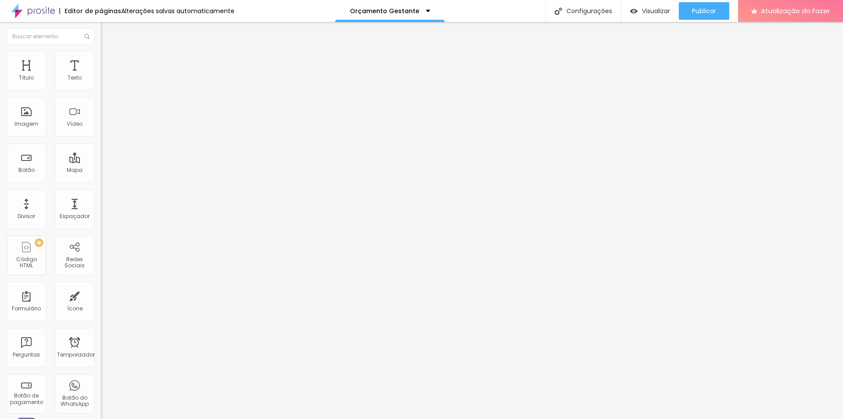
click at [101, 51] on li "Conteúdo" at bounding box center [151, 46] width 101 height 9
click at [106, 76] on font "Trocar imagem" at bounding box center [127, 71] width 43 height 7
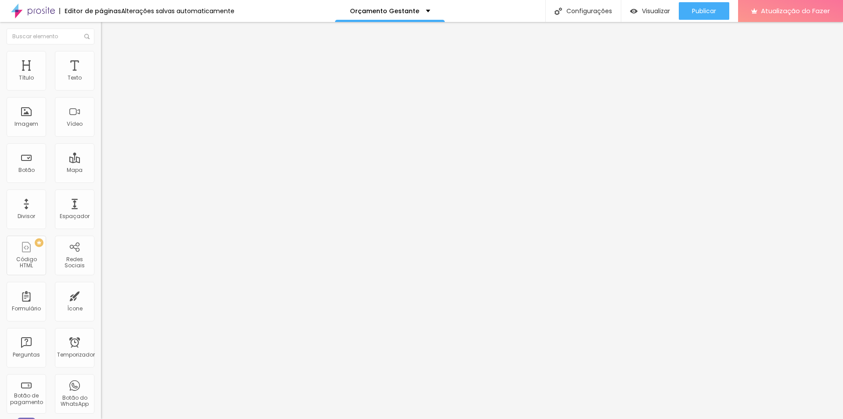
click at [106, 76] on font "Trocar imagem" at bounding box center [127, 71] width 43 height 7
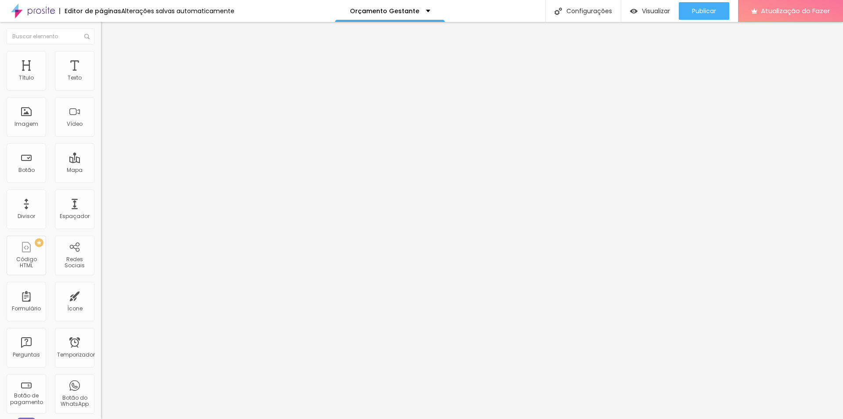
click at [101, 209] on div "Editar nulo Conteúdo Estilo Avançado Modo Encaixotado Encaixotado Completo" at bounding box center [151, 220] width 101 height 397
click at [101, 80] on font "Encaixotado" at bounding box center [118, 75] width 34 height 7
click at [101, 94] on span "Completo" at bounding box center [114, 89] width 27 height 7
click at [101, 85] on span "Encaixotado" at bounding box center [118, 81] width 34 height 7
click at [106, 76] on font "Adicionar imagem" at bounding box center [131, 71] width 51 height 7
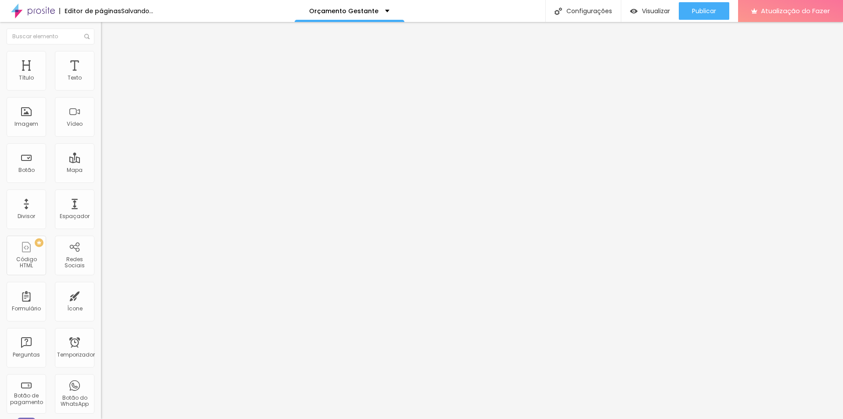
click at [101, 137] on font "Original" at bounding box center [111, 133] width 21 height 7
click at [101, 52] on ul "Conteúdo Estilo Avançado" at bounding box center [151, 55] width 101 height 26
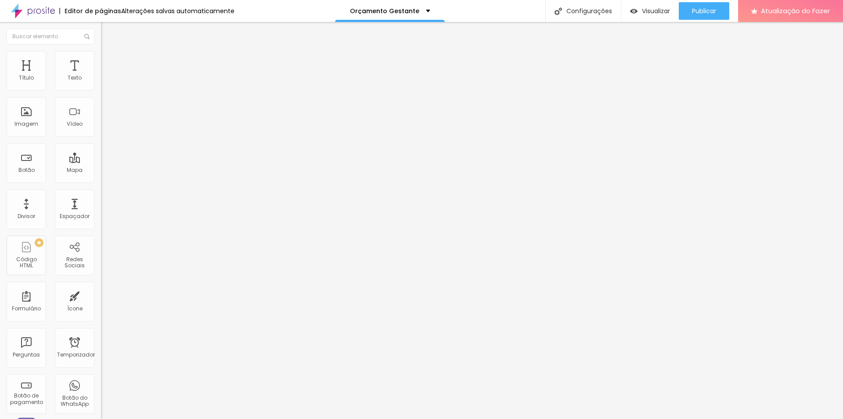
click at [101, 53] on li "Estilo" at bounding box center [151, 55] width 101 height 9
click at [101, 60] on img at bounding box center [105, 64] width 8 height 8
click at [101, 54] on img at bounding box center [105, 55] width 8 height 8
click at [106, 76] on font "Trocar imagem" at bounding box center [127, 71] width 43 height 7
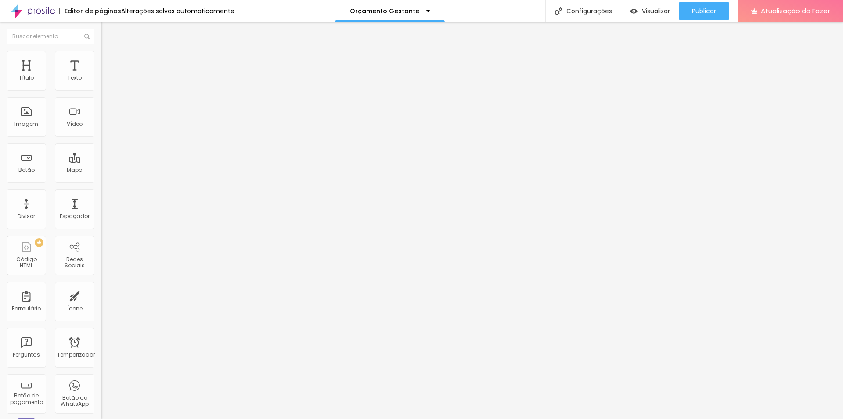
click at [655, 8] on font "Visualizar" at bounding box center [656, 11] width 28 height 9
click at [101, 137] on font "Original" at bounding box center [111, 133] width 21 height 7
click at [101, 142] on div "Cinema 16:9" at bounding box center [151, 139] width 101 height 5
click at [101, 137] on span "Original" at bounding box center [111, 133] width 21 height 7
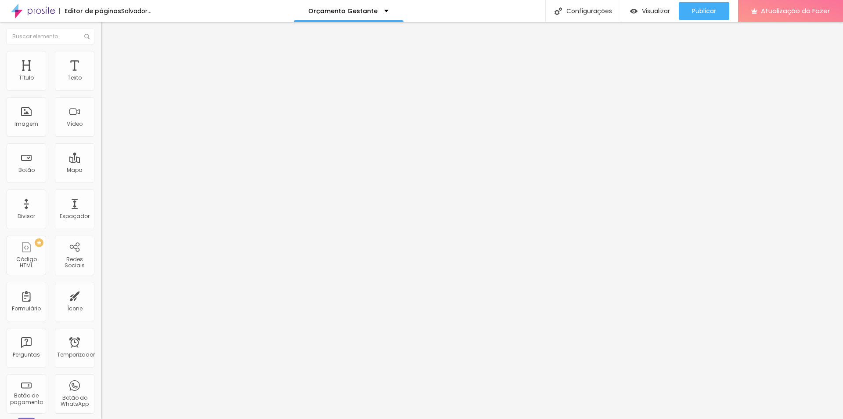
click at [101, 137] on span "Original" at bounding box center [111, 133] width 21 height 7
click at [101, 162] on span "Original" at bounding box center [111, 157] width 21 height 7
click at [101, 111] on img at bounding box center [104, 108] width 6 height 6
click at [101, 177] on div "Trocar imagem Descrição da imagem (Alt) Alinhamento Proporção Original Cinema 1…" at bounding box center [151, 135] width 101 height 132
click at [101, 125] on img at bounding box center [104, 122] width 6 height 6
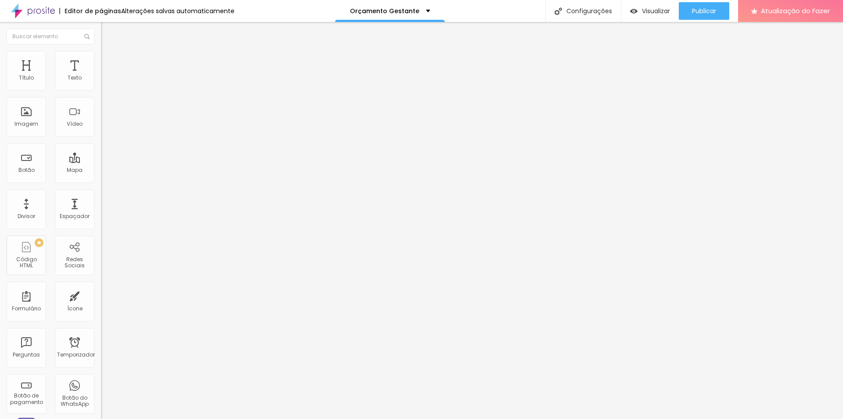
click at [101, 118] on img at bounding box center [104, 115] width 6 height 6
click at [101, 51] on img at bounding box center [105, 55] width 8 height 8
type input "95"
type input "85"
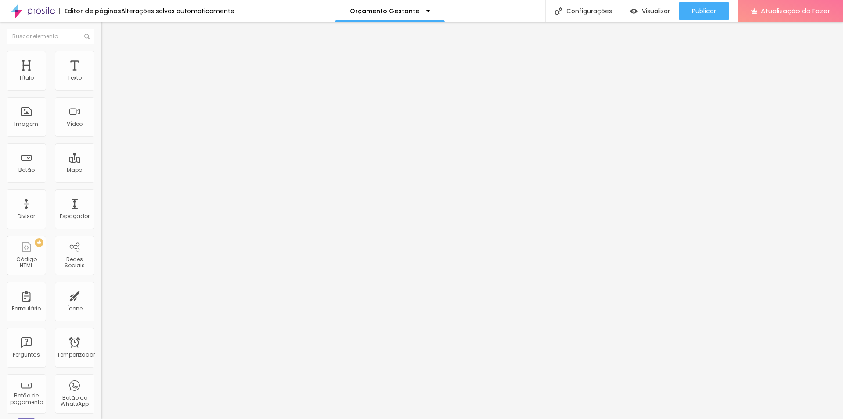
type input "85"
type input "80"
type input "55"
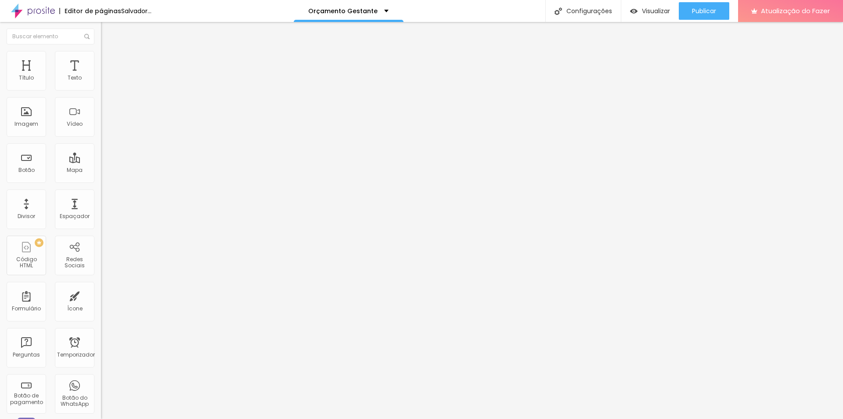
type input "60"
type input "75"
type input "100"
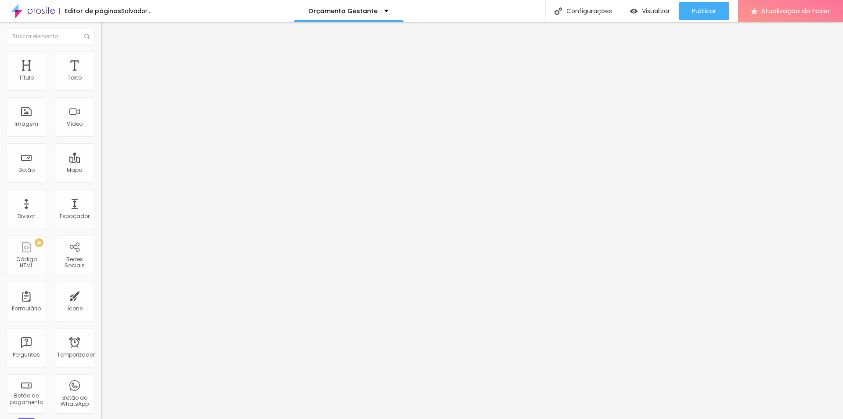
type input "100"
drag, startPoint x: 88, startPoint y: 93, endPoint x: 126, endPoint y: 93, distance: 37.8
click at [126, 90] on input "range" at bounding box center [129, 86] width 57 height 7
click at [109, 62] on font "Avançado" at bounding box center [123, 65] width 29 height 7
type input "7"
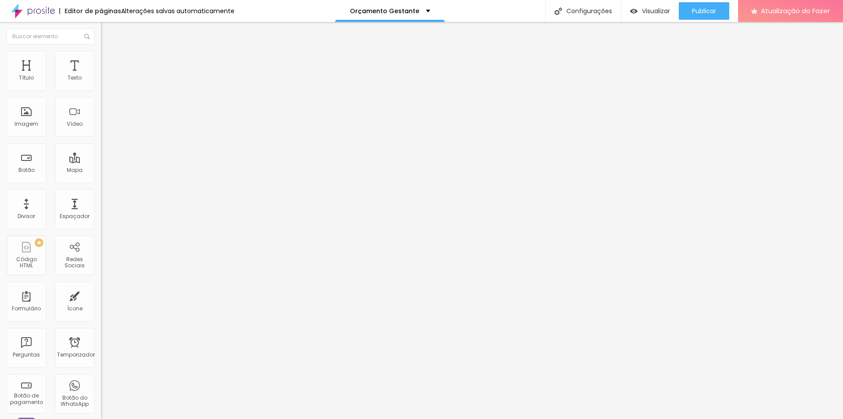
type input "7"
type input "5"
type input "4"
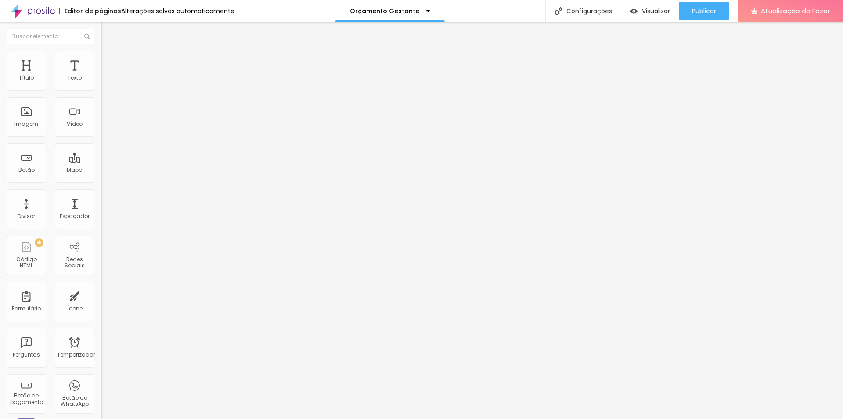
type input "3"
type input "0"
type input "1"
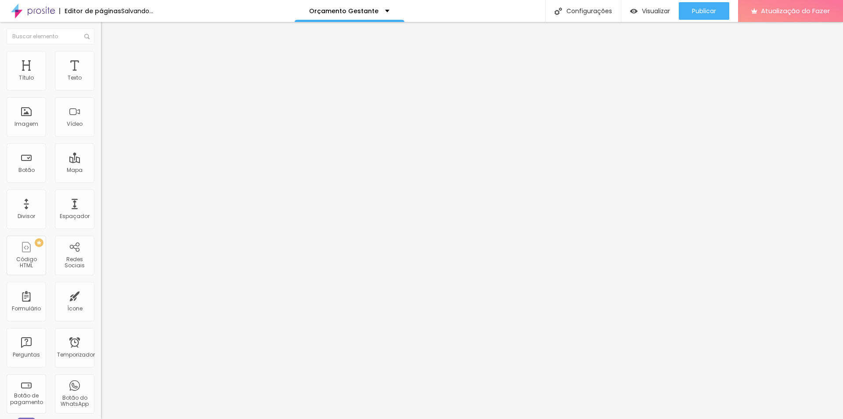
type input "1"
type input "16"
type input "50"
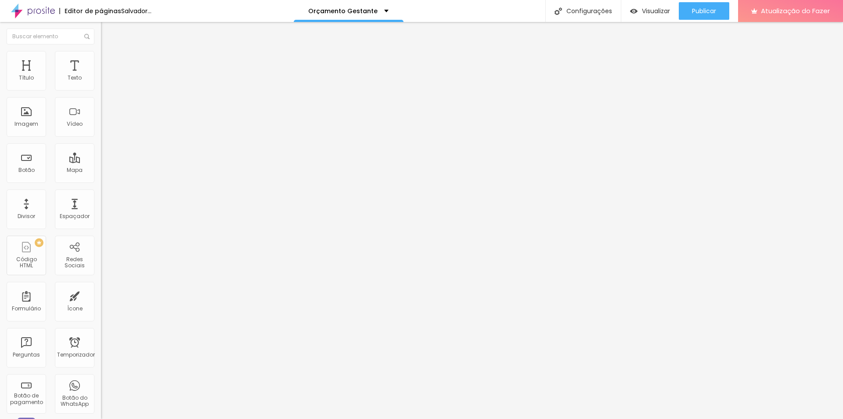
type input "55"
type input "100"
type input "80"
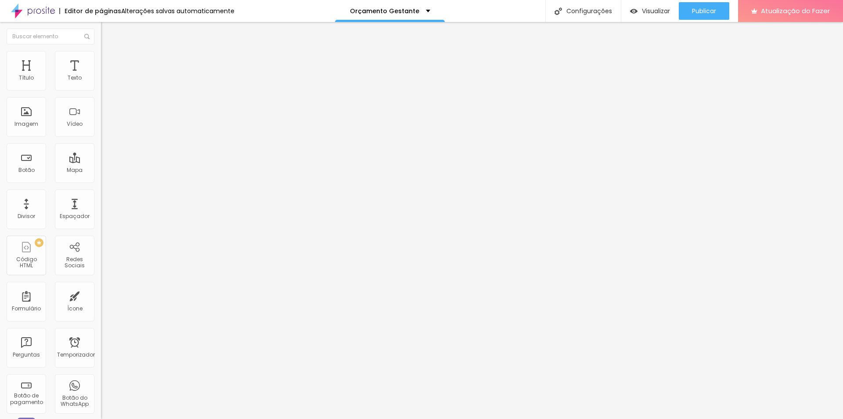
type input "80"
type input "0"
drag, startPoint x: 25, startPoint y: 103, endPoint x: 0, endPoint y: 103, distance: 24.6
type input "0"
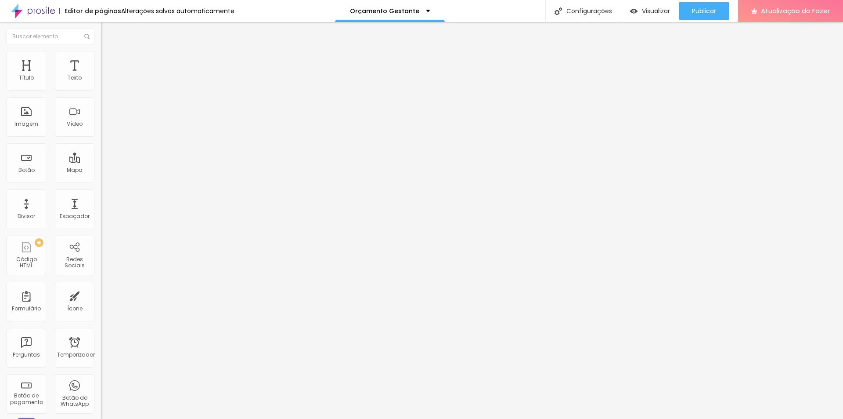
click at [101, 295] on input "range" at bounding box center [129, 298] width 57 height 7
type input "7"
type input "11"
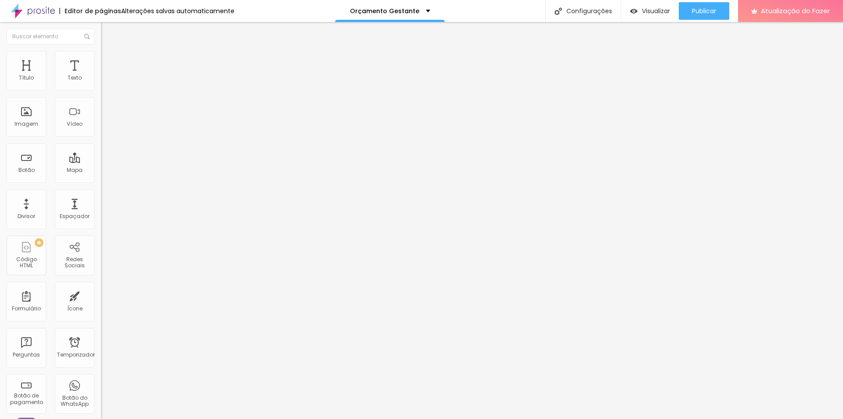
type input "35"
type input "49"
type input "54"
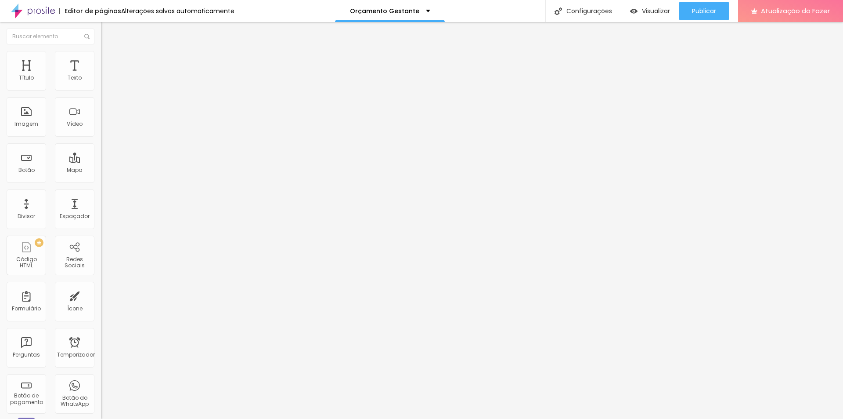
type input "54"
type input "58"
type input "63"
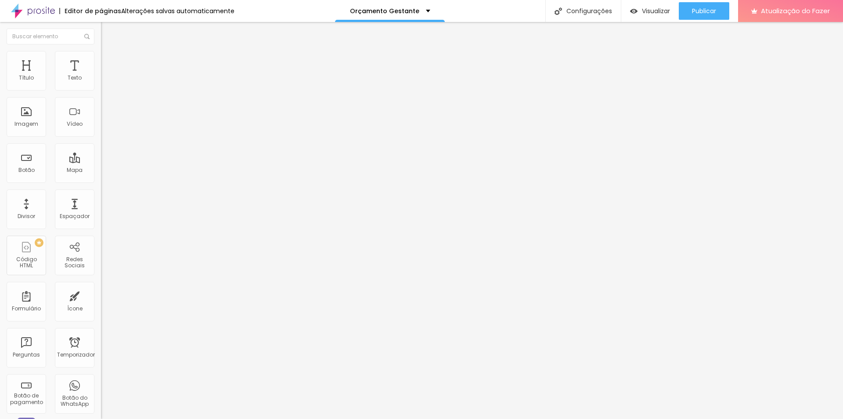
type input "64"
type input "68"
type input "73"
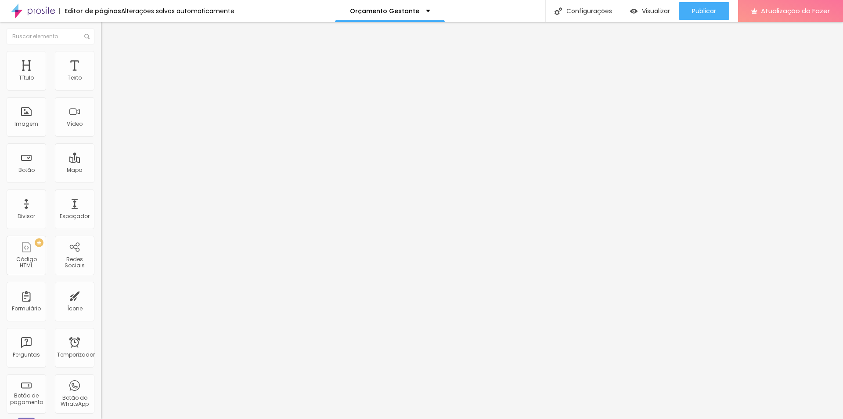
type input "73"
type input "78"
type input "81"
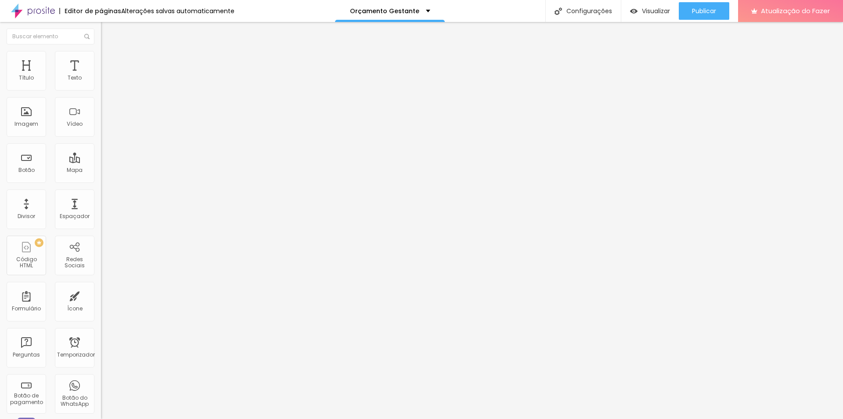
type input "84"
type input "86"
type input "89"
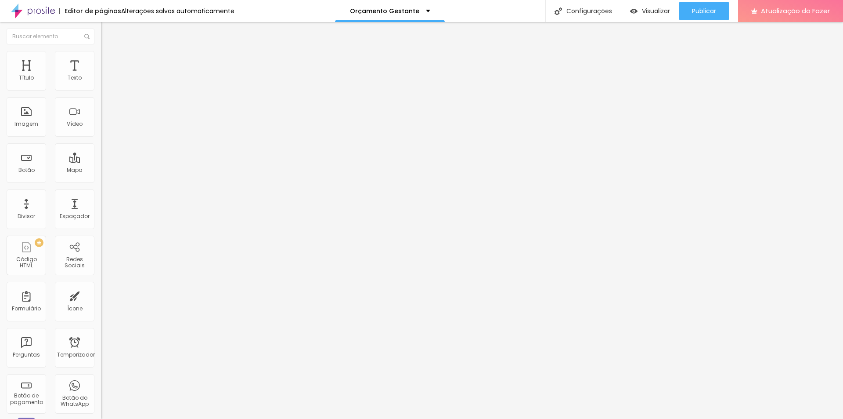
type input "89"
type input "92"
type input "99"
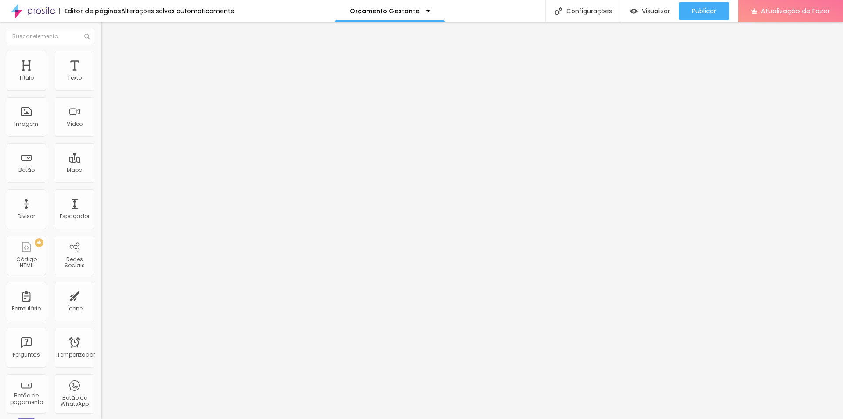
type input "100"
type input "84"
type input "0"
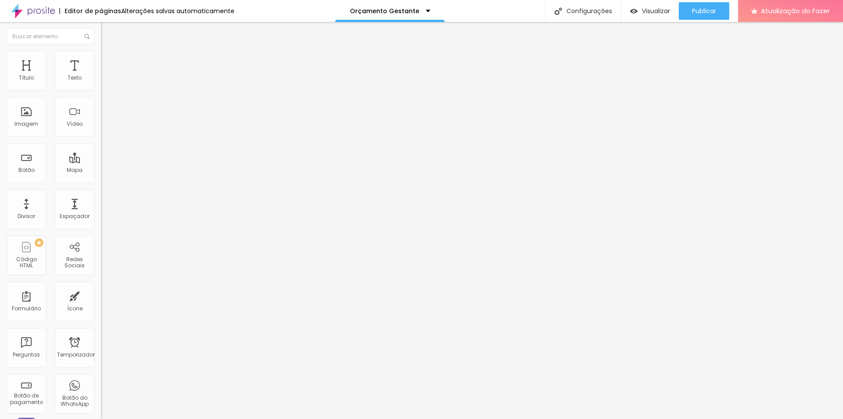
type input "0"
drag, startPoint x: 24, startPoint y: 86, endPoint x: 0, endPoint y: 86, distance: 24.2
type input "0"
click at [101, 170] on input "range" at bounding box center [129, 173] width 57 height 7
click at [106, 76] on font "Adicionar imagem" at bounding box center [131, 71] width 51 height 7
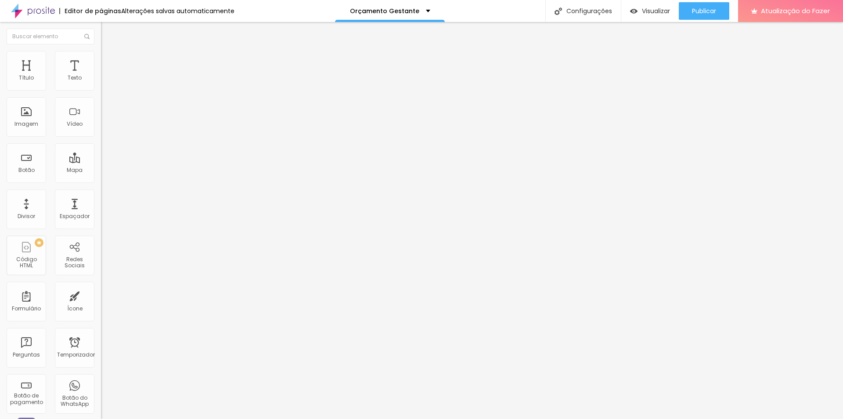
click at [106, 76] on font "Adicionar imagem" at bounding box center [131, 71] width 51 height 7
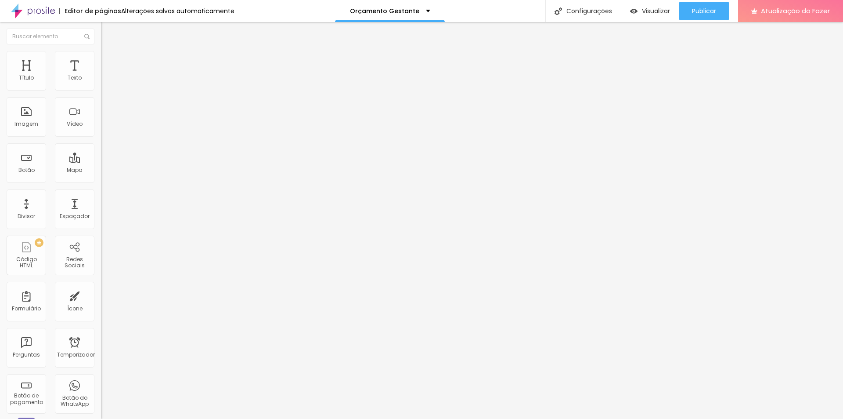
click at [106, 76] on font "Trocar imagem" at bounding box center [127, 71] width 43 height 7
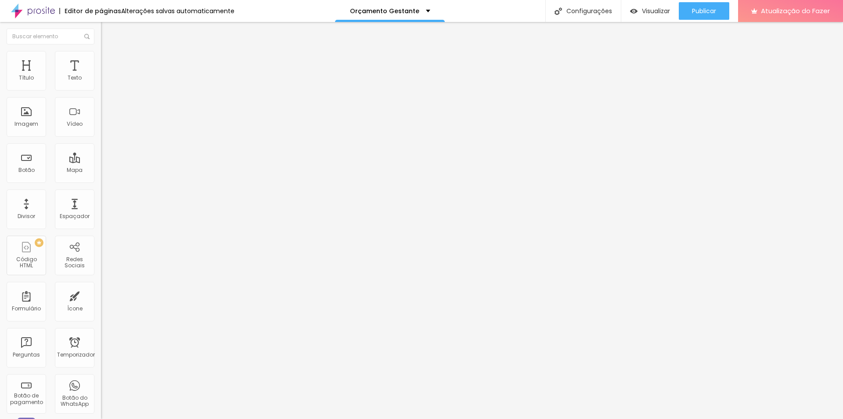
click at [106, 76] on font "Trocar imagem" at bounding box center [127, 71] width 43 height 7
click at [643, 10] on font "Visualizar" at bounding box center [656, 11] width 28 height 9
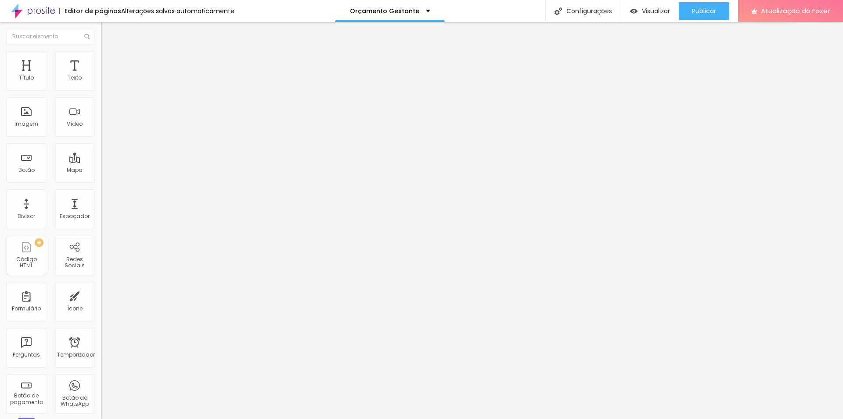
click at [101, 52] on ul "Conteúdo Estilo Avançado" at bounding box center [151, 55] width 101 height 26
click at [101, 51] on li "Estilo" at bounding box center [151, 55] width 101 height 9
type input "95"
type input "85"
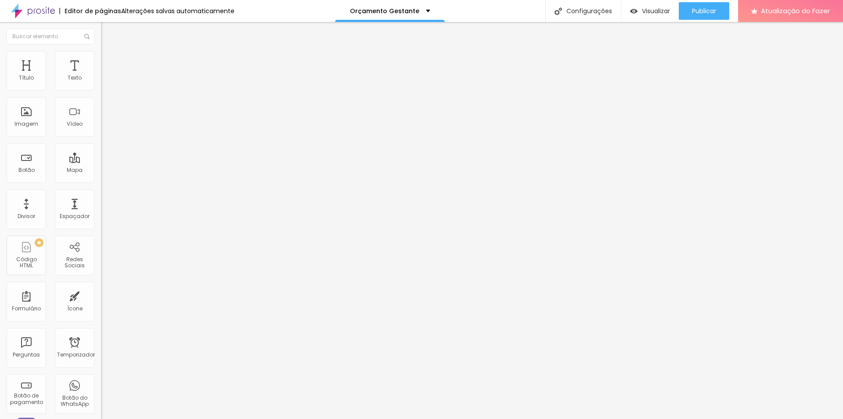
type input "85"
type input "75"
type input "20"
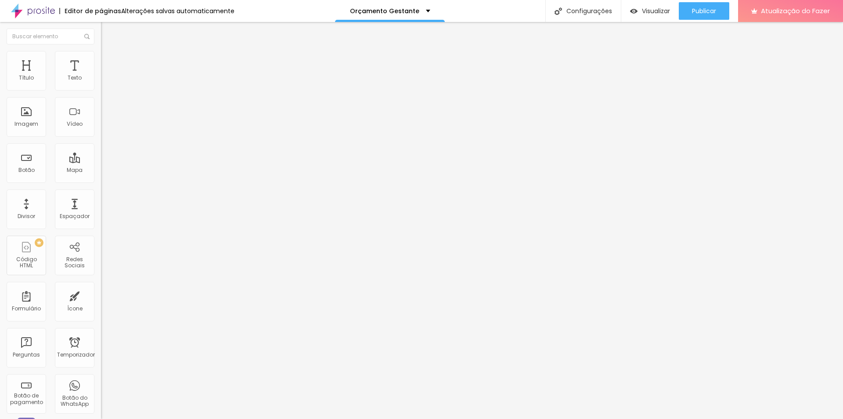
type input "15"
type input "10"
type input "15"
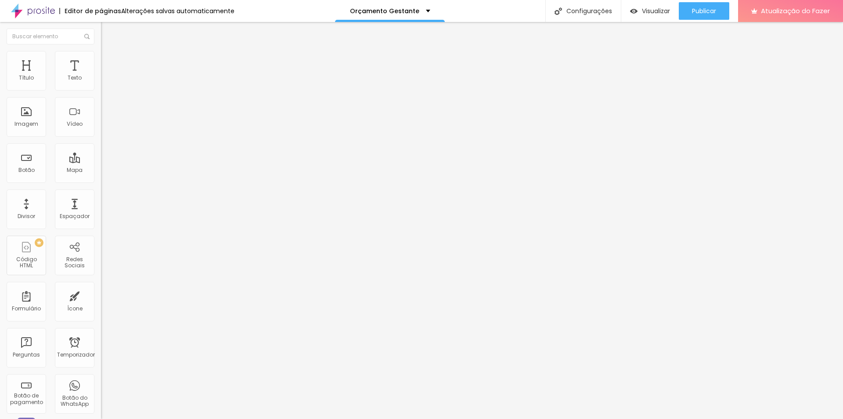
type input "15"
type input "20"
type input "85"
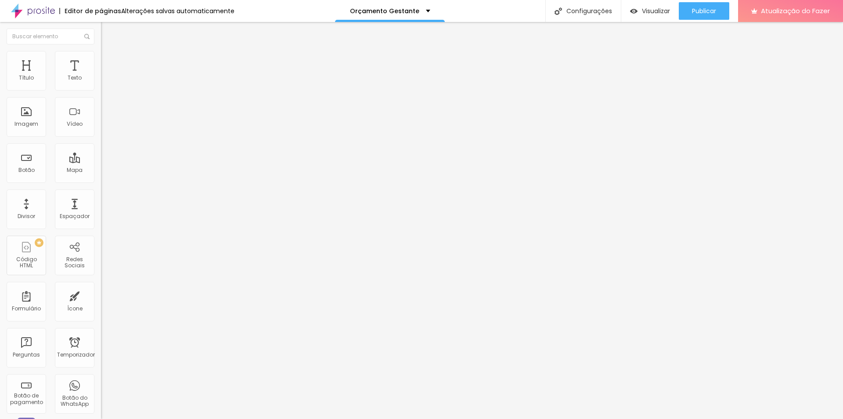
type input "100"
drag, startPoint x: 89, startPoint y: 93, endPoint x: 213, endPoint y: 119, distance: 127.0
click at [158, 90] on input "range" at bounding box center [129, 86] width 57 height 7
type input "51"
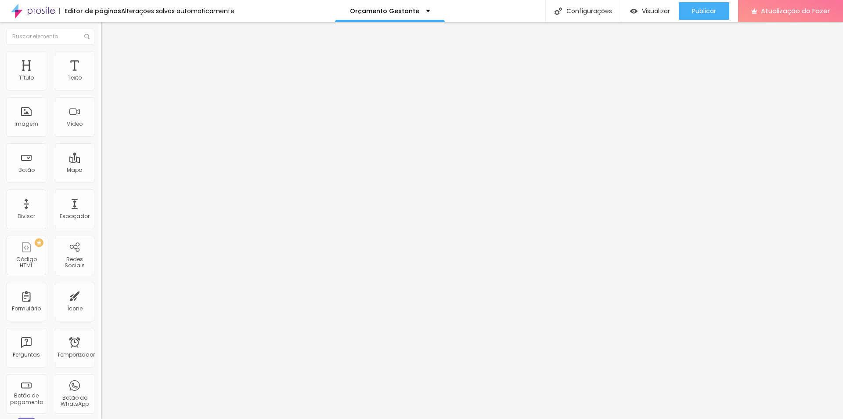
type input "51"
type input "84"
type input "173"
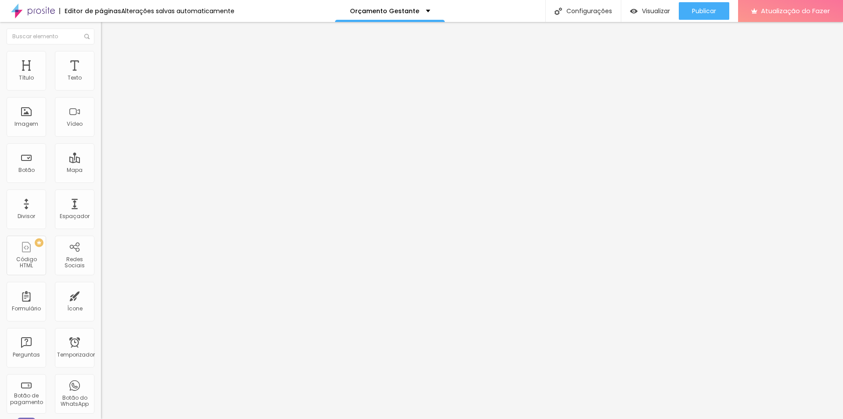
type input "200"
type input "0"
drag, startPoint x: 20, startPoint y: 110, endPoint x: 0, endPoint y: 111, distance: 19.8
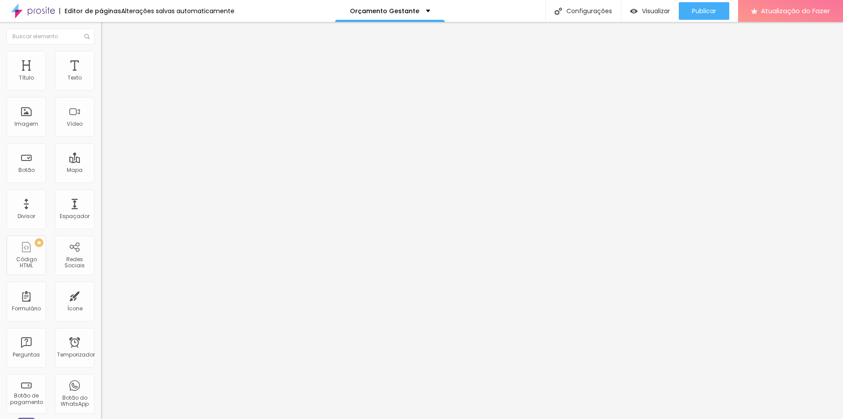
click at [101, 193] on input "range" at bounding box center [129, 196] width 57 height 7
click at [101, 60] on li "Avançado" at bounding box center [151, 64] width 101 height 9
click at [101, 50] on img at bounding box center [105, 46] width 8 height 8
click at [101, 111] on img at bounding box center [104, 108] width 6 height 6
click at [101, 118] on img at bounding box center [104, 115] width 6 height 6
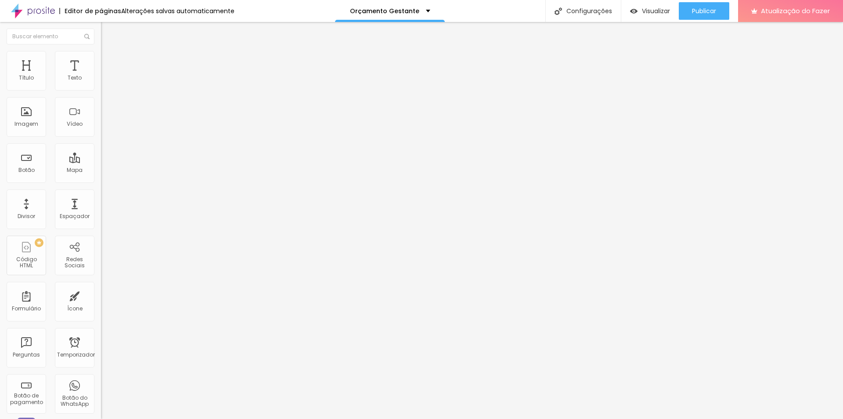
click at [101, 131] on div "Proporção" at bounding box center [151, 128] width 101 height 5
click at [101, 137] on font "Original" at bounding box center [111, 133] width 21 height 7
click at [101, 147] on div "Padrão 4:3" at bounding box center [151, 144] width 101 height 5
click at [101, 137] on font "Original" at bounding box center [111, 133] width 21 height 7
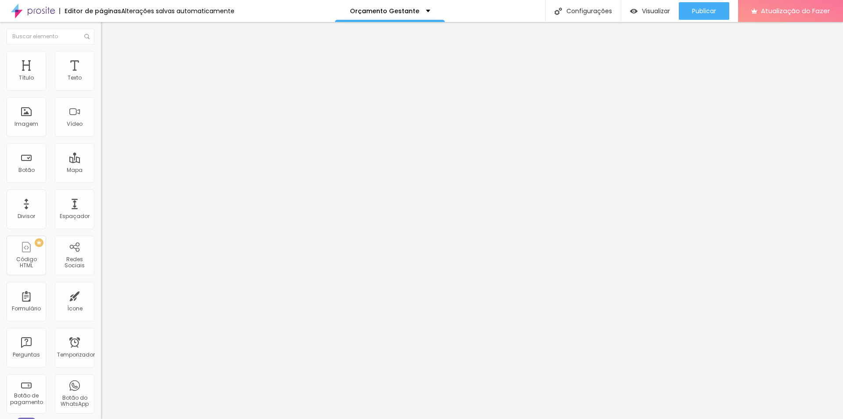
click at [101, 137] on font "Original" at bounding box center [111, 133] width 21 height 7
click at [101, 162] on font "Original" at bounding box center [111, 157] width 21 height 7
click at [106, 76] on font "Trocar imagem" at bounding box center [127, 71] width 43 height 7
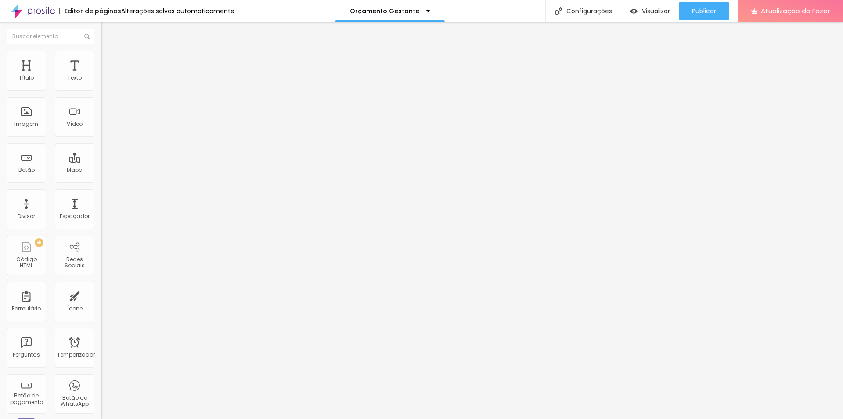
click at [106, 76] on font "Trocar imagem" at bounding box center [127, 71] width 43 height 7
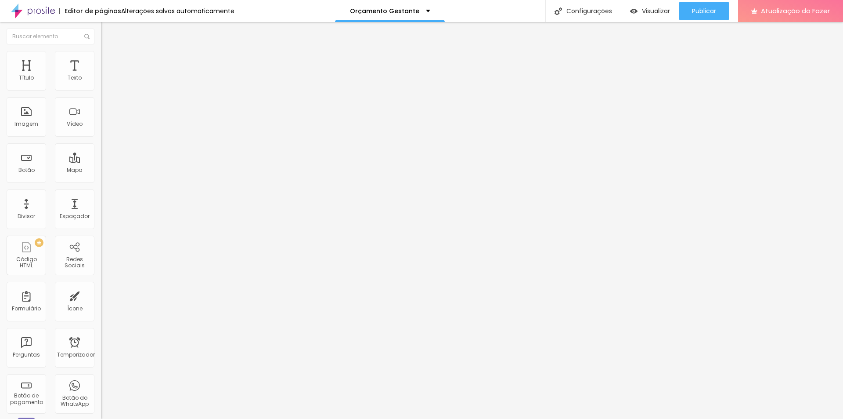
click at [106, 76] on font "Trocar imagem" at bounding box center [127, 71] width 43 height 7
click at [635, 11] on img "button" at bounding box center [633, 10] width 7 height 7
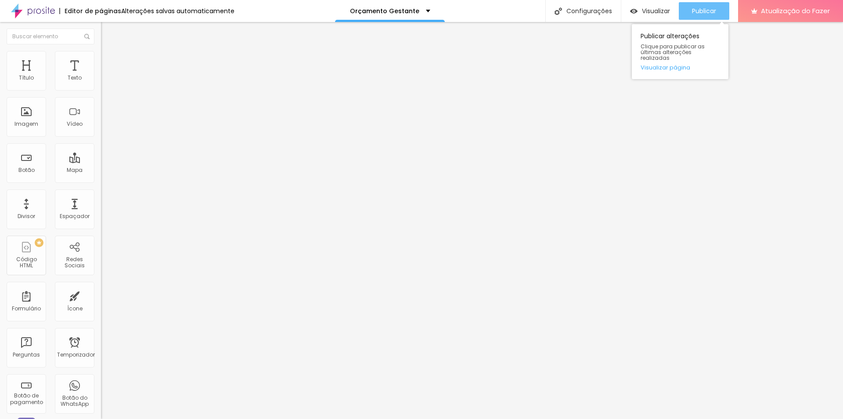
click at [706, 10] on font "Publicar" at bounding box center [704, 11] width 24 height 9
click at [101, 181] on input "https://" at bounding box center [153, 176] width 105 height 9
click at [101, 83] on input "Click me" at bounding box center [153, 78] width 105 height 9
drag, startPoint x: 59, startPoint y: 99, endPoint x: 0, endPoint y: 99, distance: 58.8
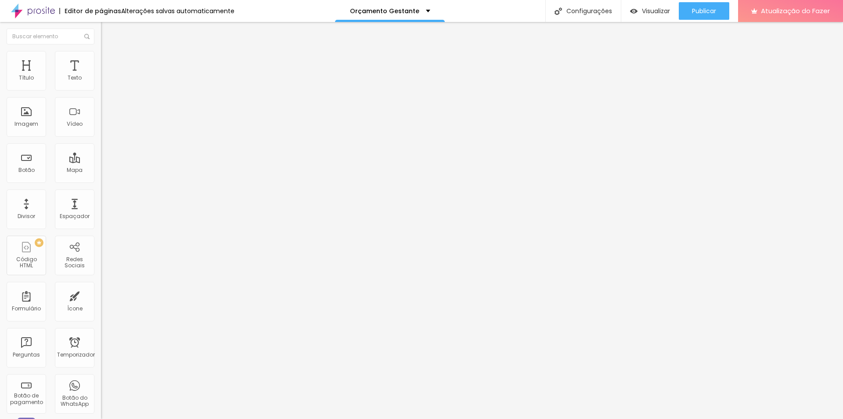
click at [101, 99] on div "Texto Click me Alinhamento Tamanho Normal Pequeno Normal Grande Link URL https:…" at bounding box center [151, 133] width 101 height 128
type input "EU QUERO PACOTE AMOR"
click at [101, 180] on input "https://" at bounding box center [153, 176] width 105 height 9
drag, startPoint x: 55, startPoint y: 183, endPoint x: 0, endPoint y: 181, distance: 55.4
click at [101, 182] on div "Texto EU QUERO PACOTE AMOR Alinhamento Tamanho Normal Pequeno Normal Grande Lin…" at bounding box center [151, 133] width 101 height 128
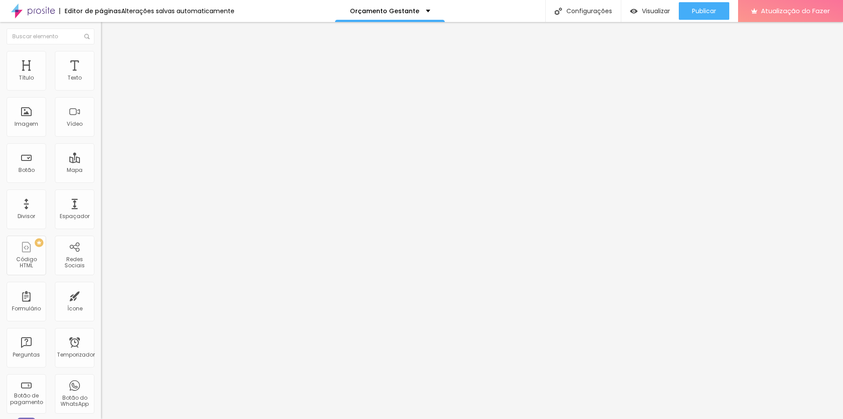
paste input "wa.me/"
type input "https://wa.me/5543999044470"
click at [101, 181] on input "https://wa.me/5543999044470" at bounding box center [153, 176] width 105 height 9
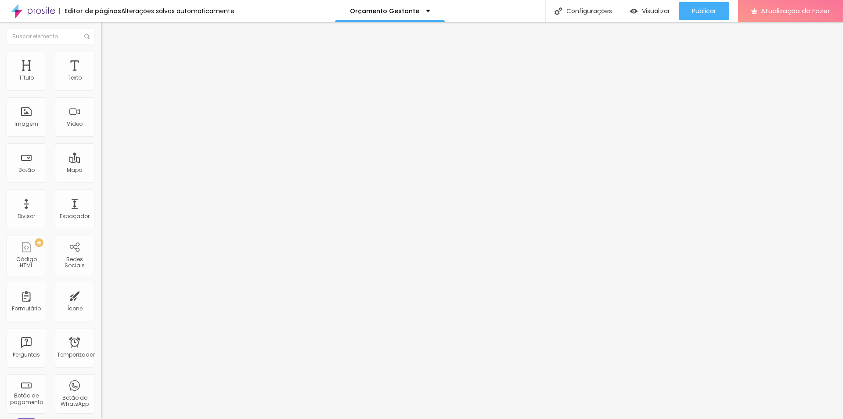
click at [101, 258] on div "Editar nulo Conteúdo Estilo Avançado Texto EU QUERO PACOTE AMOR Alinhamento Tam…" at bounding box center [151, 220] width 101 height 397
click at [713, 11] on font "Publicar" at bounding box center [704, 11] width 24 height 9
click at [101, 181] on input "https://" at bounding box center [153, 176] width 105 height 9
drag, startPoint x: 43, startPoint y: 183, endPoint x: 0, endPoint y: 184, distance: 43.1
click at [101, 184] on div "Texto Click me Alinhamento Tamanho Normal Pequeno Normal Grande Link URL https:…" at bounding box center [151, 133] width 101 height 128
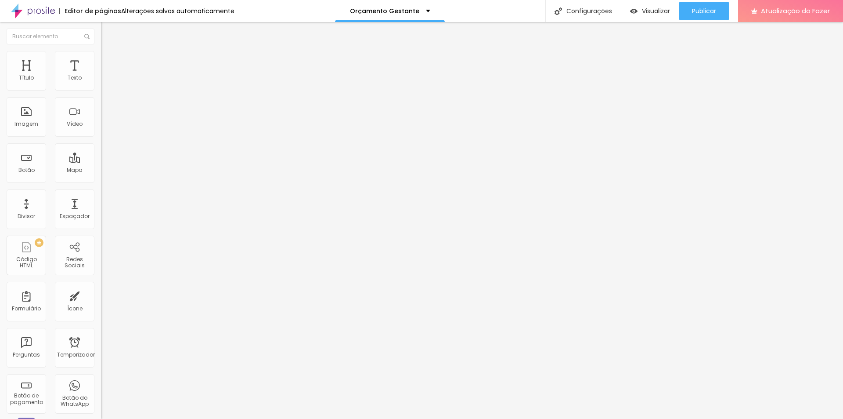
paste input "wa.me/5543999044470"
type input "https://wa.me/5543999044470"
drag, startPoint x: 61, startPoint y: 100, endPoint x: 0, endPoint y: 100, distance: 61.0
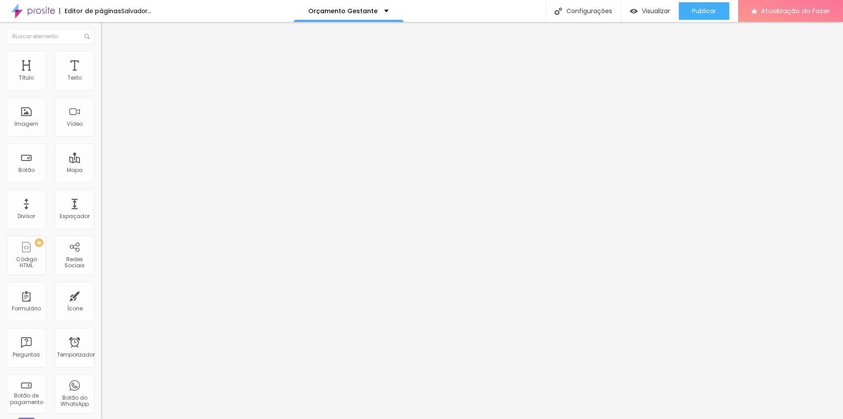
click at [101, 100] on div "Texto Click me Alinhamento Tamanho Normal Pequeno Normal Grande Link URL https:…" at bounding box center [151, 133] width 101 height 128
type input "EU QUERO PACOTE DIVA"
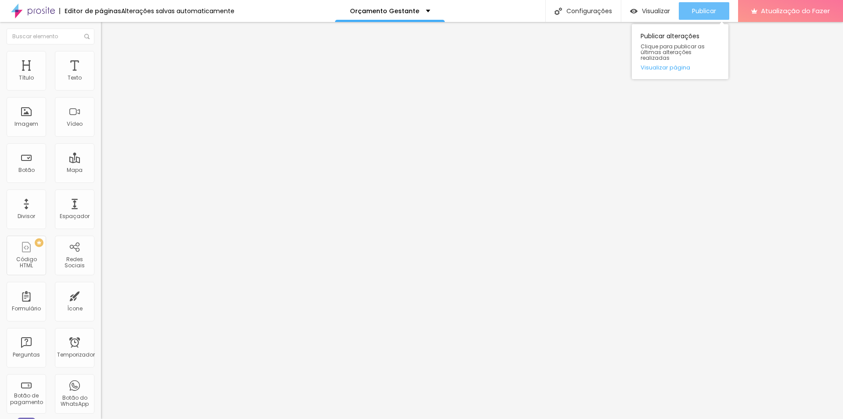
click at [704, 12] on font "Publicar" at bounding box center [704, 11] width 24 height 9
click at [101, 105] on img at bounding box center [104, 102] width 6 height 6
click at [101, 113] on div at bounding box center [151, 109] width 101 height 7
click at [101, 57] on li "Estilo" at bounding box center [151, 55] width 101 height 9
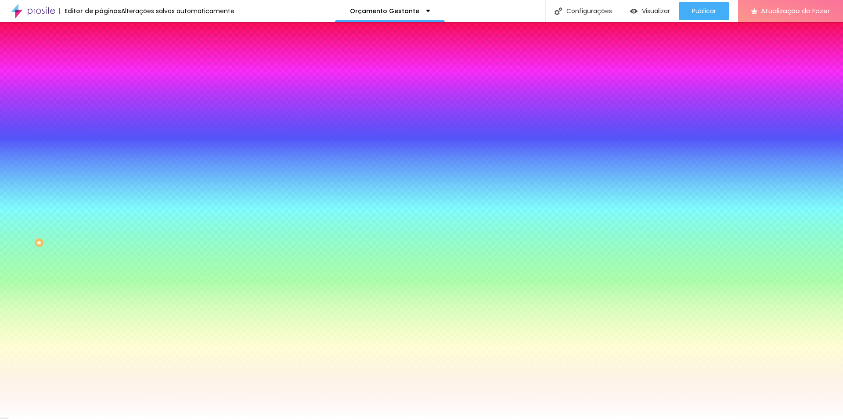
click at [105, 134] on icon "button" at bounding box center [107, 136] width 5 height 5
type input "5"
type input "8"
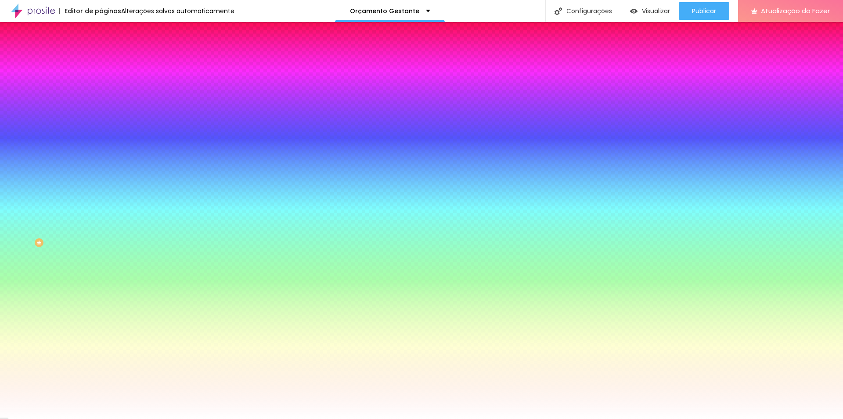
type input "9"
type input "10"
drag, startPoint x: 94, startPoint y: 161, endPoint x: 274, endPoint y: 163, distance: 180.9
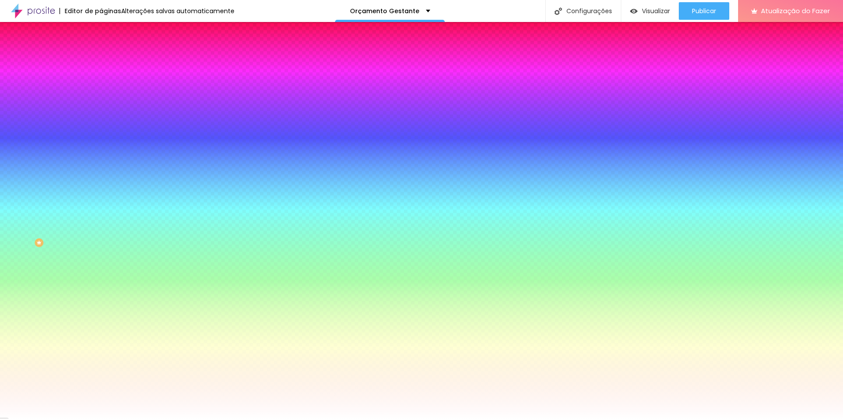
click at [86, 418] on div at bounding box center [421, 419] width 843 height 0
click at [101, 60] on img at bounding box center [105, 64] width 8 height 8
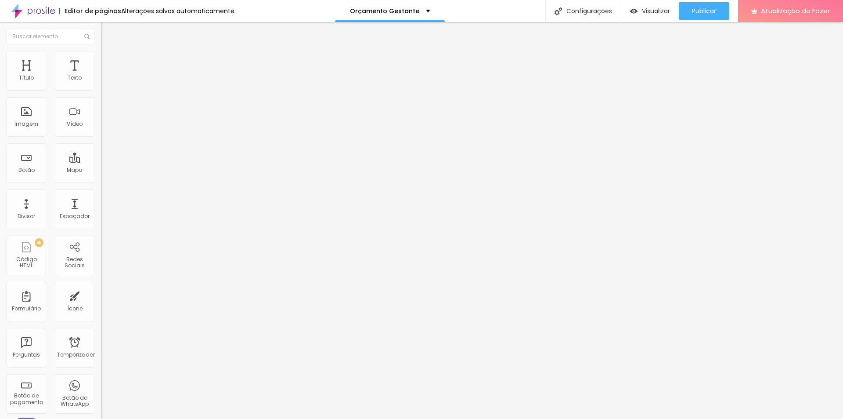
click at [101, 52] on img at bounding box center [105, 55] width 8 height 8
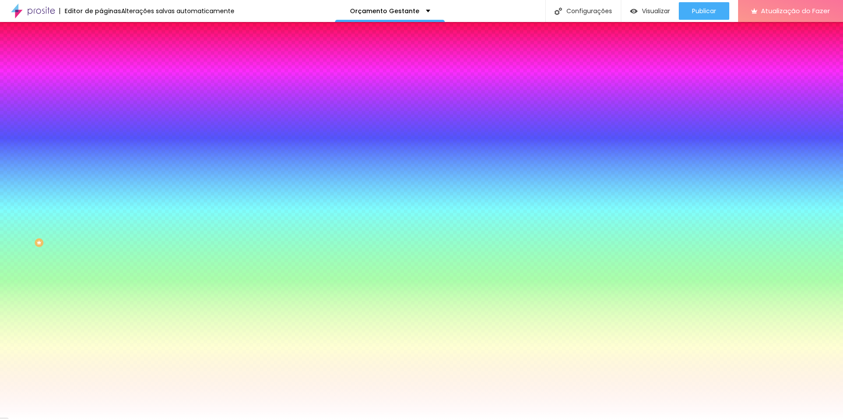
click at [101, 51] on li "Conteúdo" at bounding box center [151, 46] width 101 height 9
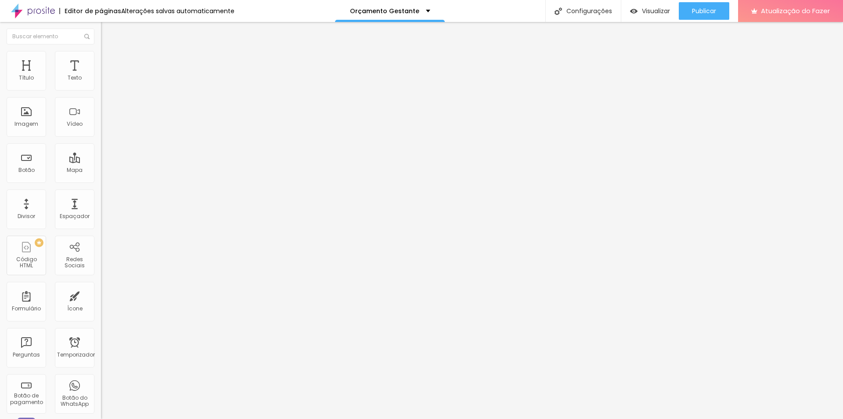
click at [101, 134] on div "Texto EU QUERO PACOTE AMOR Alinhamento Tamanho Normal Pequeno Normal Grande Lin…" at bounding box center [151, 133] width 101 height 128
click at [101, 134] on span "Normal" at bounding box center [111, 134] width 20 height 7
click at [101, 144] on font "Pequeno" at bounding box center [112, 139] width 23 height 7
click at [704, 12] on font "Publicar" at bounding box center [704, 11] width 24 height 9
click at [101, 137] on span "Normal" at bounding box center [111, 134] width 20 height 7
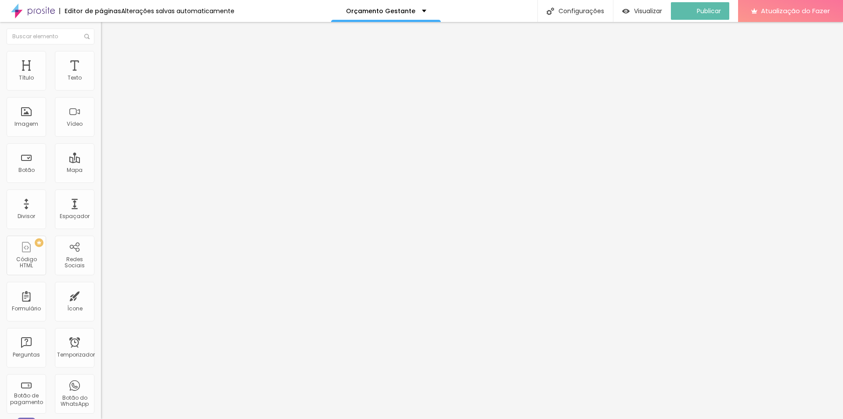
click at [101, 144] on span "Pequeno" at bounding box center [112, 139] width 23 height 7
click at [101, 58] on li "Estilo" at bounding box center [151, 55] width 101 height 9
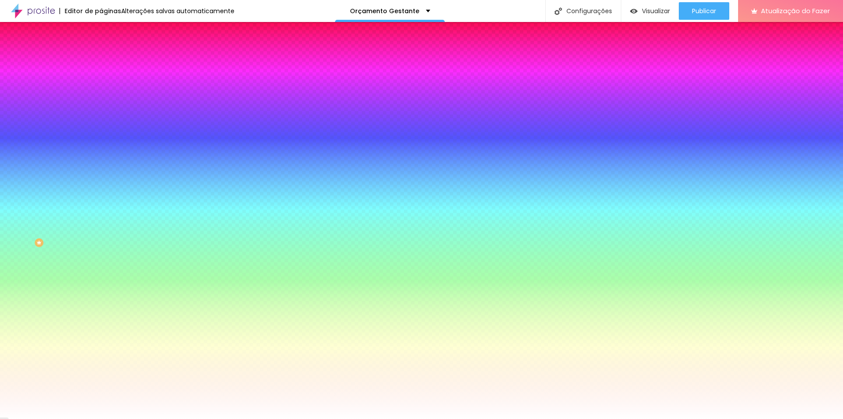
click at [105, 134] on icon "button" at bounding box center [107, 136] width 4 height 4
drag, startPoint x: 97, startPoint y: 161, endPoint x: 284, endPoint y: 252, distance: 207.4
click at [781, 418] on div at bounding box center [421, 419] width 843 height 0
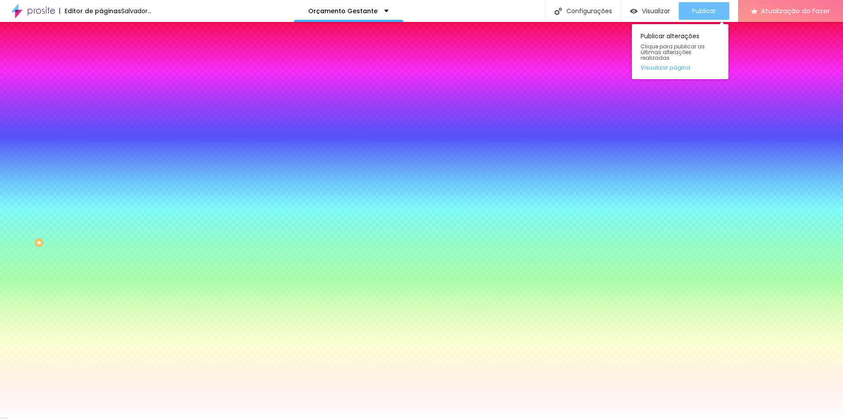
click at [718, 13] on button "Publicar" at bounding box center [704, 11] width 51 height 18
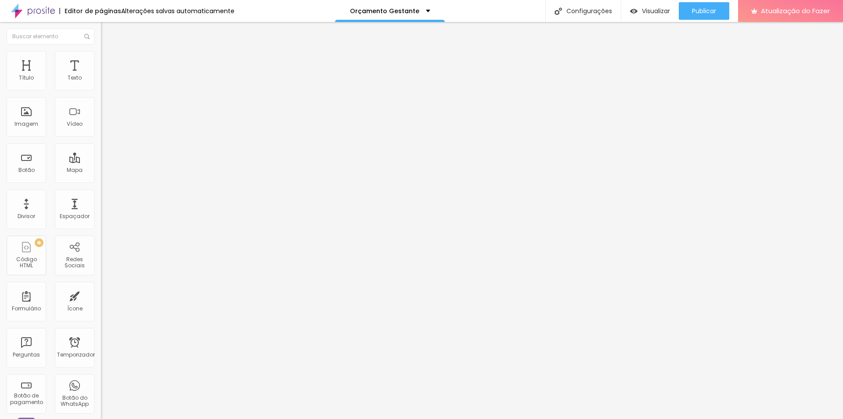
drag, startPoint x: 33, startPoint y: 184, endPoint x: 0, endPoint y: 184, distance: 33.4
click at [101, 184] on div "Texto Click me Alinhamento Tamanho Normal Pequeno Normal Grande Link URL https:…" at bounding box center [151, 133] width 101 height 128
paste input "wa.me/5543999044470"
click at [101, 101] on div "Texto Click me Alinhamento Tamanho Normal Pequeno Normal Grande Link URL https:…" at bounding box center [151, 133] width 101 height 128
click at [109, 61] on font "Estilo" at bounding box center [116, 56] width 14 height 7
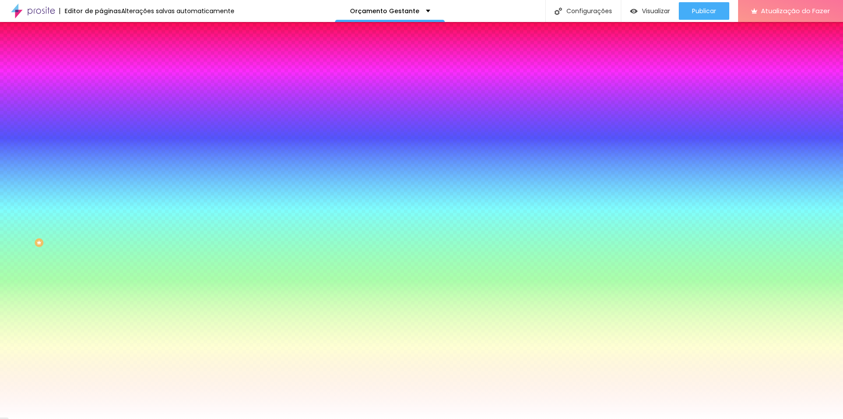
click at [105, 134] on icon "button" at bounding box center [107, 136] width 5 height 5
drag, startPoint x: 94, startPoint y: 162, endPoint x: 294, endPoint y: 189, distance: 202.5
click at [16, 418] on div at bounding box center [421, 419] width 843 height 0
click at [101, 50] on img at bounding box center [105, 46] width 8 height 8
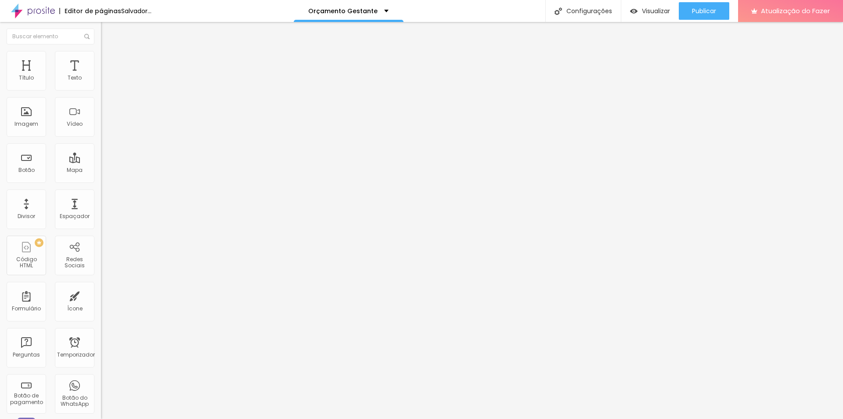
click at [101, 137] on span "Normal" at bounding box center [111, 134] width 20 height 7
click at [101, 144] on span "Pequeno" at bounding box center [112, 139] width 23 height 7
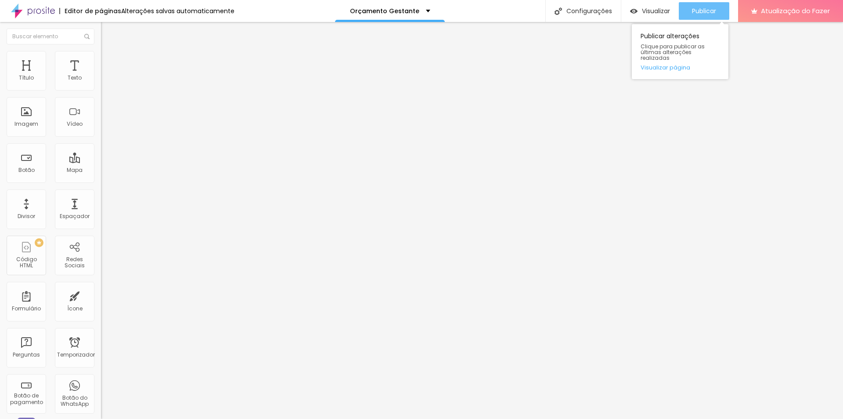
click at [711, 10] on font "Publicar" at bounding box center [704, 11] width 24 height 9
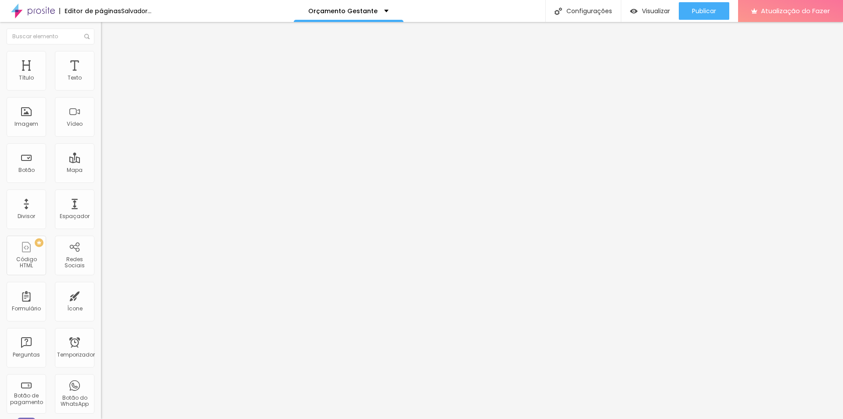
drag, startPoint x: 48, startPoint y: 181, endPoint x: 0, endPoint y: 179, distance: 47.9
click at [101, 179] on div "Texto Click me Alinhamento Tamanho Normal Pequeno Normal Grande Link URL https:…" at bounding box center [151, 133] width 101 height 128
paste input "wa.me/5543999044470"
click at [101, 134] on span "Normal" at bounding box center [111, 134] width 20 height 7
click at [101, 144] on span "Pequeno" at bounding box center [112, 139] width 23 height 7
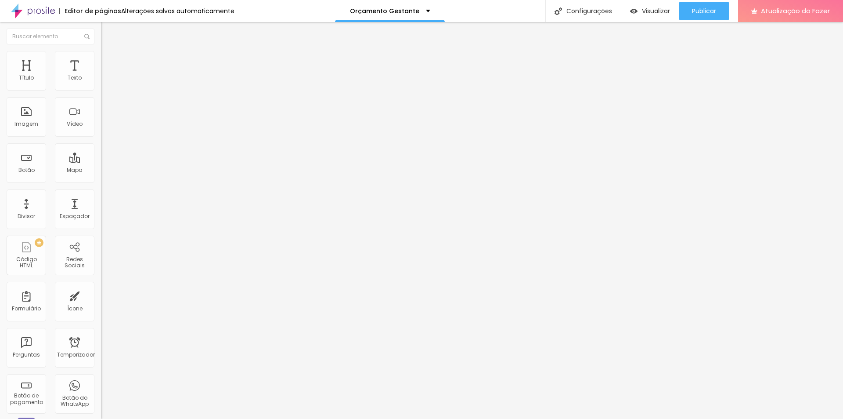
drag, startPoint x: 64, startPoint y: 97, endPoint x: 0, endPoint y: 97, distance: 63.7
click at [101, 97] on div "Texto Click me Alinhamento Tamanho Normal Pequeno Normal Grande Link URL https:…" at bounding box center [151, 133] width 101 height 128
click at [101, 58] on li "Estilo" at bounding box center [151, 55] width 101 height 9
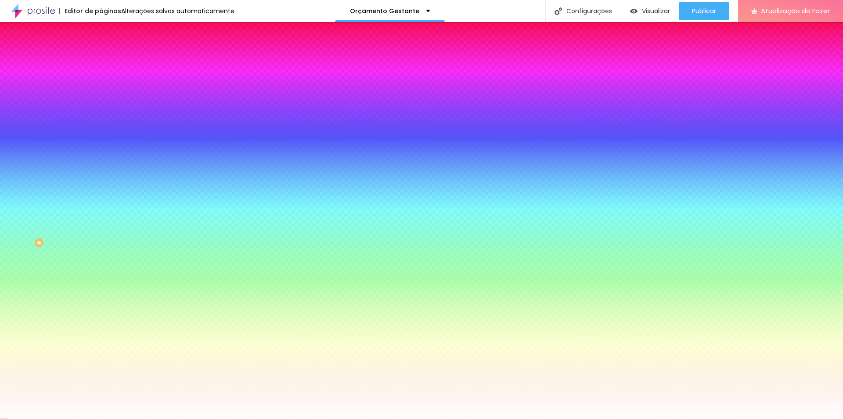
click at [101, 132] on button "button" at bounding box center [107, 136] width 12 height 9
drag, startPoint x: 97, startPoint y: 162, endPoint x: 321, endPoint y: 196, distance: 226.6
click at [18, 418] on div at bounding box center [421, 419] width 843 height 0
click at [101, 50] on img at bounding box center [105, 46] width 8 height 8
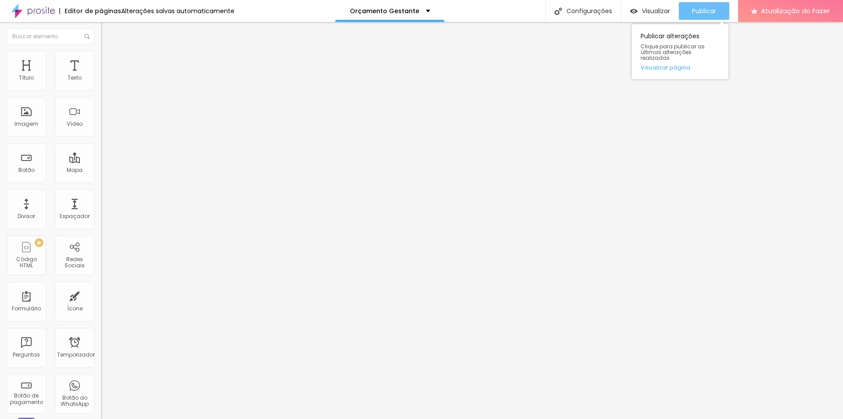
click at [713, 11] on font "Publicar" at bounding box center [704, 11] width 24 height 9
click at [101, 156] on div "Link" at bounding box center [151, 161] width 101 height 11
click at [653, 20] on div "Pré-visualização Clique para visualizar esta página antes de publicar." at bounding box center [629, 42] width 97 height 44
click at [647, 4] on div "Visualizar" at bounding box center [650, 11] width 40 height 18
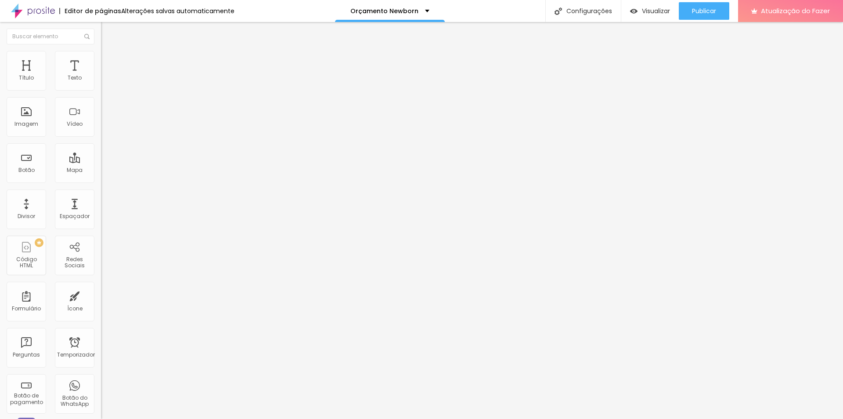
click at [105, 129] on icon "button" at bounding box center [107, 126] width 5 height 5
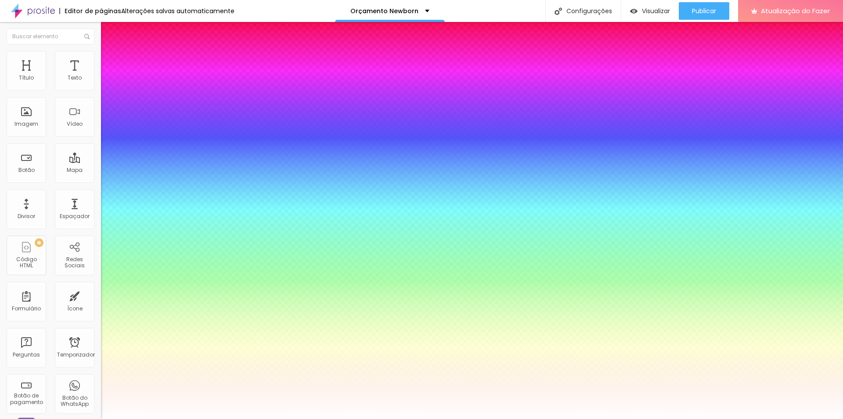
type input "1"
type input "0.5"
type input "50"
type input "1"
type input "0.5"
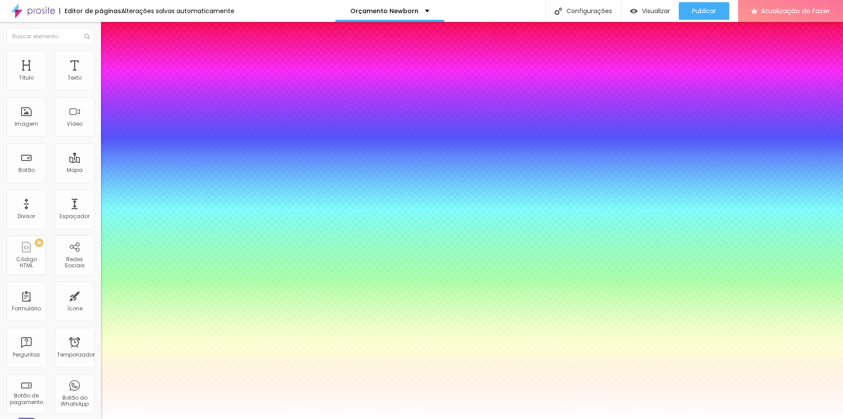
type input "49"
type input "1"
type input "0.5"
type input "48"
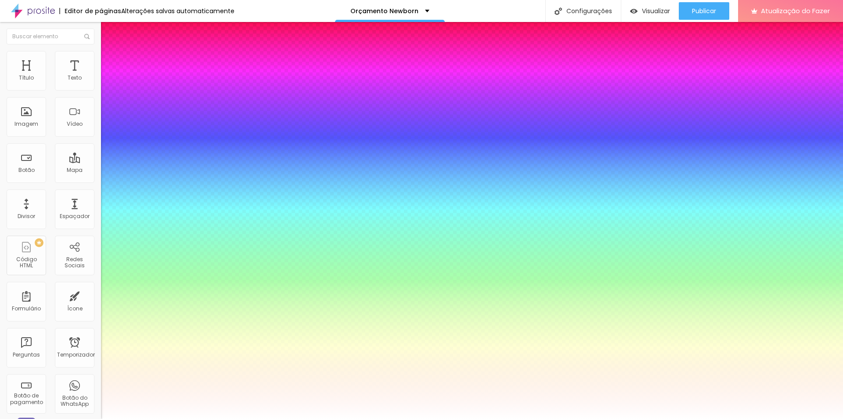
type input "48"
type input "1"
type input "0.5"
type input "44"
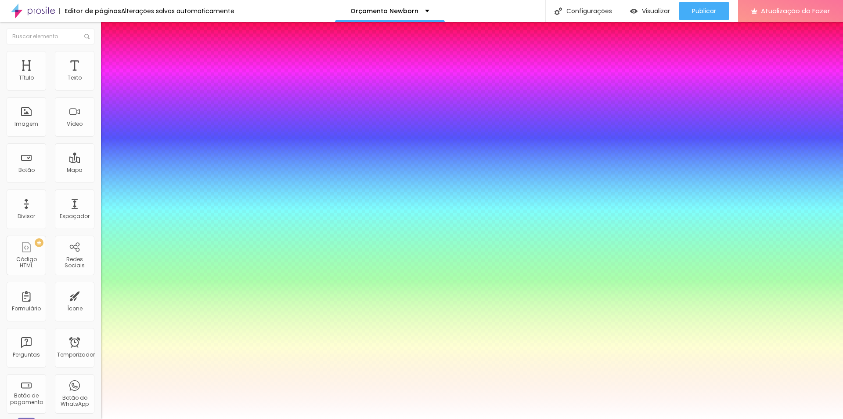
type input "1"
type input "0.5"
type input "42"
type input "1"
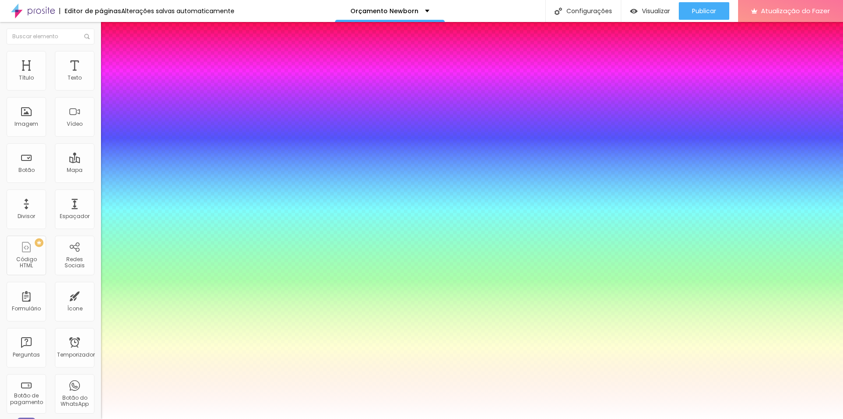
type input "0.5"
type input "40"
type input "1"
type input "0.5"
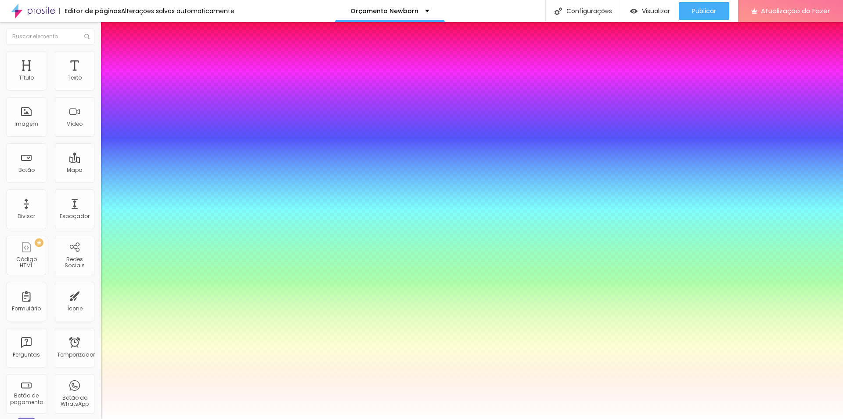
type input "39"
type input "1"
type input "0.5"
type input "33"
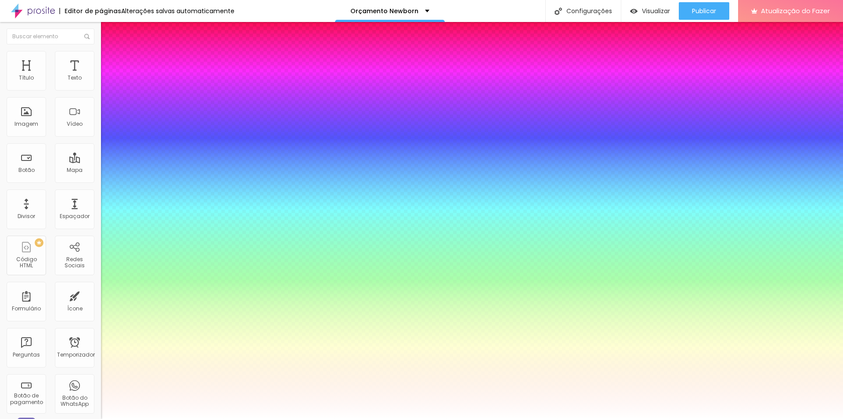
type input "33"
type input "1"
type input "0.5"
type input "32"
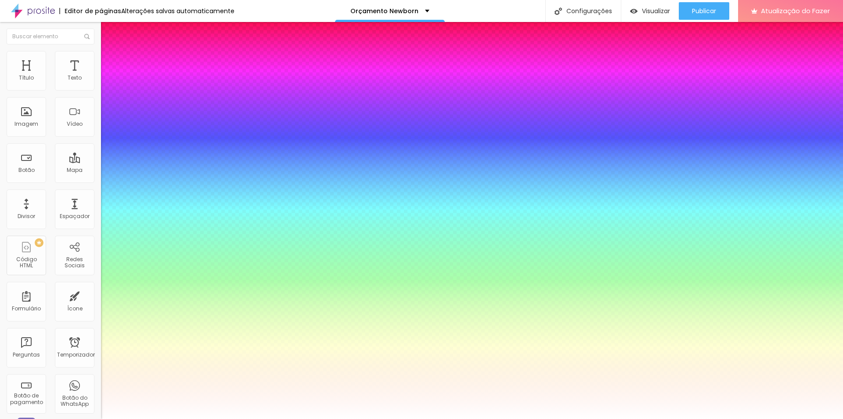
type input "1"
type input "0.5"
type input "1"
type input "0.5"
type input "31"
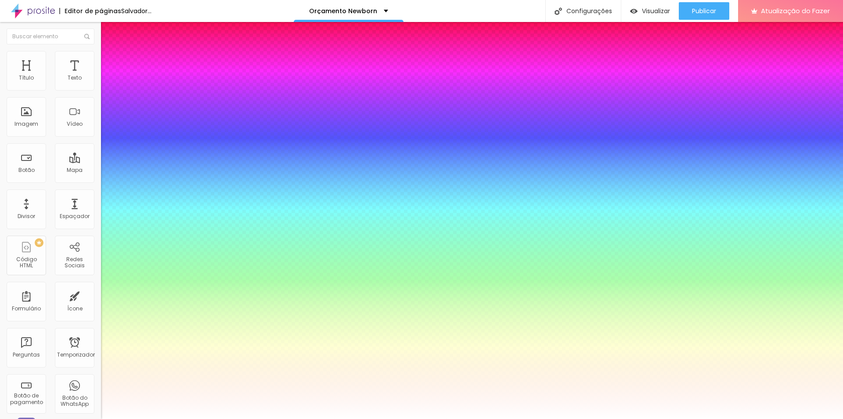
type input "31"
type input "1"
type input "0.5"
type input "30"
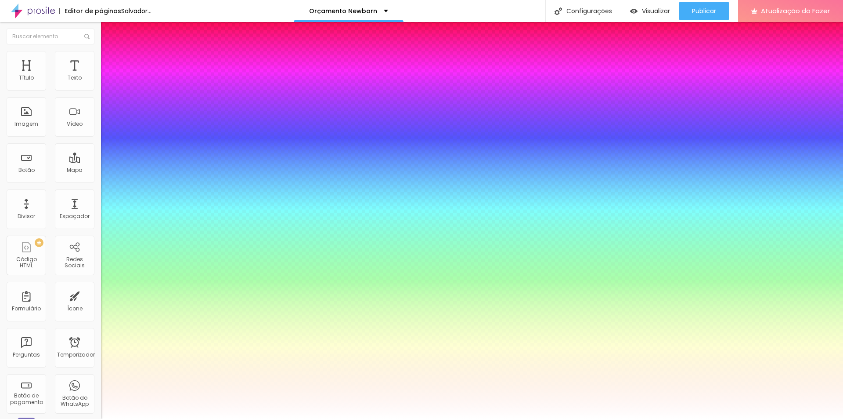
type input "1"
type input "0.5"
drag, startPoint x: 141, startPoint y: 249, endPoint x: 128, endPoint y: 248, distance: 13.2
type input "30"
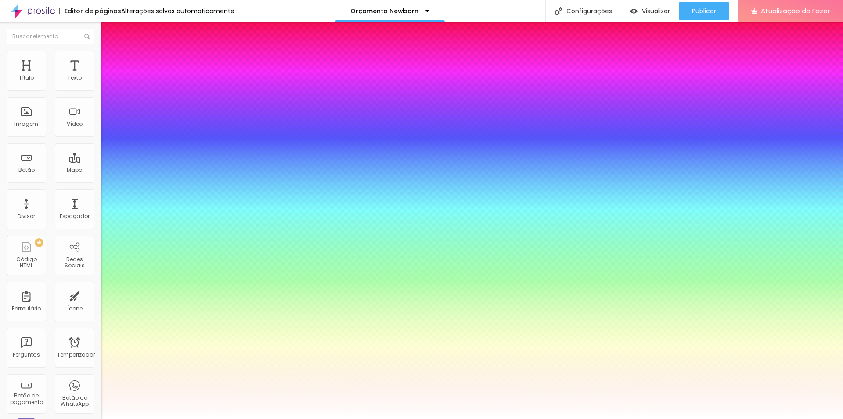
type input "1"
type input "0.5"
type input "1"
type input "0.5"
click at [703, 418] on div at bounding box center [421, 419] width 843 height 0
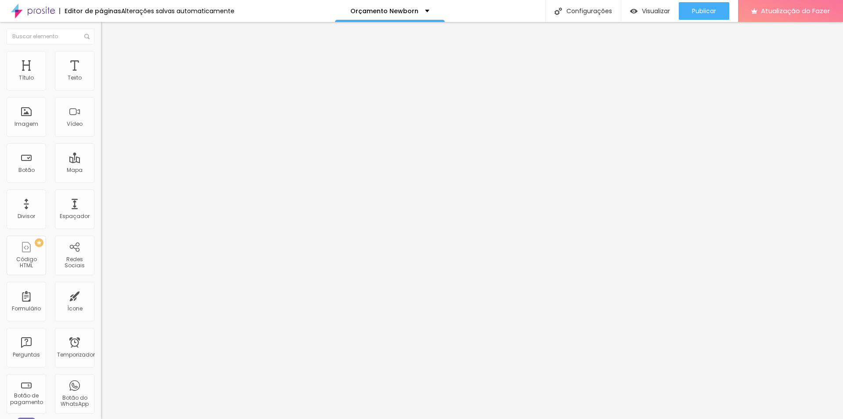
click at [703, 12] on font "Publicar" at bounding box center [704, 11] width 24 height 9
